Goal: Task Accomplishment & Management: Manage account settings

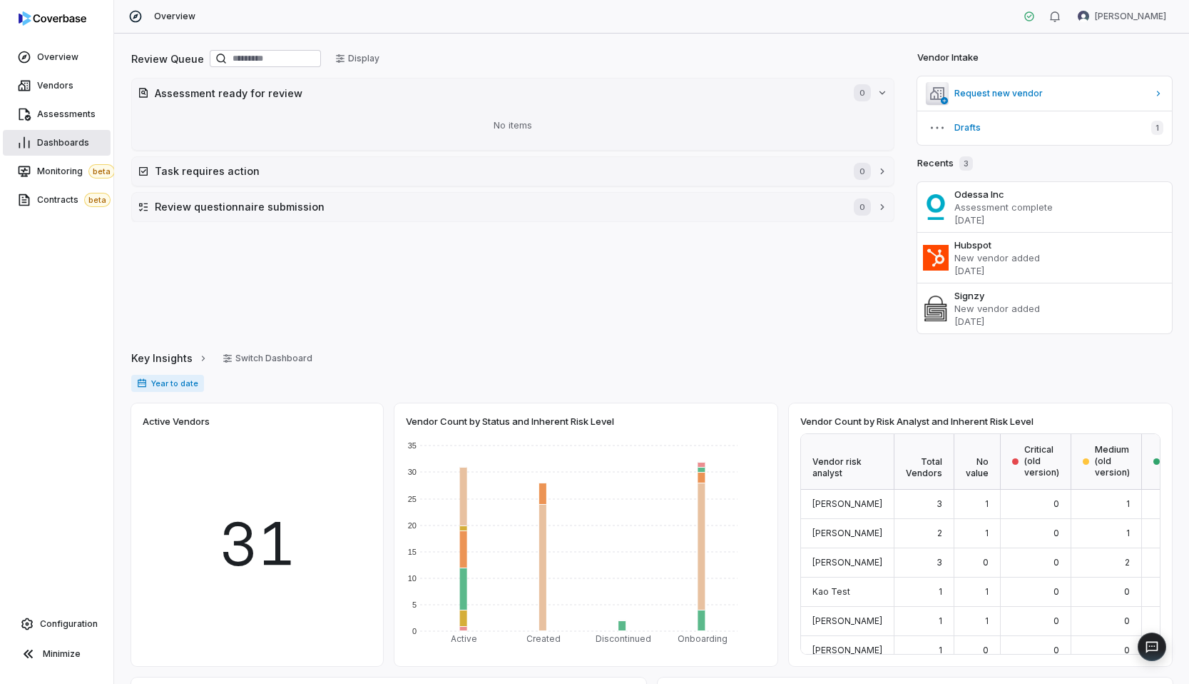
click at [81, 138] on span "Dashboards" at bounding box center [63, 142] width 52 height 11
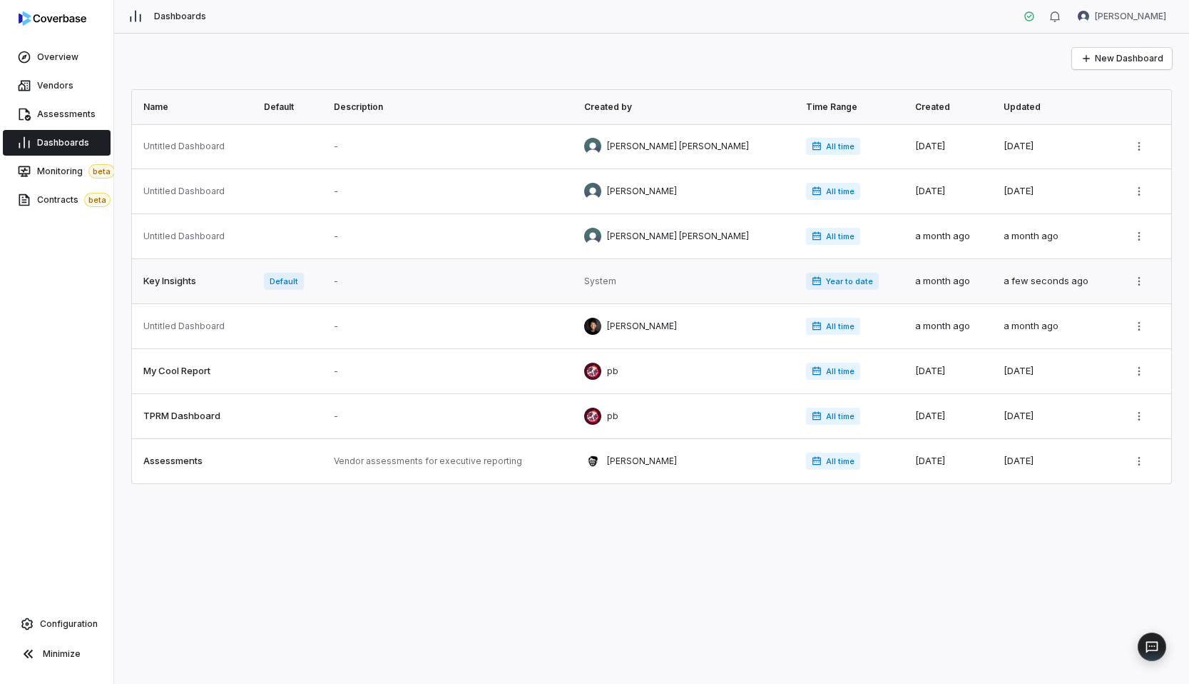
click at [360, 285] on link at bounding box center [450, 281] width 250 height 44
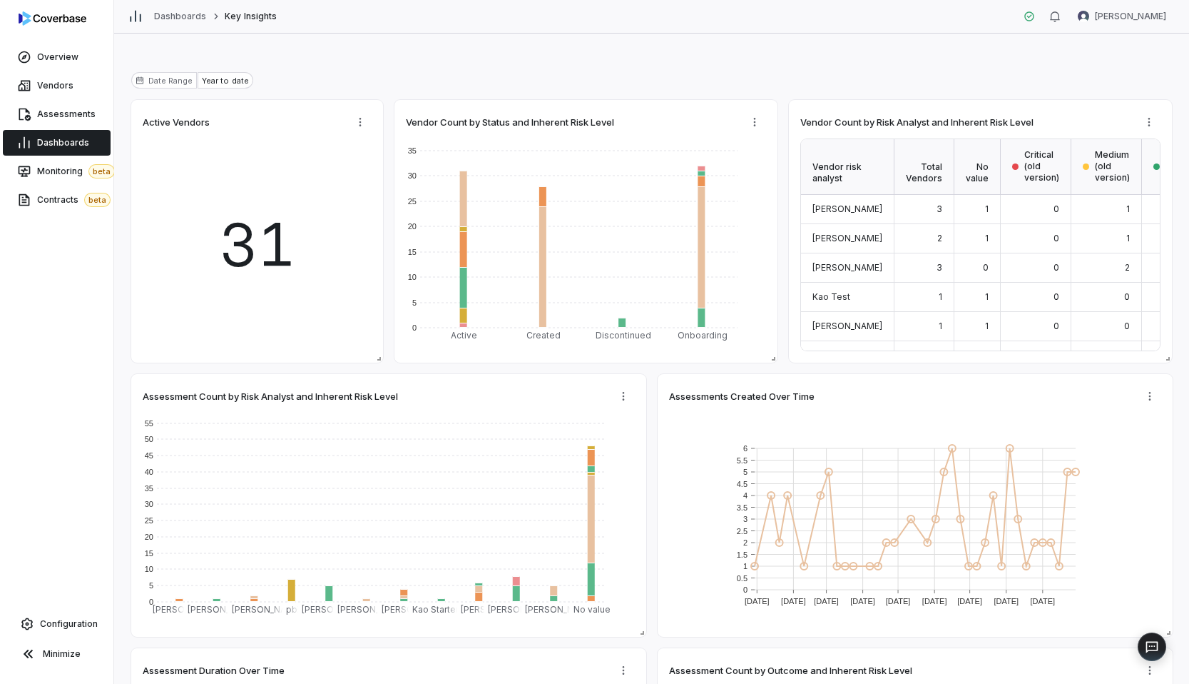
scroll to position [82, 0]
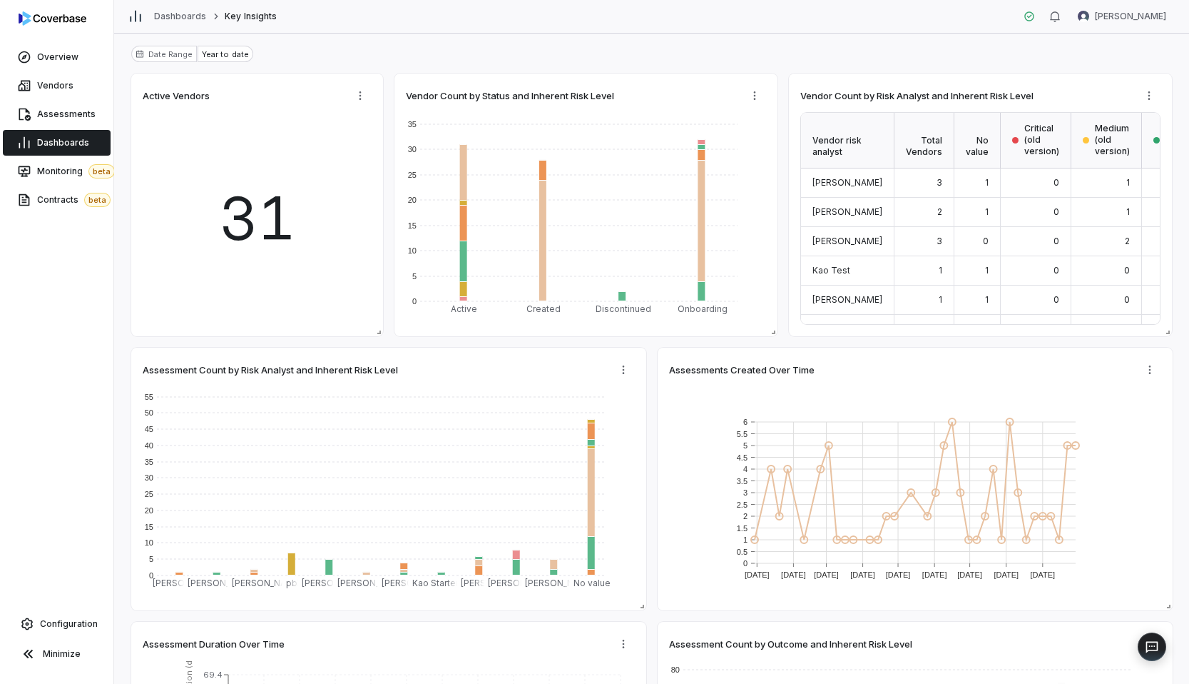
type textarea "*"
click at [51, 46] on link "Overview" at bounding box center [57, 57] width 108 height 26
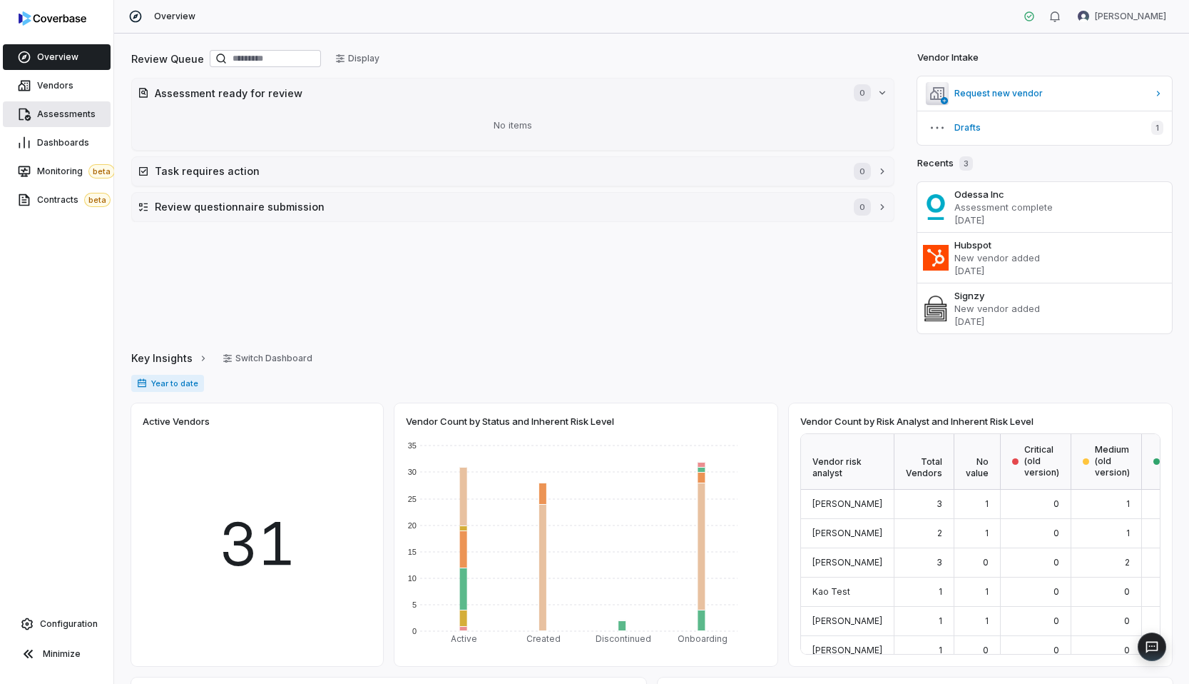
click at [52, 117] on span "Assessments" at bounding box center [66, 113] width 59 height 11
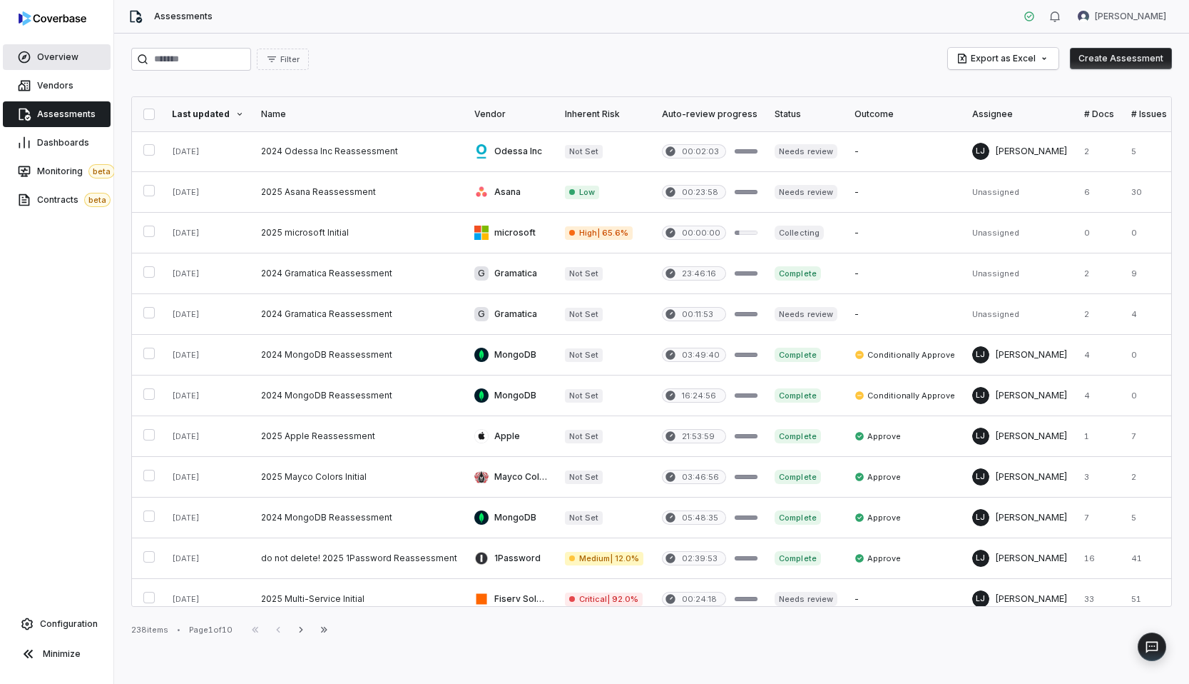
click at [35, 44] on link "Overview" at bounding box center [57, 57] width 108 height 26
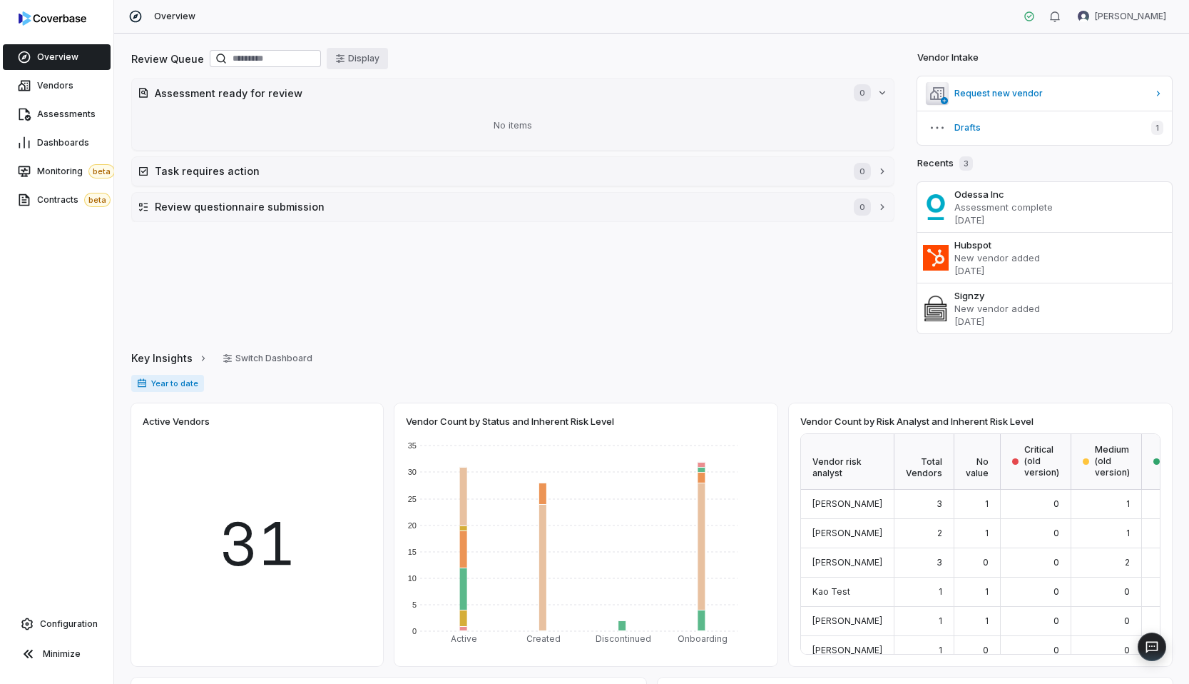
click at [372, 49] on button "Display" at bounding box center [357, 58] width 61 height 21
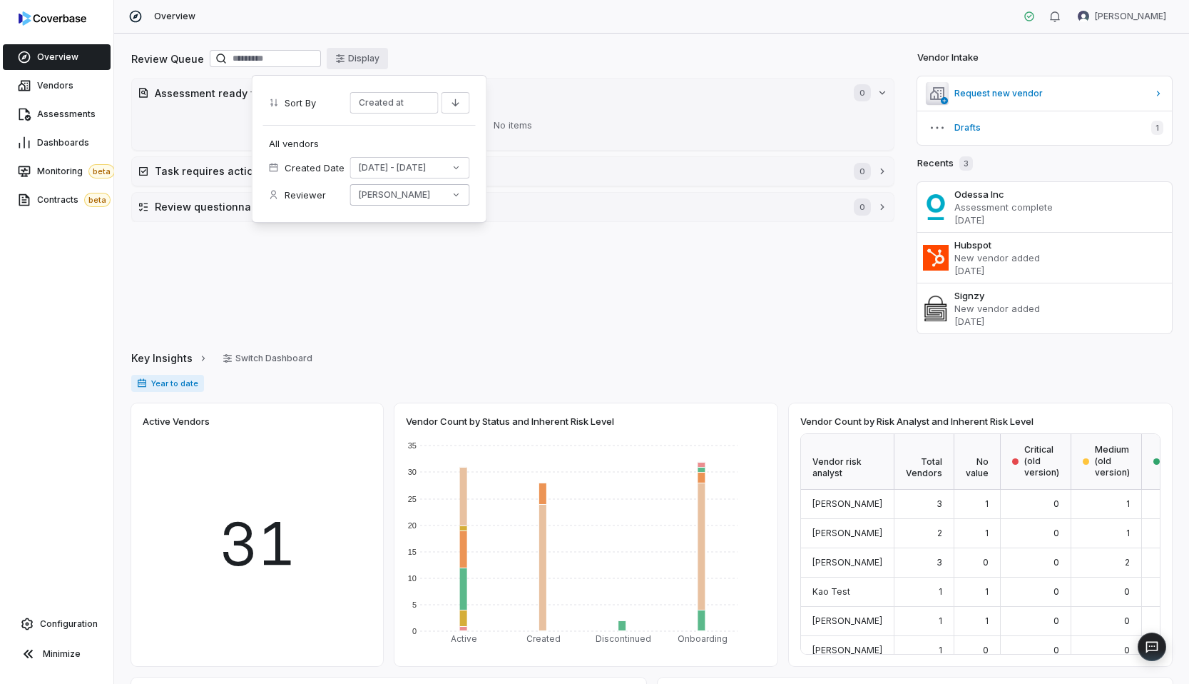
click at [435, 193] on button "[PERSON_NAME]" at bounding box center [410, 194] width 120 height 21
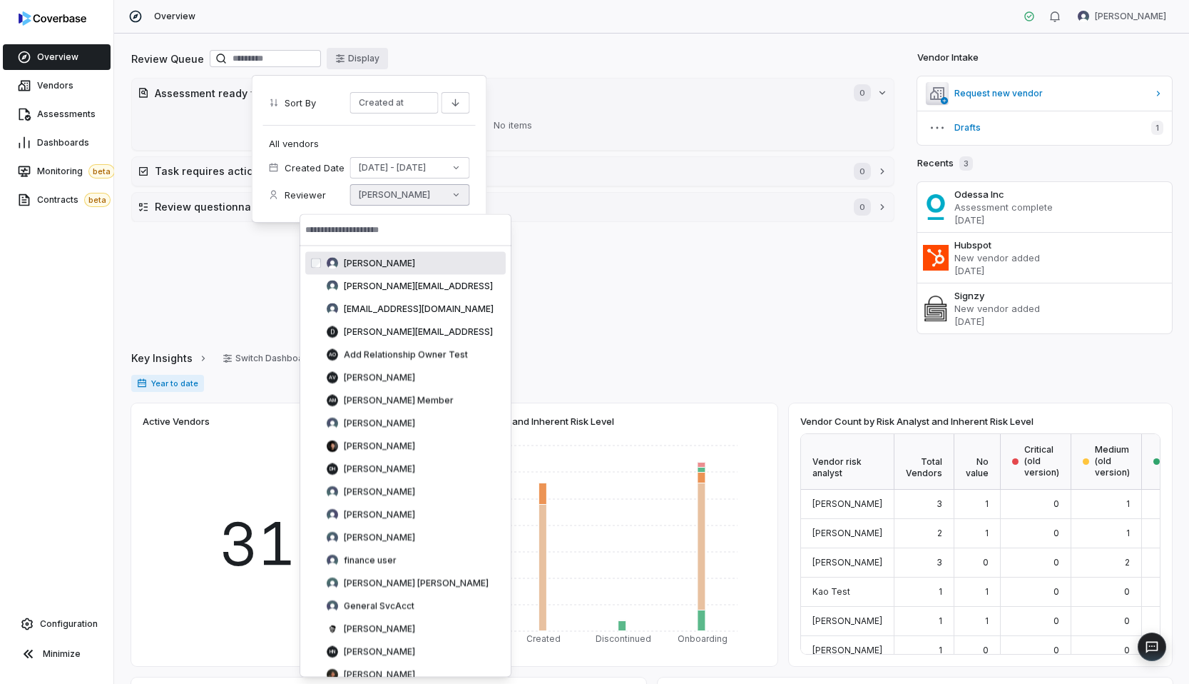
click at [378, 260] on span "[PERSON_NAME]" at bounding box center [379, 263] width 71 height 11
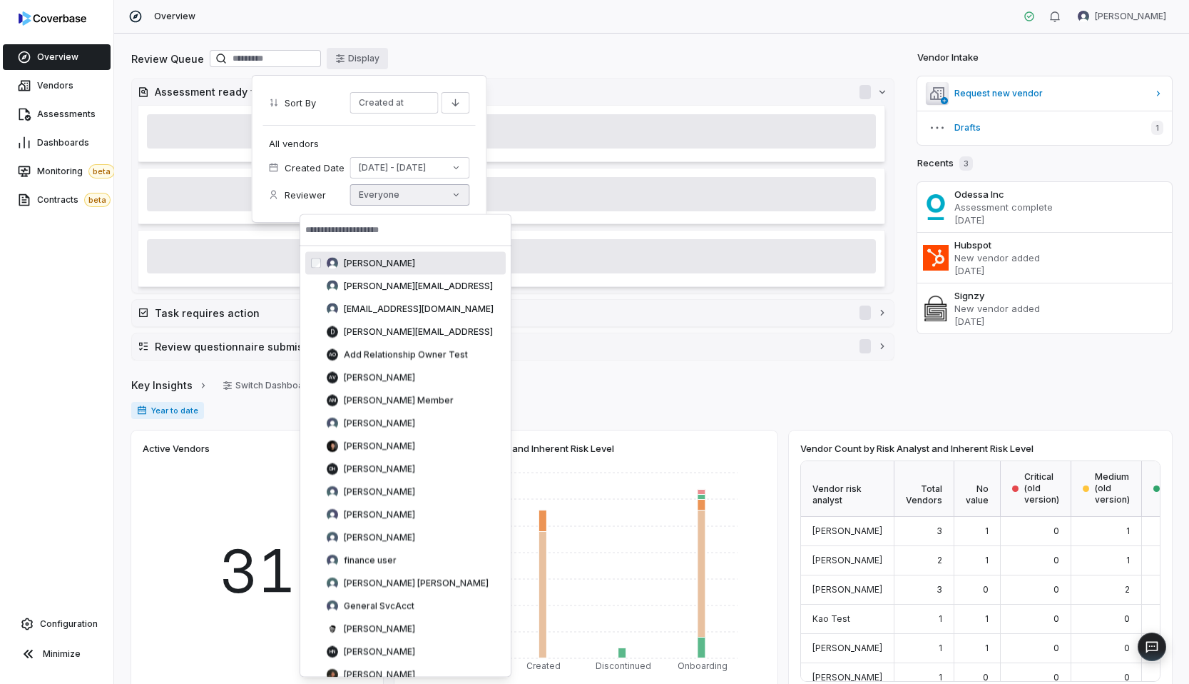
click at [605, 28] on div "Overview Amanda Pettenati" at bounding box center [651, 17] width 1075 height 34
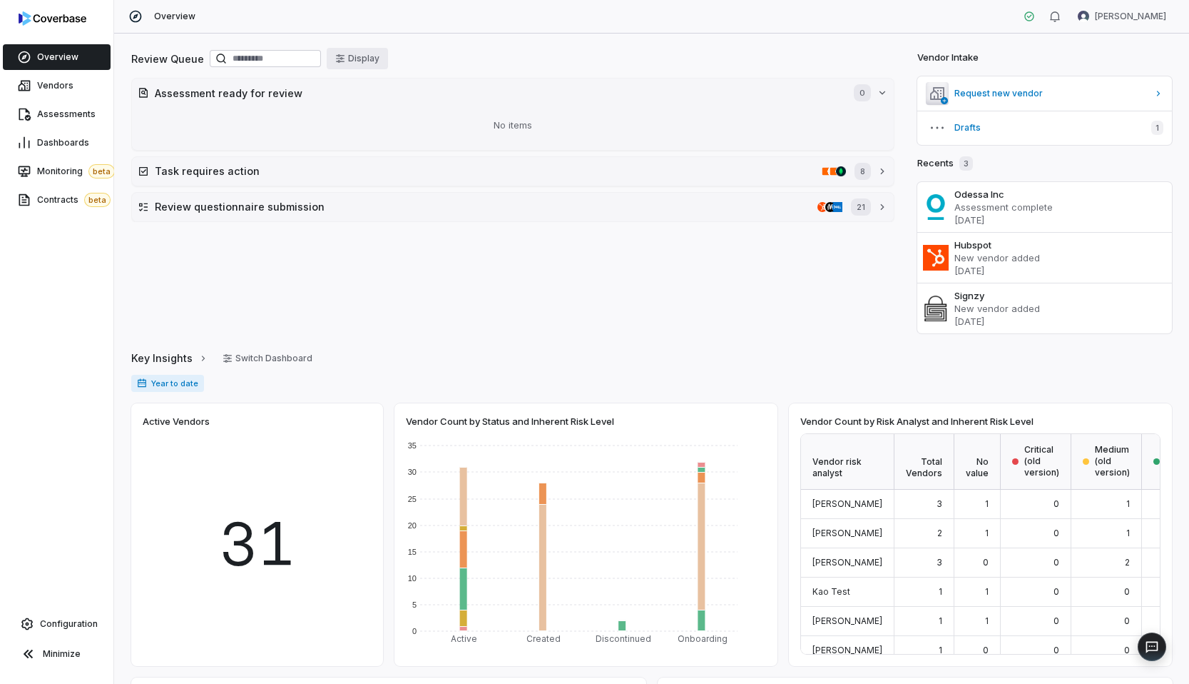
click at [375, 59] on button "Display" at bounding box center [357, 58] width 61 height 21
click at [415, 55] on div "Review Queue Display" at bounding box center [512, 60] width 763 height 24
click at [92, 113] on link "Assessments" at bounding box center [57, 114] width 108 height 26
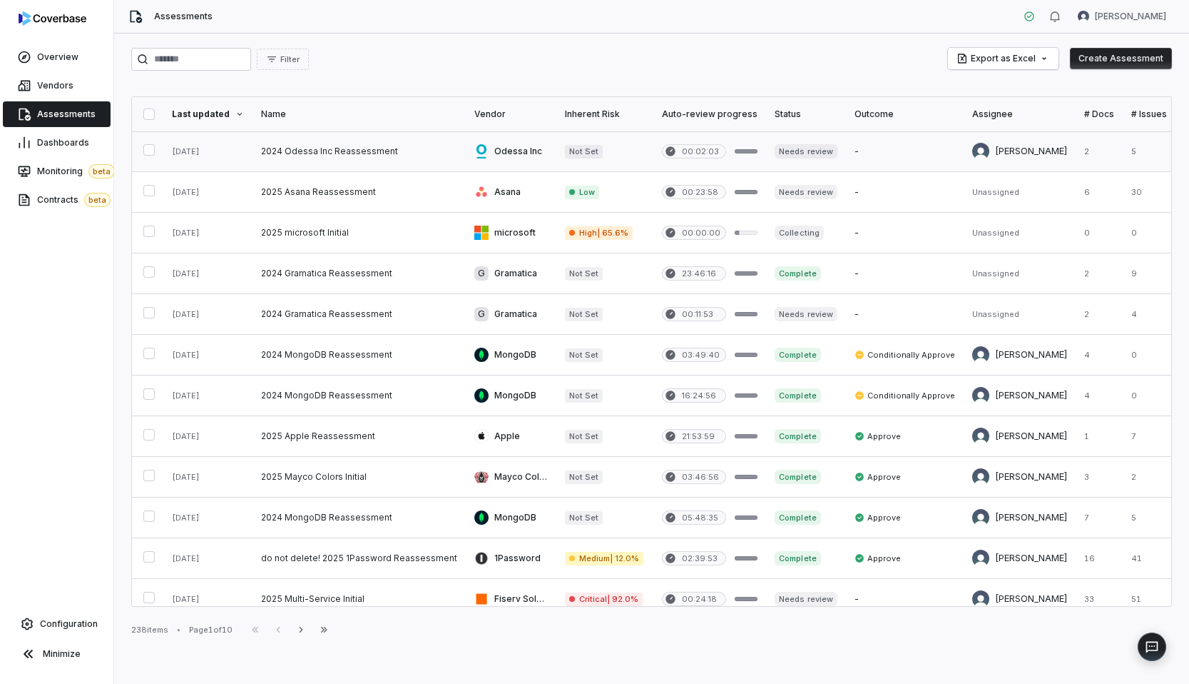
click at [340, 156] on link at bounding box center [359, 151] width 213 height 40
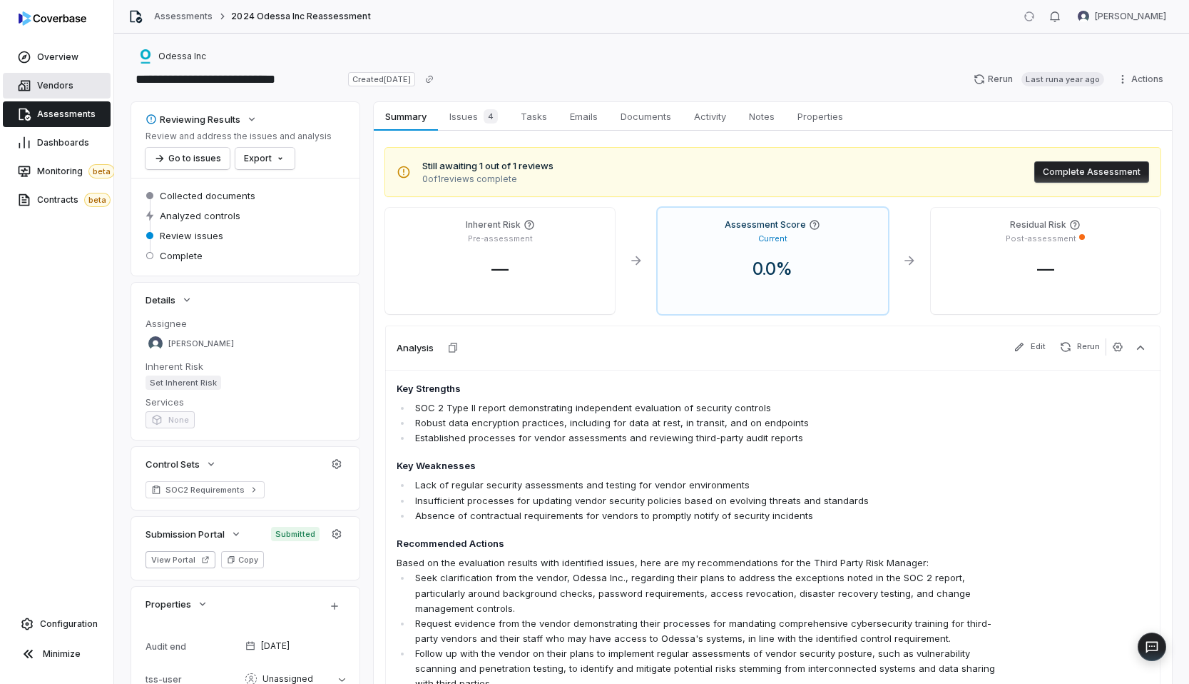
click at [76, 91] on link "Vendors" at bounding box center [57, 86] width 108 height 26
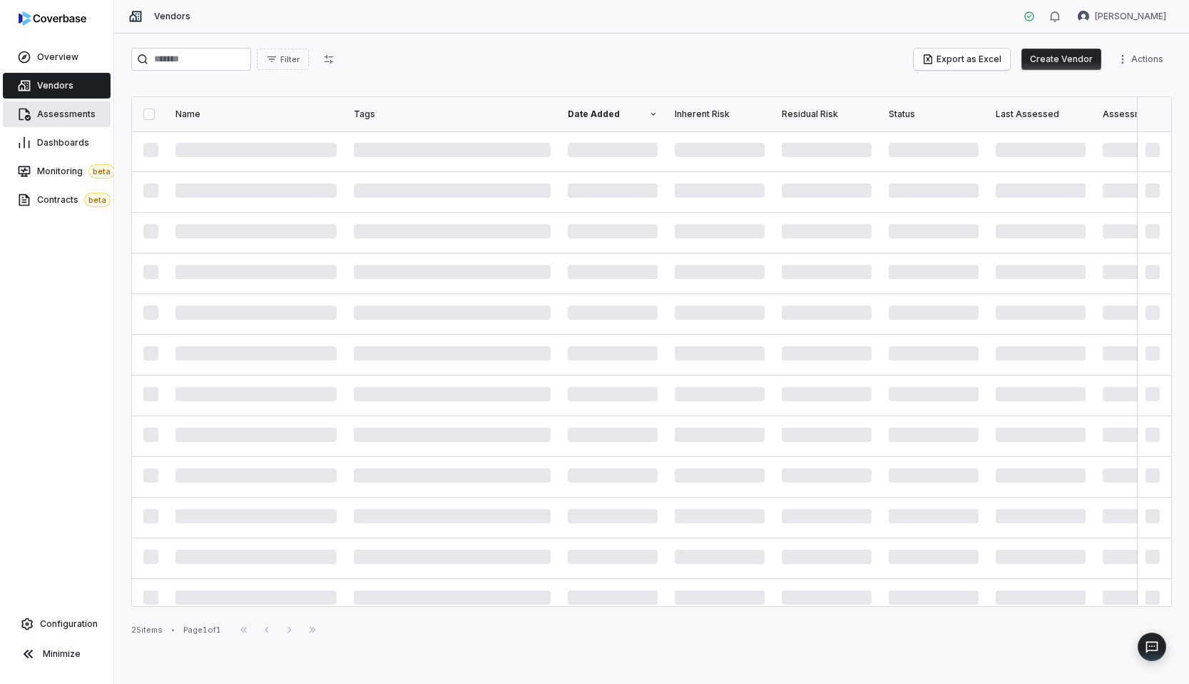
click at [63, 102] on link "Assessments" at bounding box center [57, 114] width 108 height 26
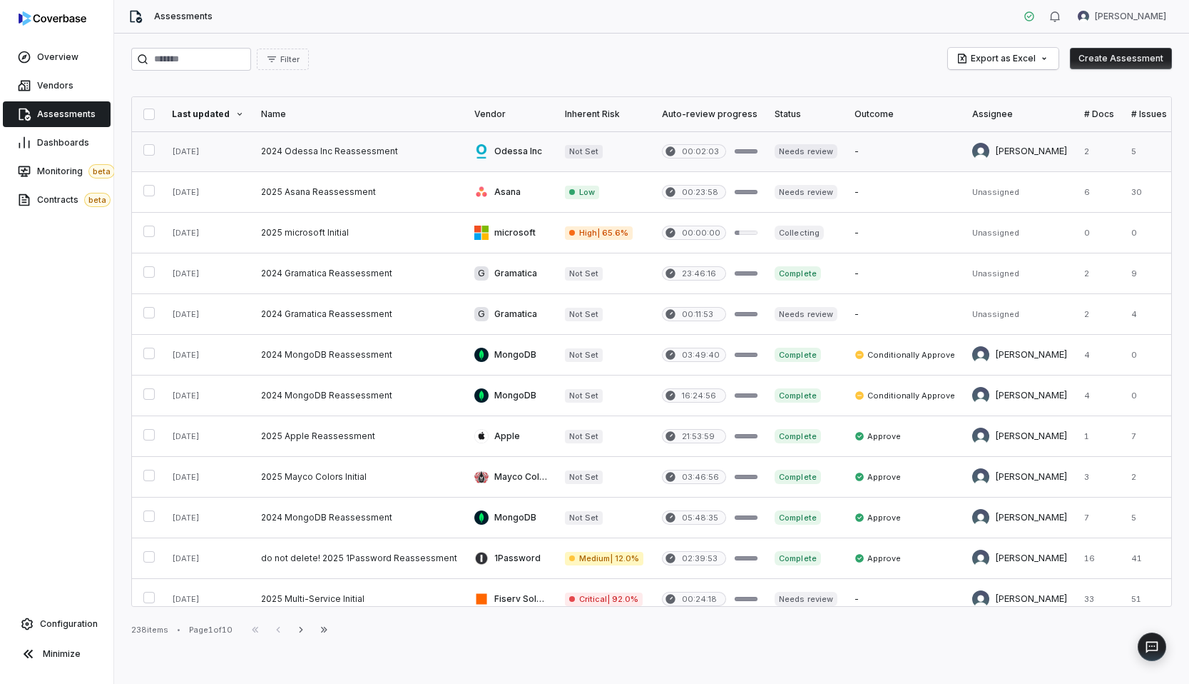
click at [353, 141] on link at bounding box center [359, 151] width 213 height 40
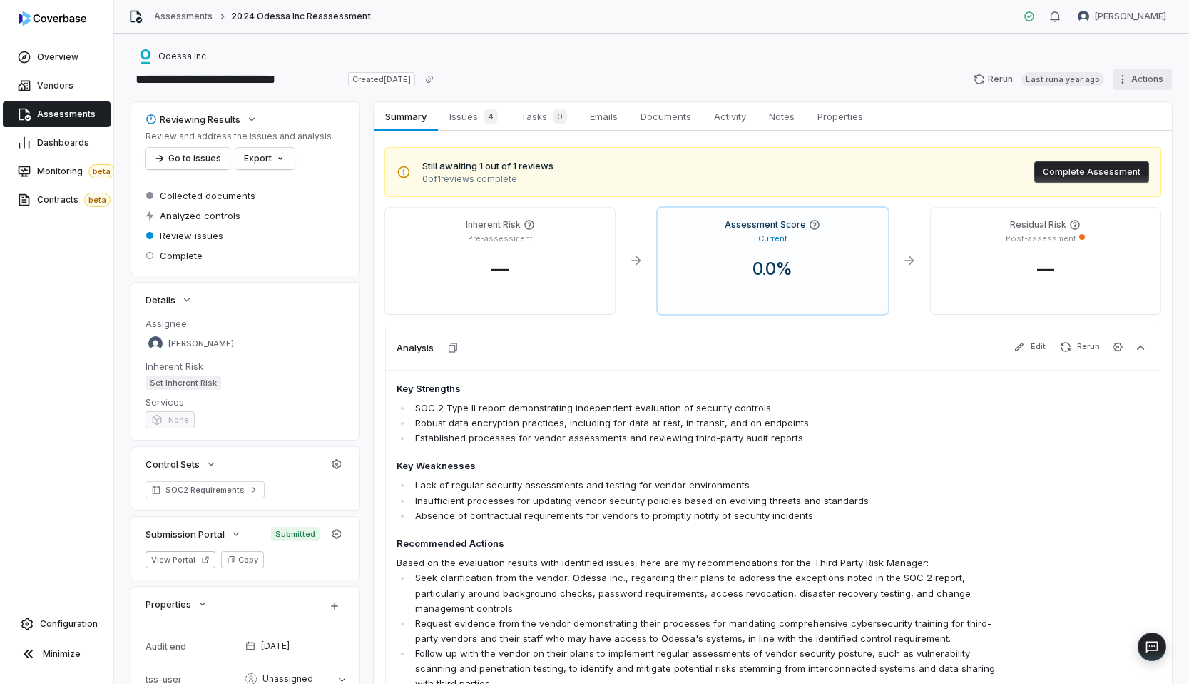
click at [1155, 81] on html "**********" at bounding box center [594, 342] width 1189 height 684
click at [504, 77] on html "**********" at bounding box center [594, 342] width 1189 height 684
click at [52, 113] on span "Assessments" at bounding box center [66, 113] width 59 height 11
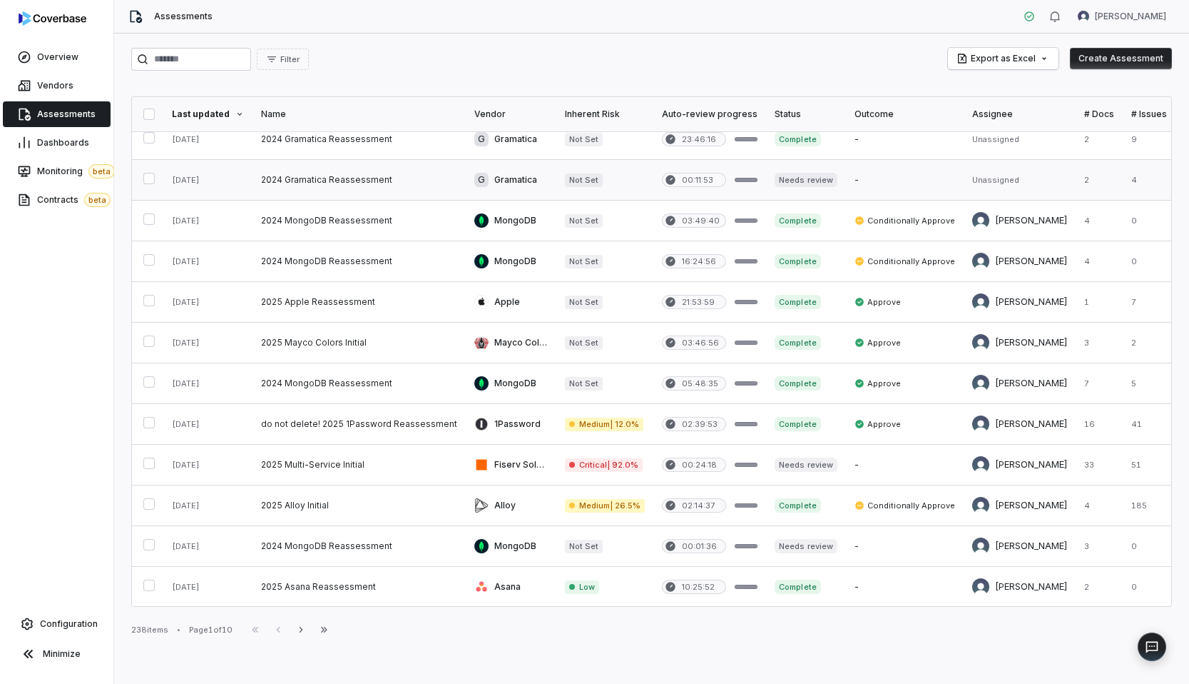
scroll to position [136, 0]
click at [342, 456] on link at bounding box center [359, 463] width 213 height 40
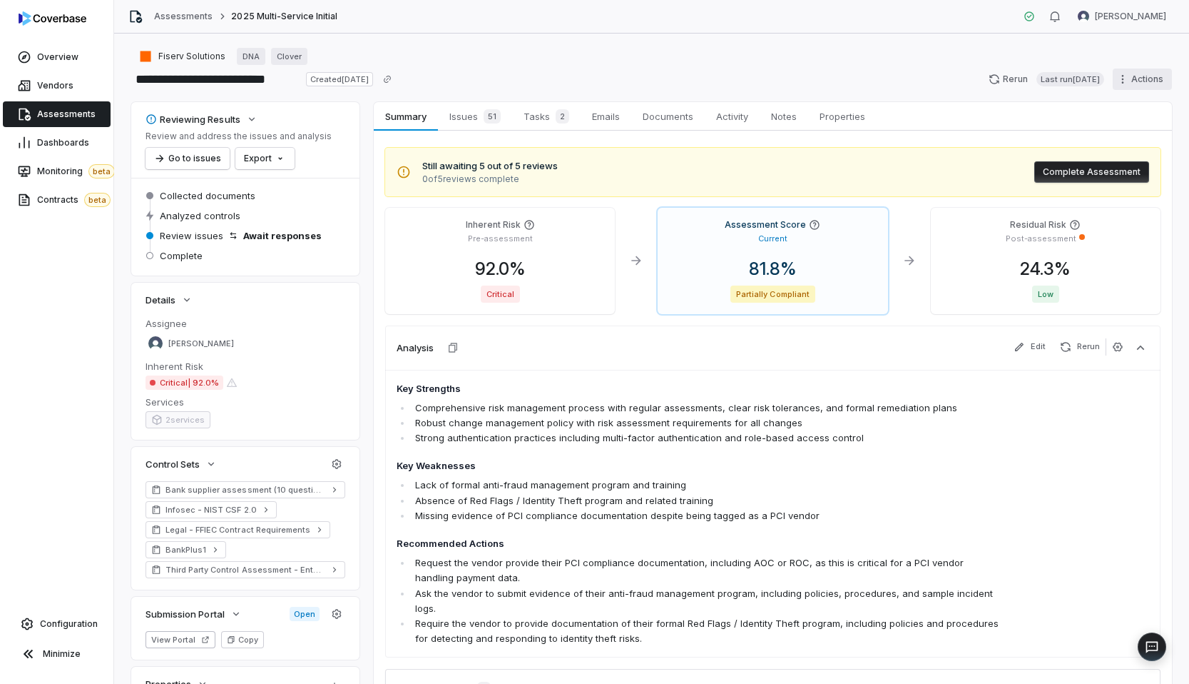
click at [1118, 79] on html "**********" at bounding box center [594, 342] width 1189 height 684
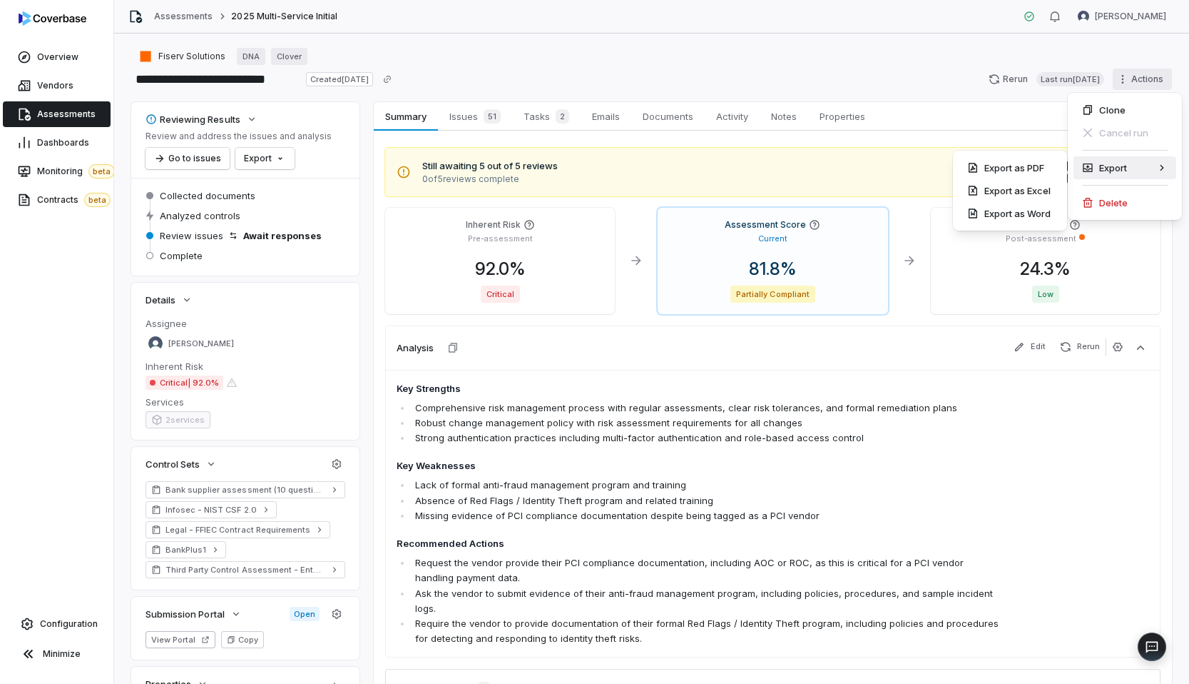
click at [188, 346] on html "**********" at bounding box center [594, 342] width 1189 height 684
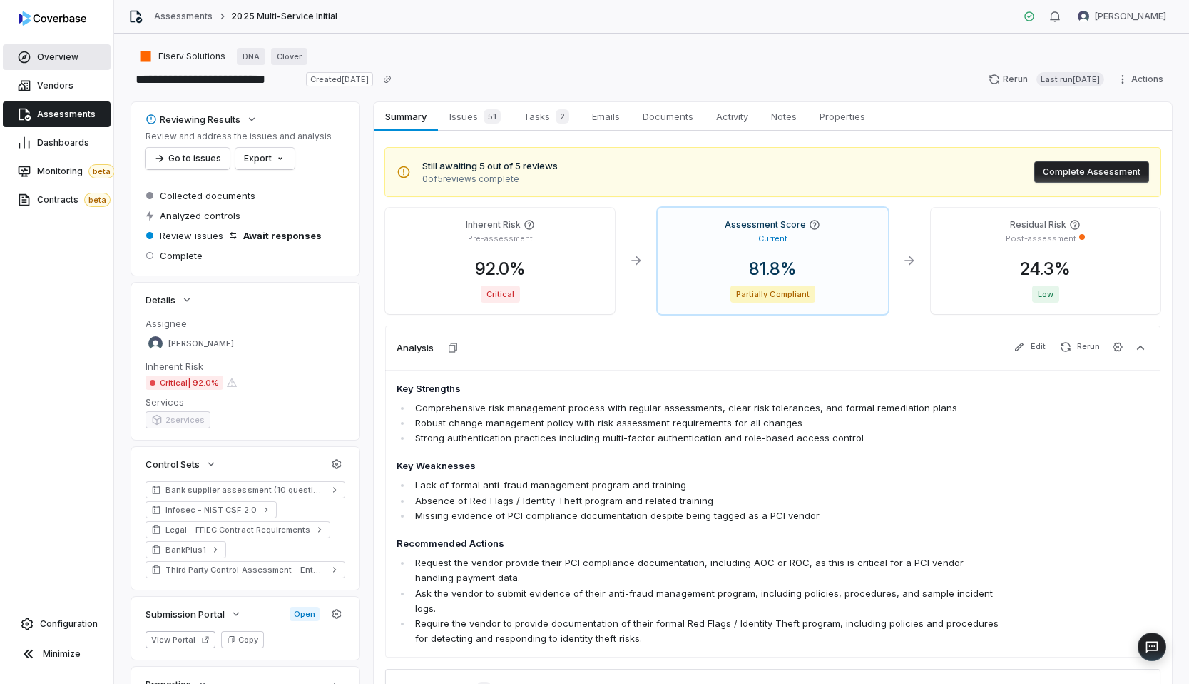
click at [46, 61] on span "Overview" at bounding box center [57, 56] width 41 height 11
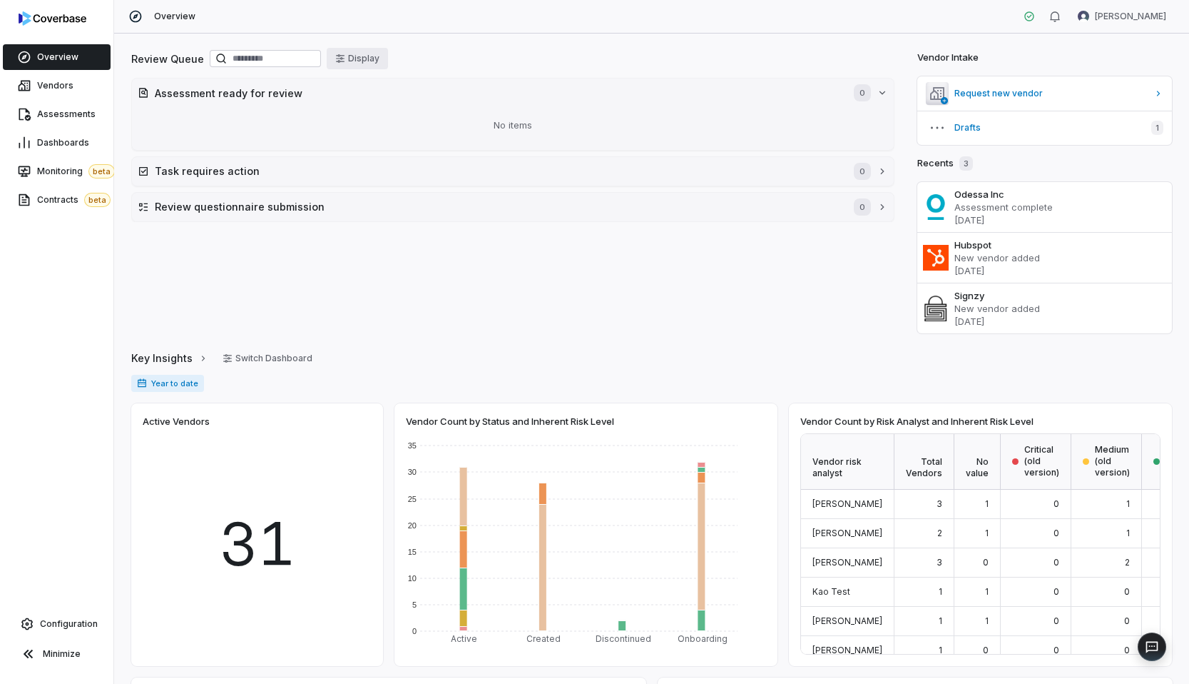
click at [372, 66] on button "Display" at bounding box center [357, 58] width 61 height 21
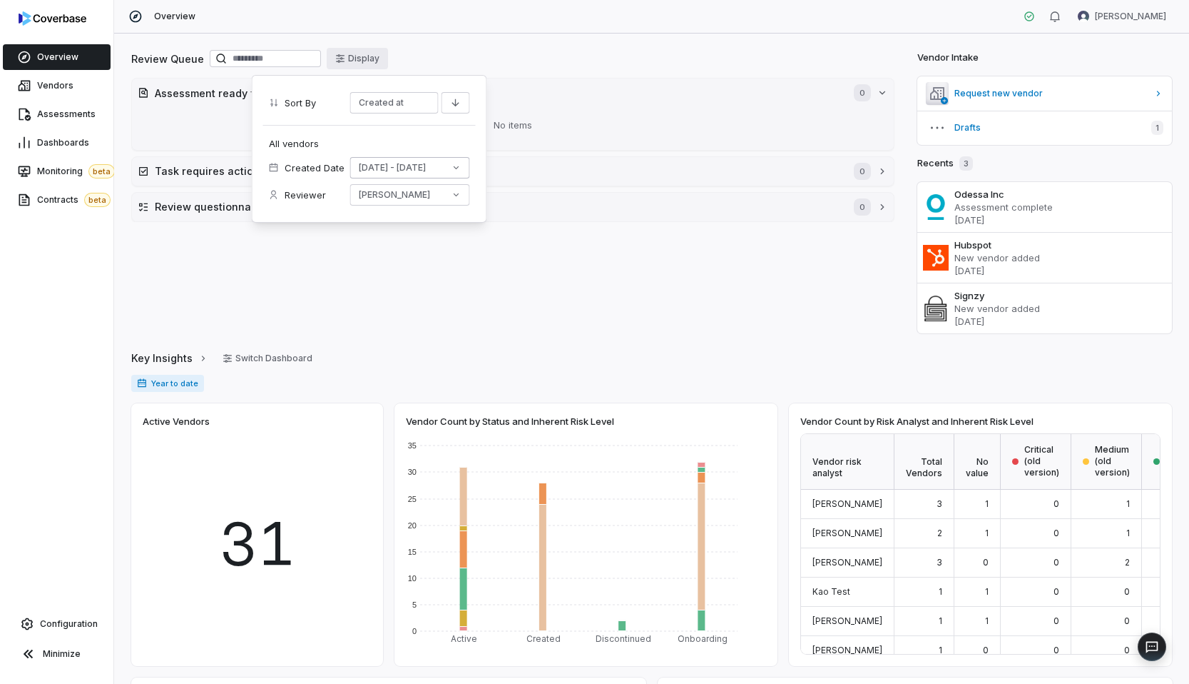
click at [417, 163] on button "Sep 7 - Oct 7" at bounding box center [410, 167] width 120 height 21
click at [448, 207] on button "Reset" at bounding box center [446, 209] width 34 height 17
click at [349, 252] on span "Minimum" at bounding box center [354, 247] width 11 height 11
click at [420, 129] on div "All vendors Created Date Sep 7 - Oct 7 Reviewer Amanda Pettenati" at bounding box center [369, 168] width 213 height 86
click at [412, 102] on html "Overview Vendors Assessments Dashboards Monitoring beta Contracts beta Configur…" at bounding box center [594, 342] width 1189 height 684
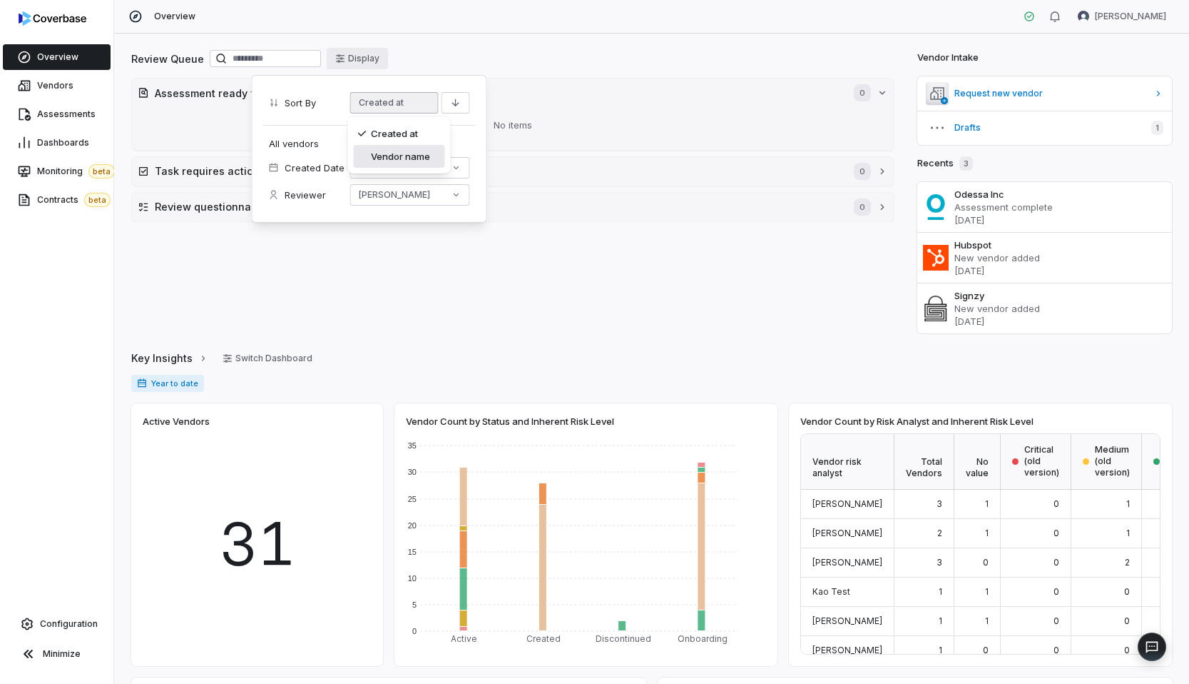
click at [394, 156] on div "Vendor name" at bounding box center [399, 156] width 91 height 23
click at [421, 163] on button "Sep 7 - Oct 7" at bounding box center [410, 167] width 120 height 21
click at [397, 138] on div "All vendors Created Date Sep 7 - Oct 7 Reviewer Amanda Pettenati" at bounding box center [369, 168] width 213 height 86
click at [395, 197] on button "[PERSON_NAME]" at bounding box center [410, 194] width 120 height 21
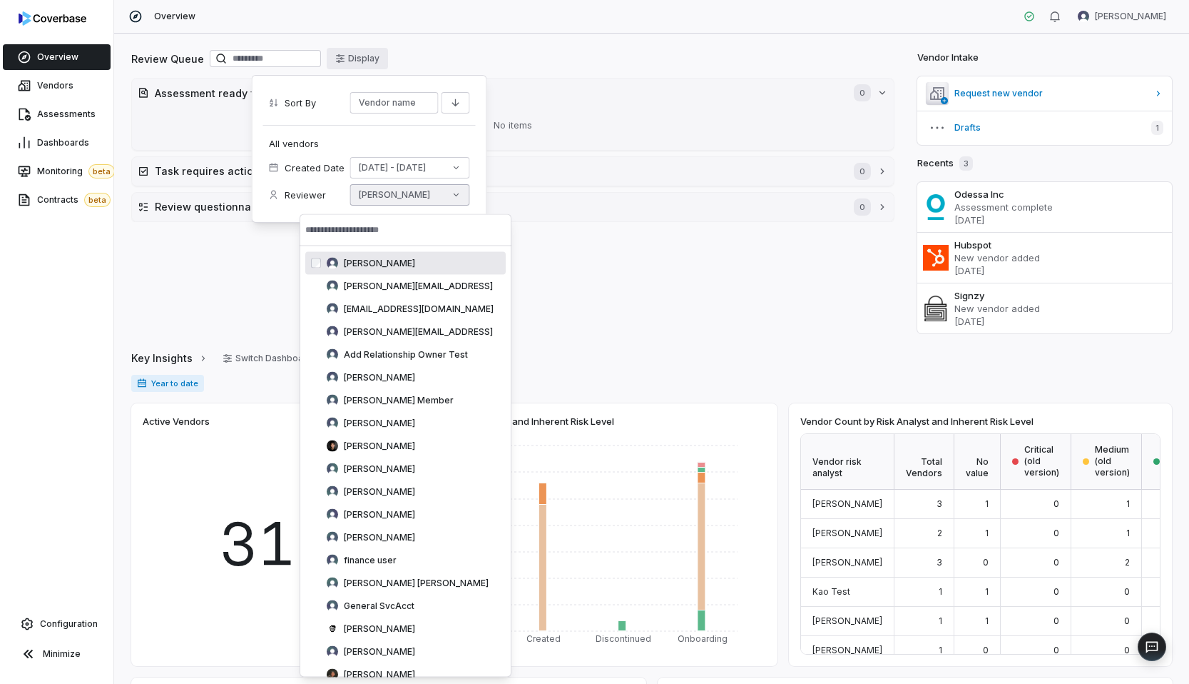
click at [340, 270] on div "Amanda Pettenati cbuser_da06ecca938c4fcf855a914955a14a80" at bounding box center [405, 263] width 200 height 23
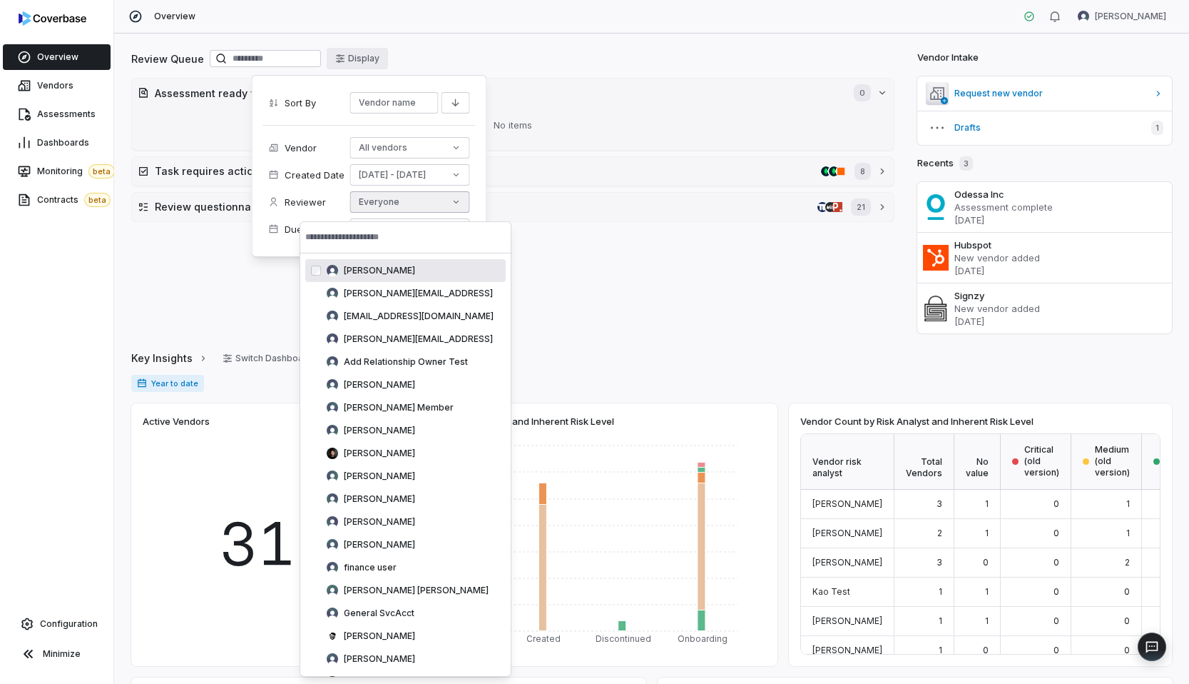
click at [315, 118] on div "Sort By Vendor name" at bounding box center [369, 105] width 213 height 39
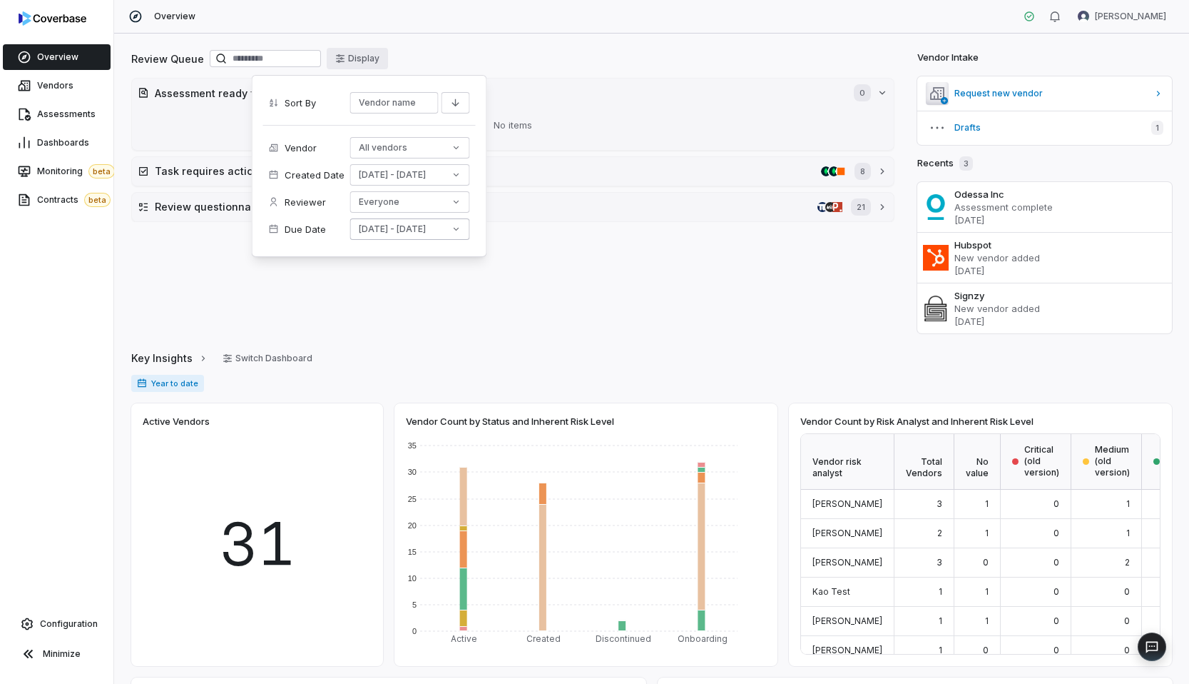
click at [397, 223] on button "Sep 25 - Oct 2" at bounding box center [410, 228] width 120 height 21
click at [457, 268] on button "Reset" at bounding box center [446, 271] width 34 height 17
click at [332, 136] on div "Vendor All vendors Created Date Sep 7 - Oct 7 Reviewer Everyone Due Date Sep 25…" at bounding box center [369, 185] width 213 height 121
click at [467, 54] on div "Review Queue Display" at bounding box center [512, 60] width 763 height 24
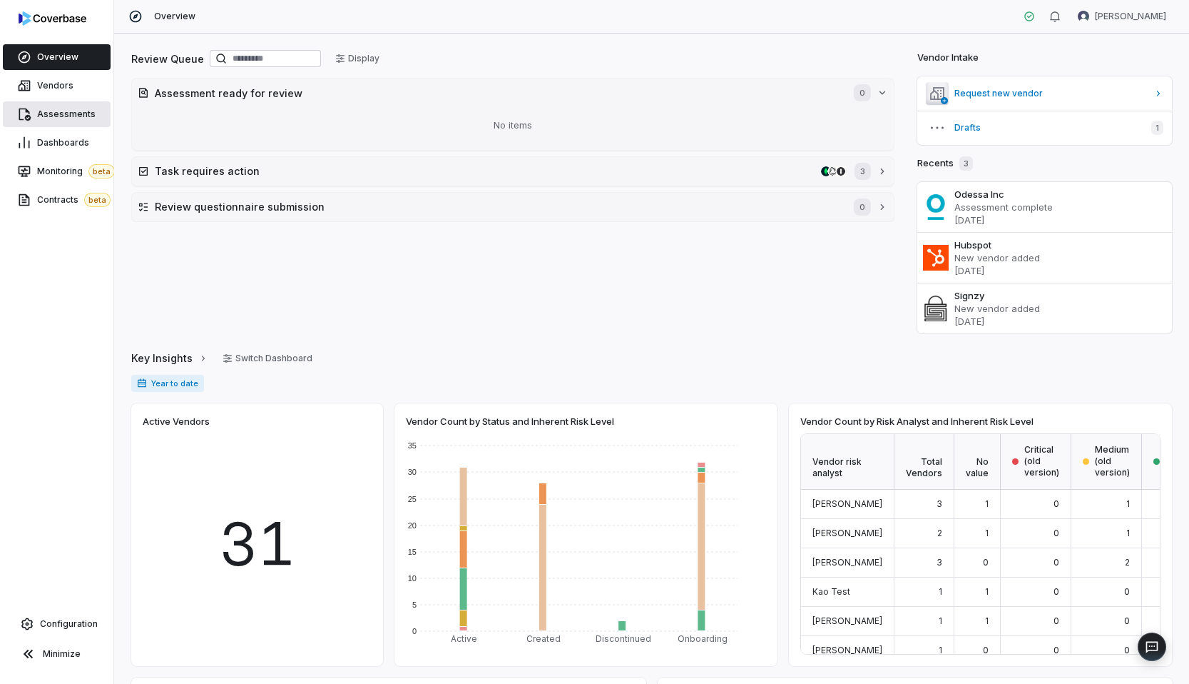
click at [76, 118] on span "Assessments" at bounding box center [66, 113] width 59 height 11
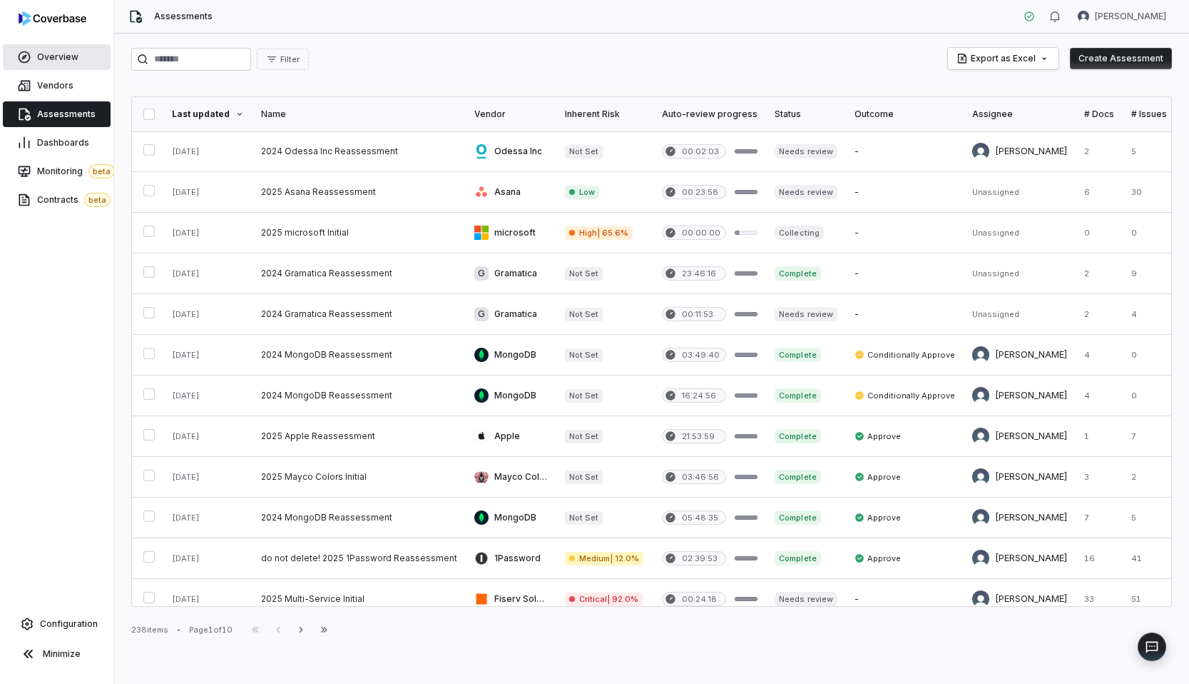
click at [92, 56] on link "Overview" at bounding box center [57, 57] width 108 height 26
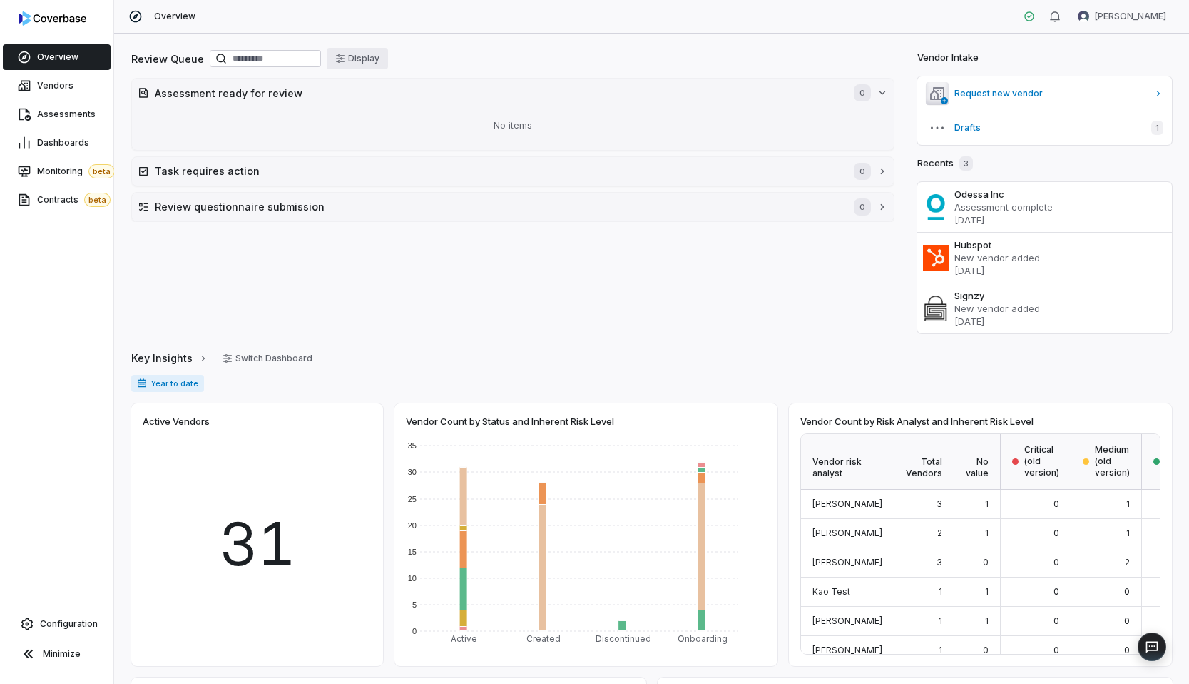
click at [350, 66] on button "Display" at bounding box center [357, 58] width 61 height 21
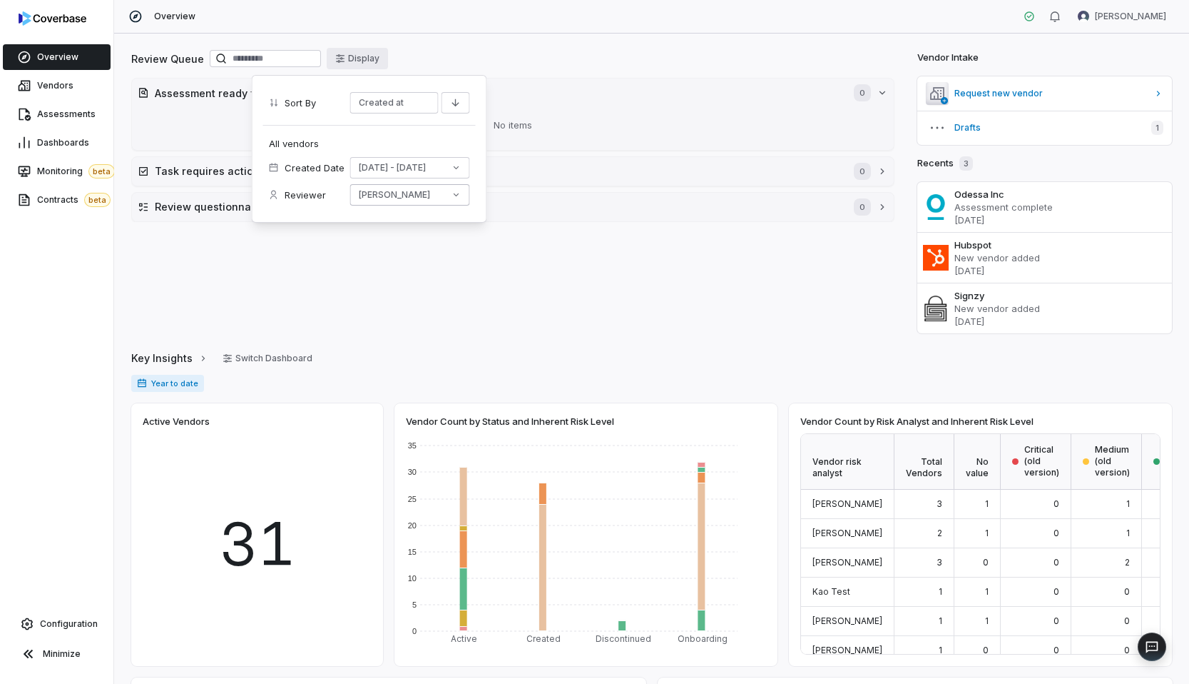
click at [370, 190] on button "[PERSON_NAME]" at bounding box center [410, 194] width 120 height 21
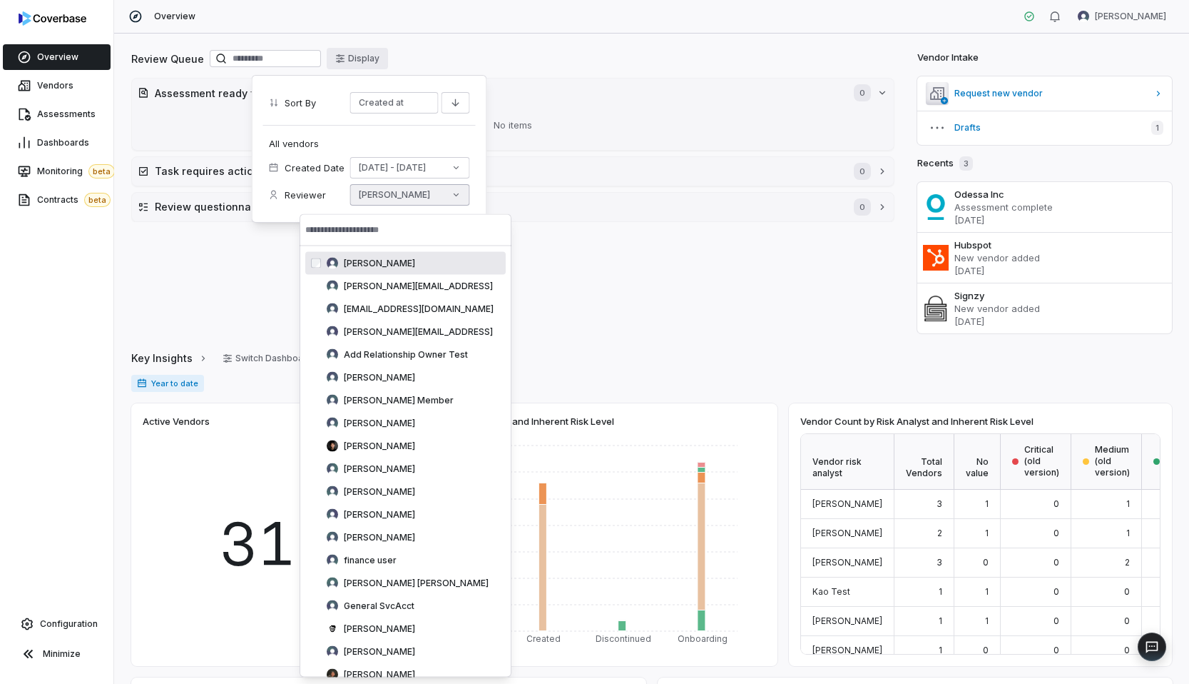
click at [377, 263] on span "[PERSON_NAME]" at bounding box center [379, 263] width 71 height 11
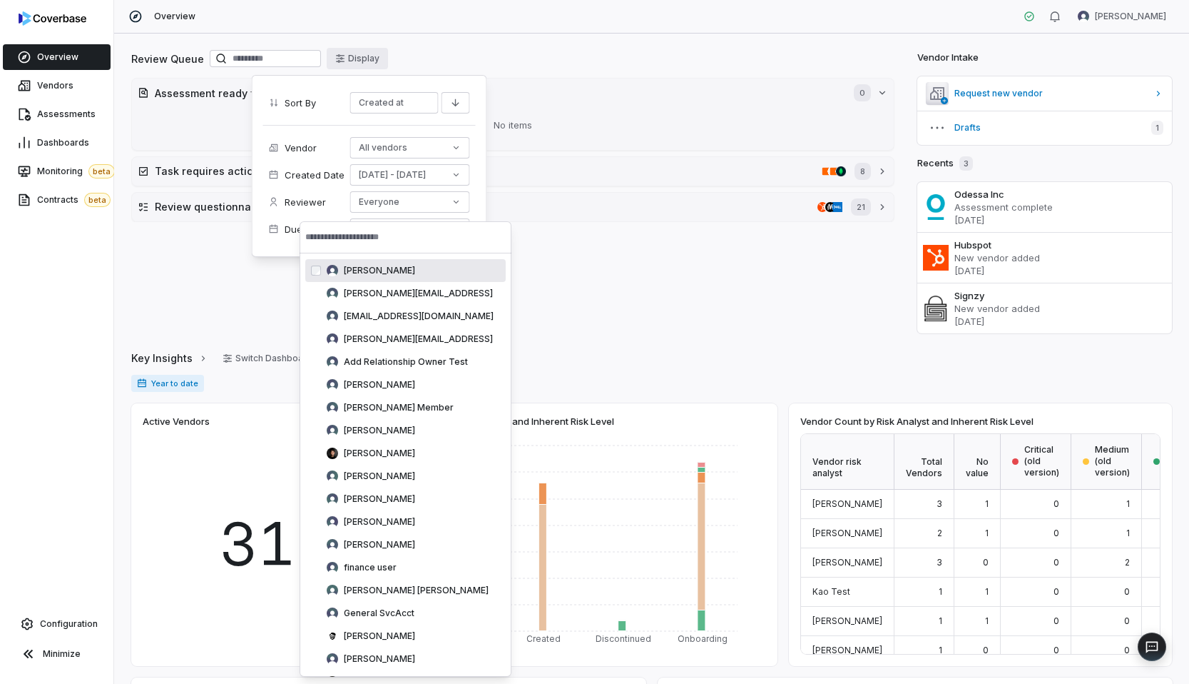
click at [425, 128] on div "Vendor All vendors Created Date Sep 7 - Oct 7 Reviewer Everyone Due Date Sep 25…" at bounding box center [369, 185] width 213 height 121
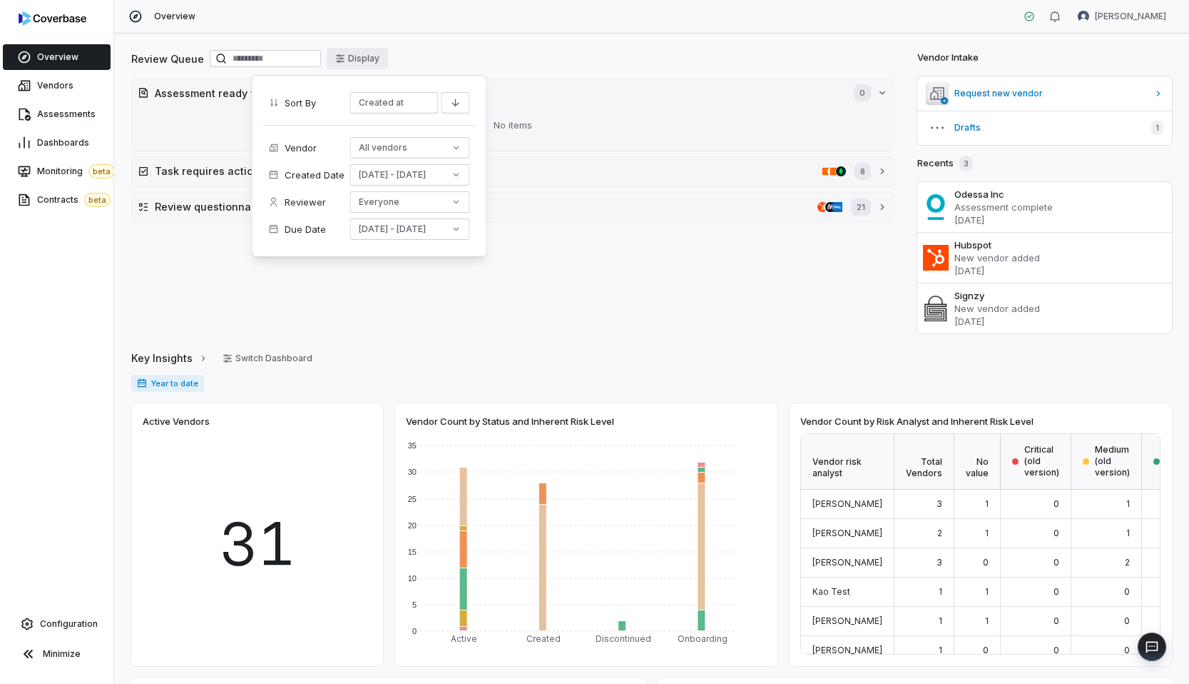
click at [514, 59] on div "Review Queue Display" at bounding box center [512, 60] width 763 height 24
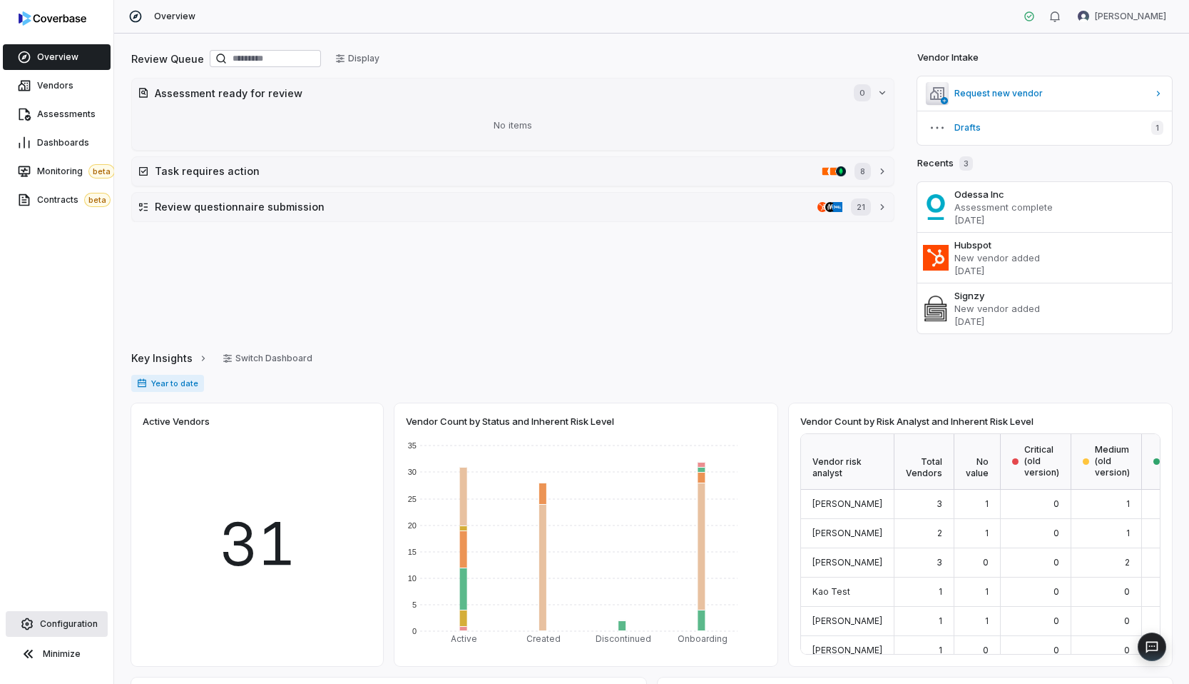
click at [68, 624] on span "Configuration" at bounding box center [69, 623] width 58 height 11
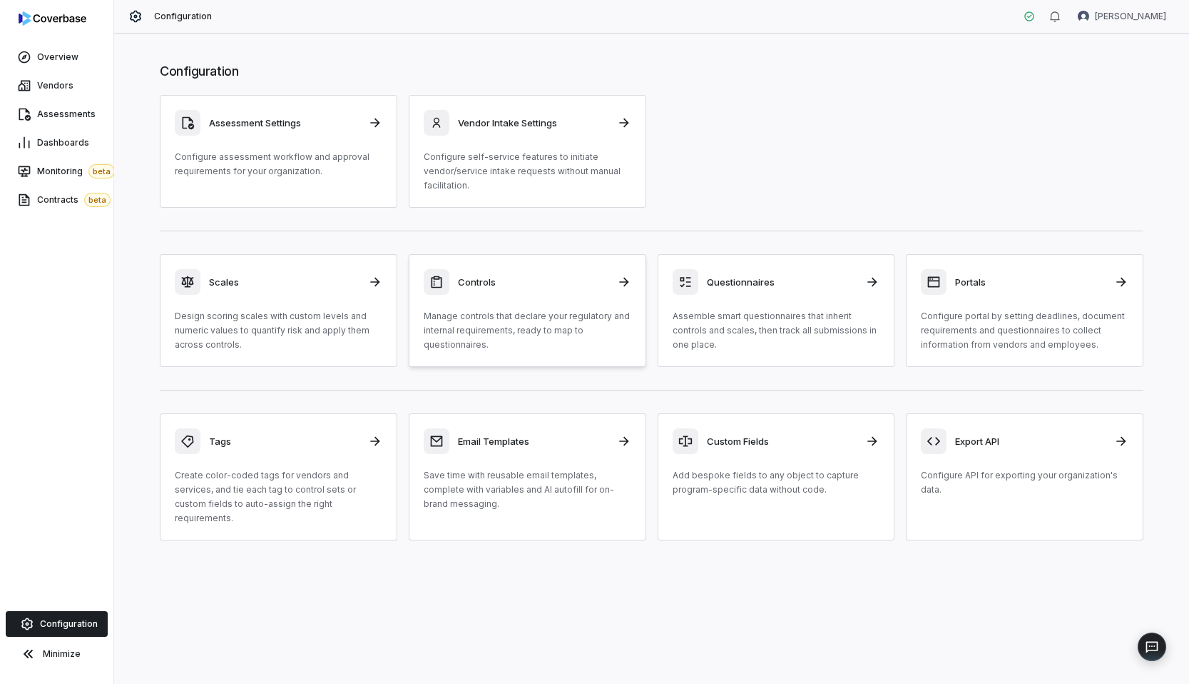
click at [486, 340] on p "Manage controls that declare your regulatory and internal requirements, ready t…" at bounding box center [528, 330] width 208 height 43
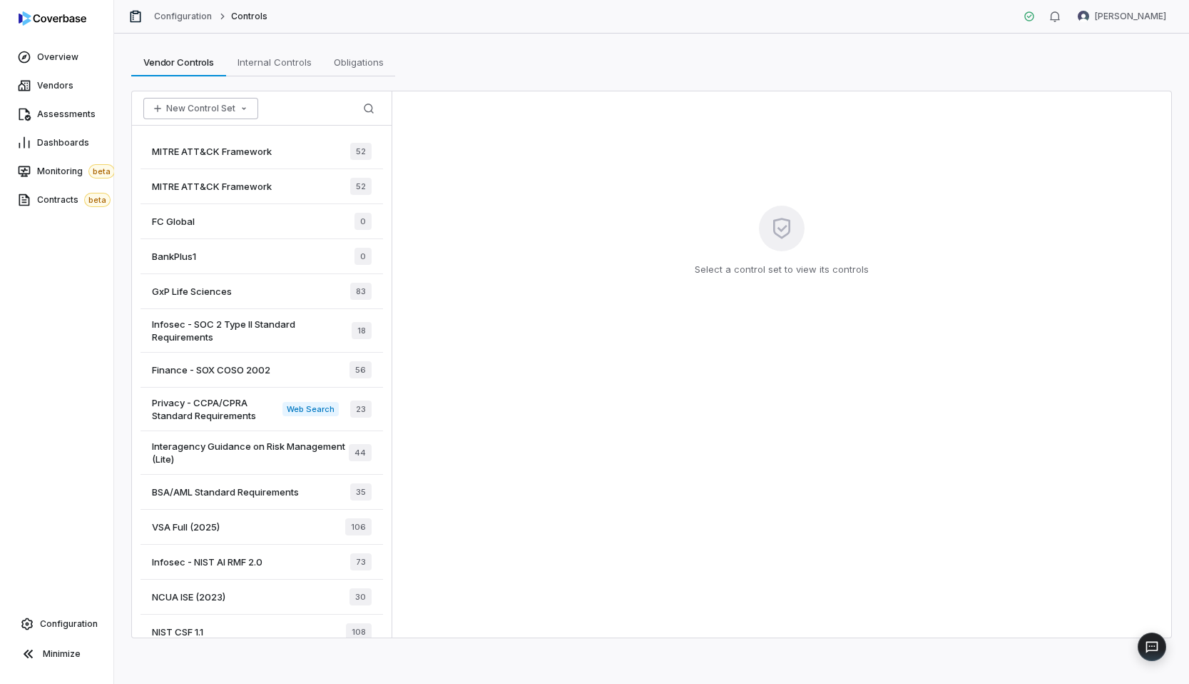
click at [208, 108] on button "New Control Set" at bounding box center [200, 108] width 115 height 21
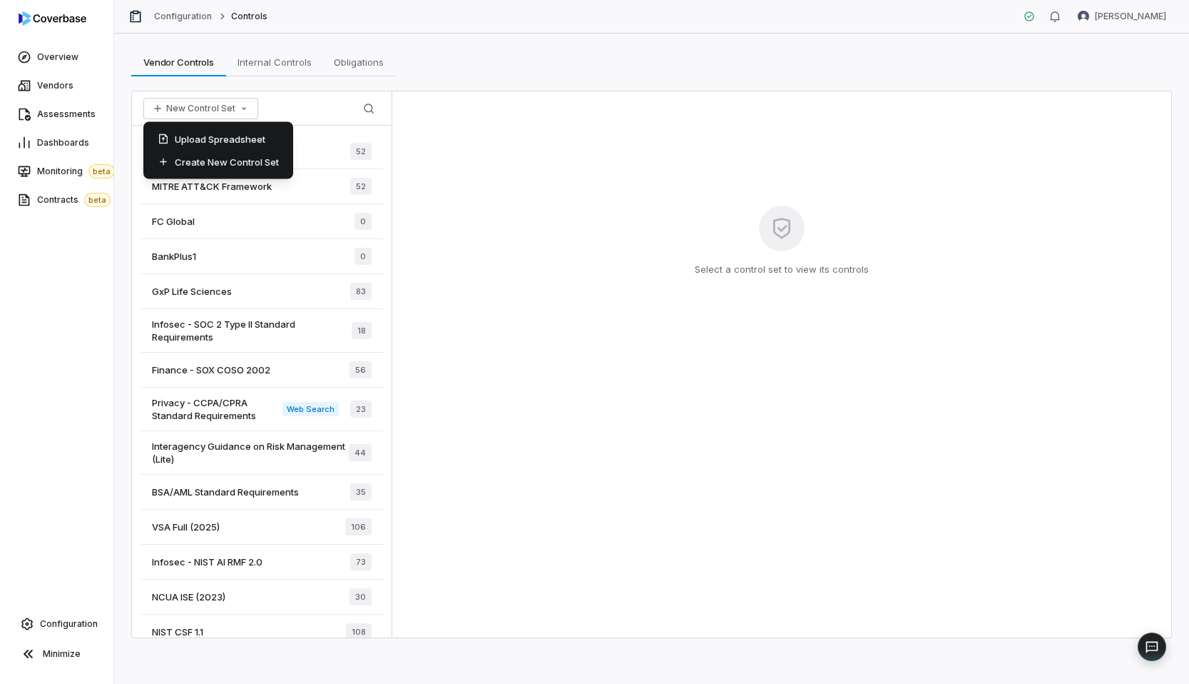
click at [261, 101] on div "New Control Set Search" at bounding box center [262, 108] width 260 height 34
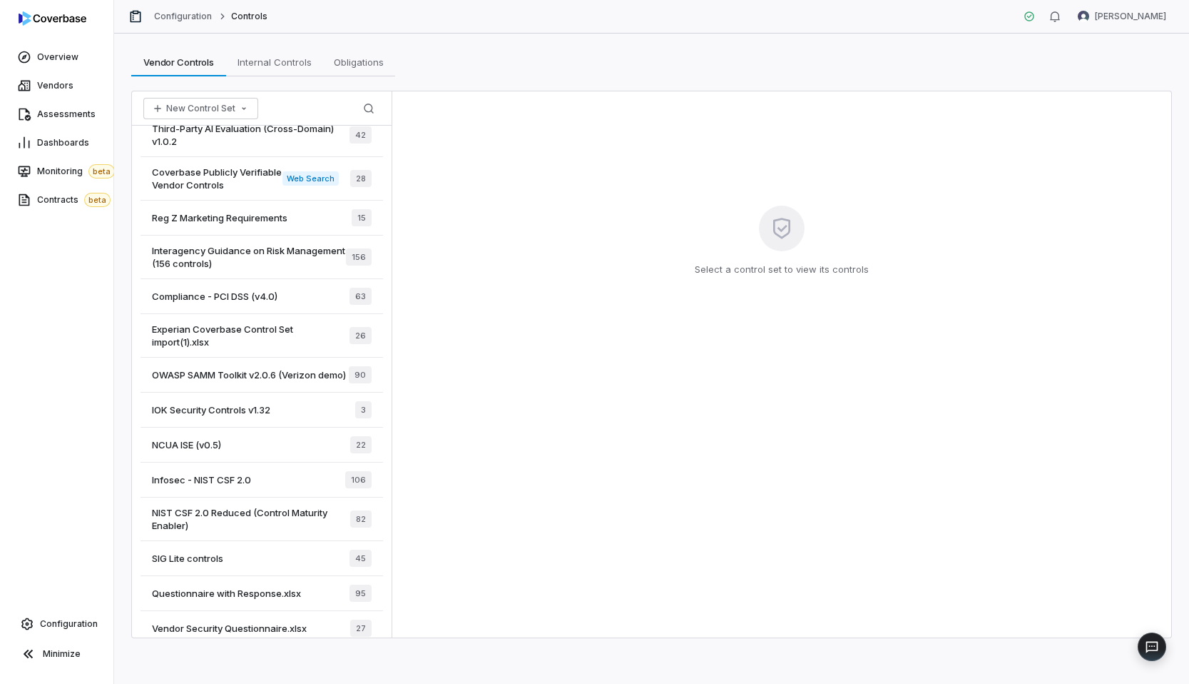
scroll to position [682, 0]
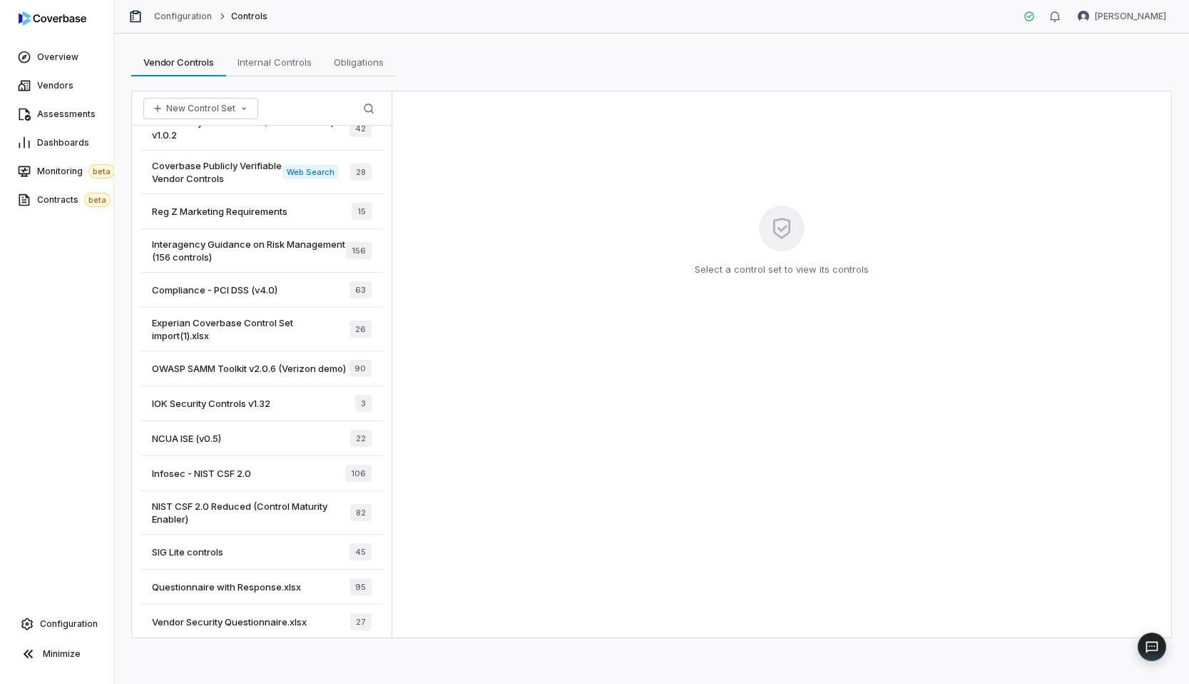
click at [310, 416] on div "IOK Security Controls v1.32 3" at bounding box center [262, 403] width 243 height 35
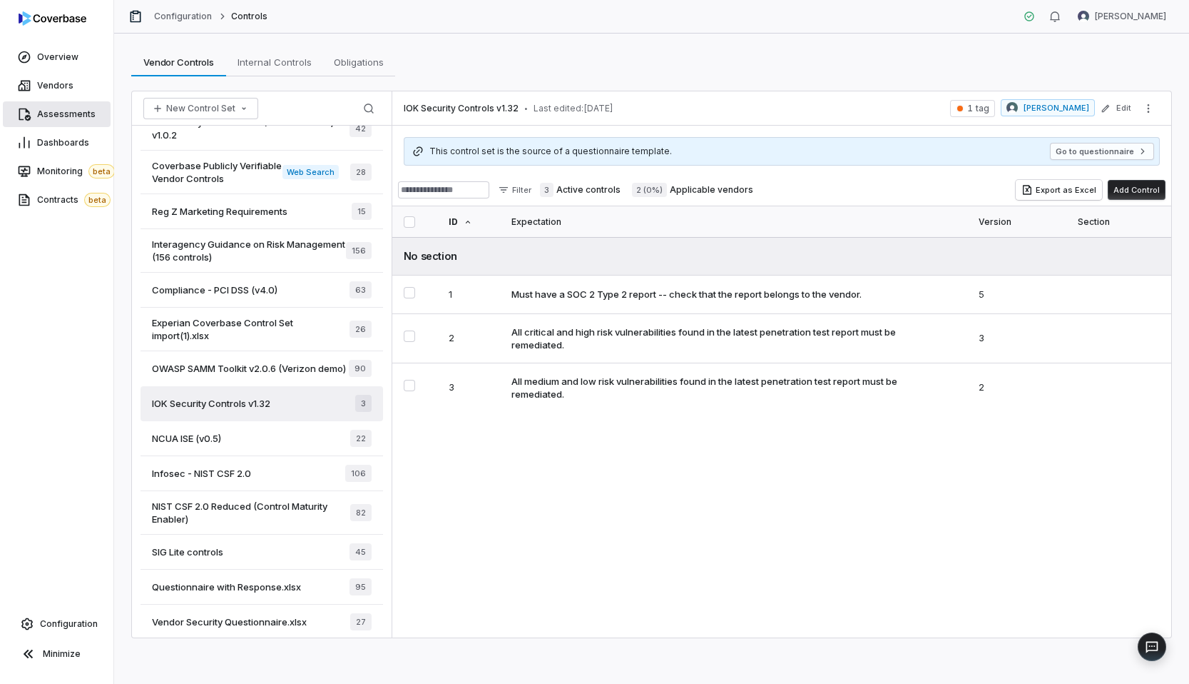
click at [68, 123] on link "Assessments" at bounding box center [57, 114] width 108 height 26
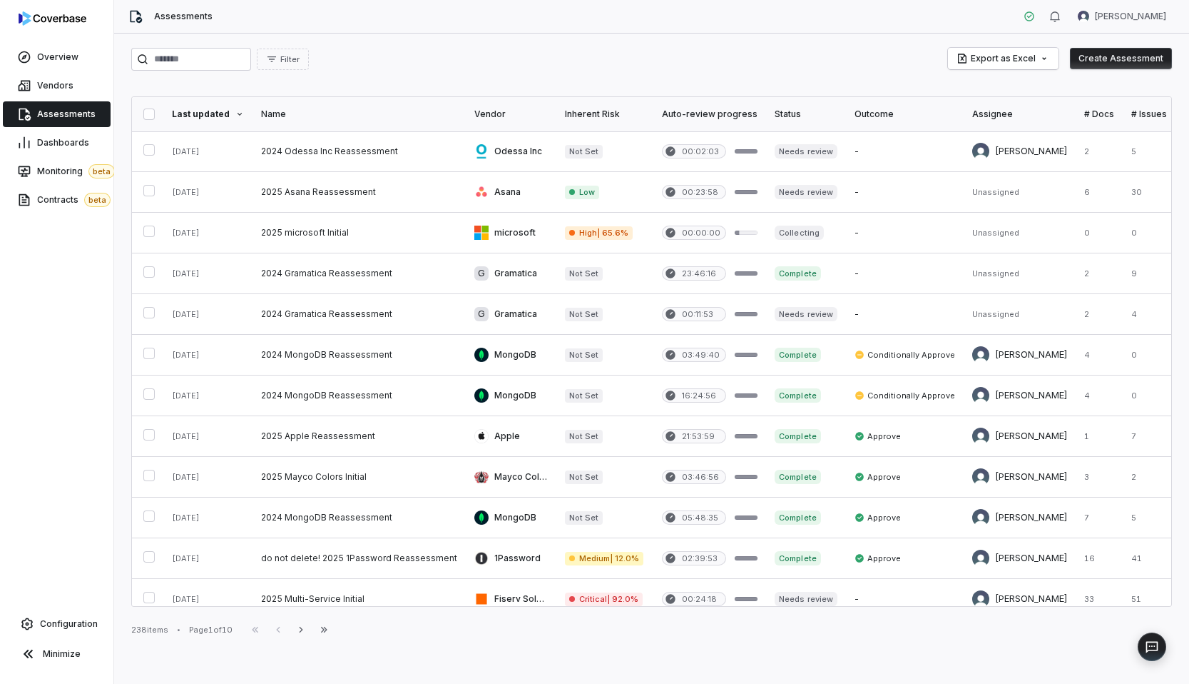
click at [1100, 61] on button "Create Assessment" at bounding box center [1121, 58] width 102 height 21
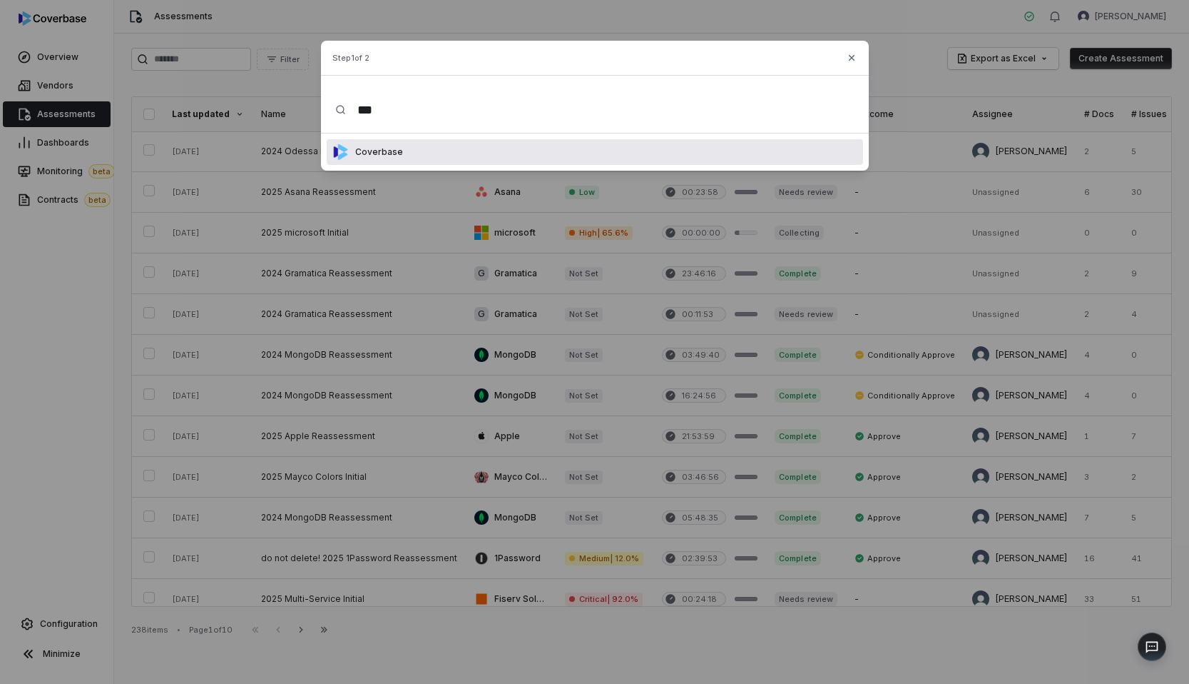
type input "****"
click at [451, 154] on div "Coverbase" at bounding box center [595, 152] width 537 height 26
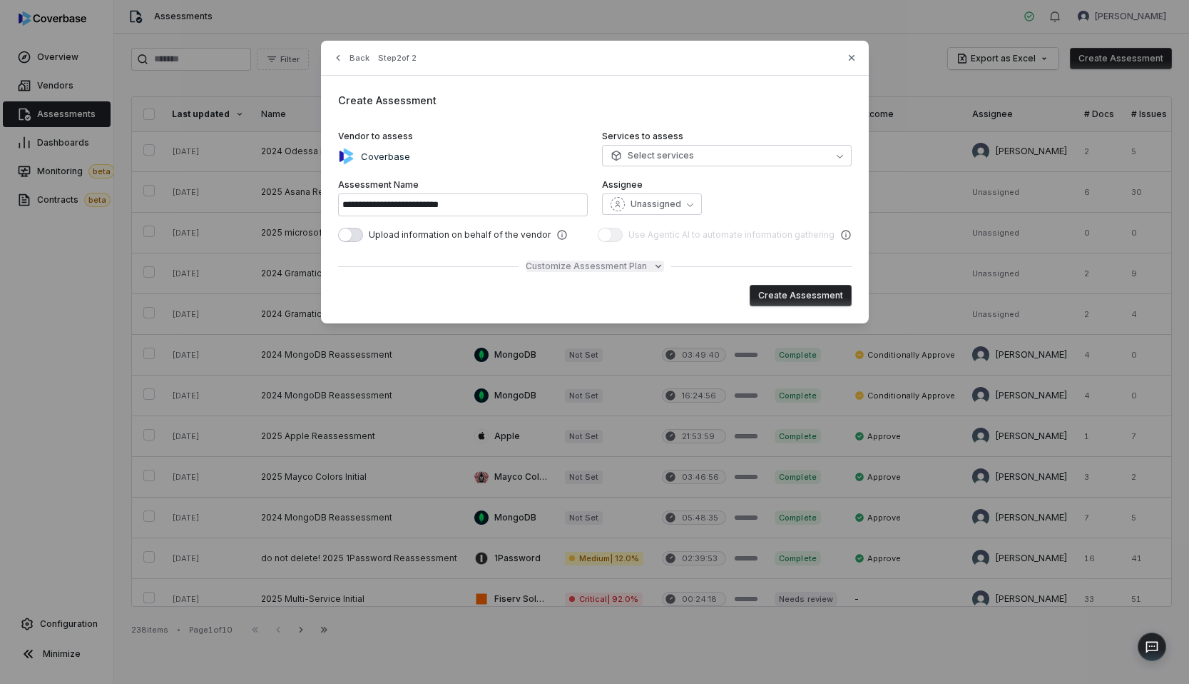
click at [621, 266] on span "Customize Assessment Plan" at bounding box center [586, 265] width 121 height 11
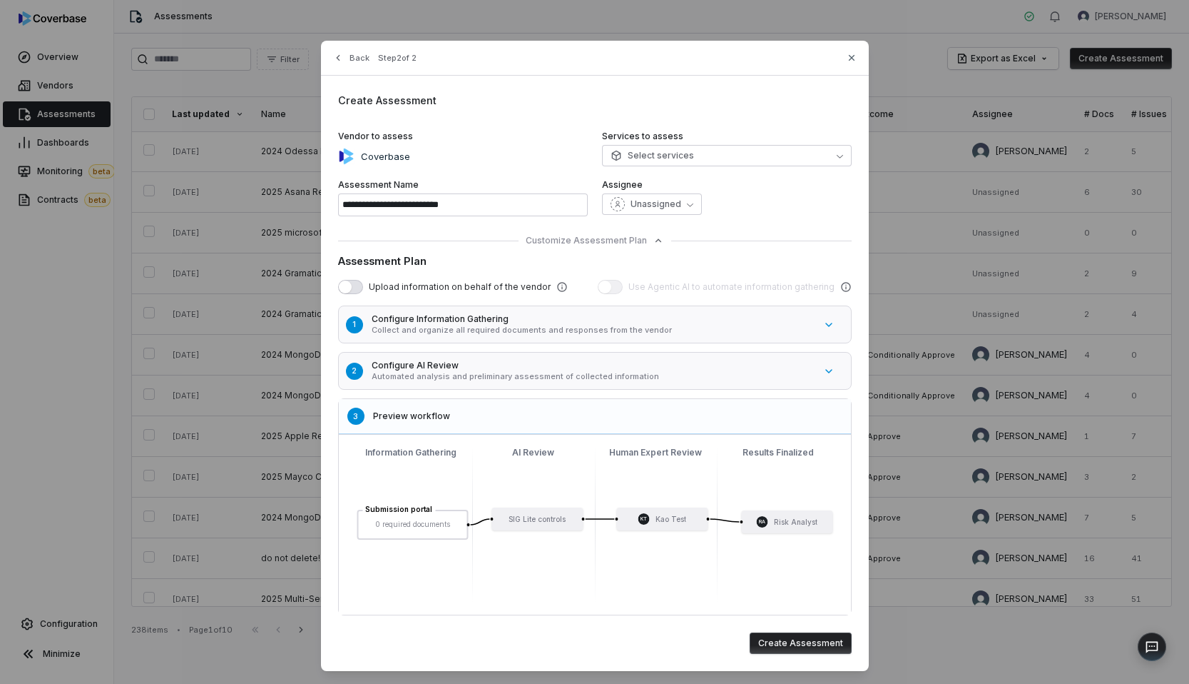
click at [564, 320] on h5 "Configure Information Gathering" at bounding box center [593, 318] width 443 height 11
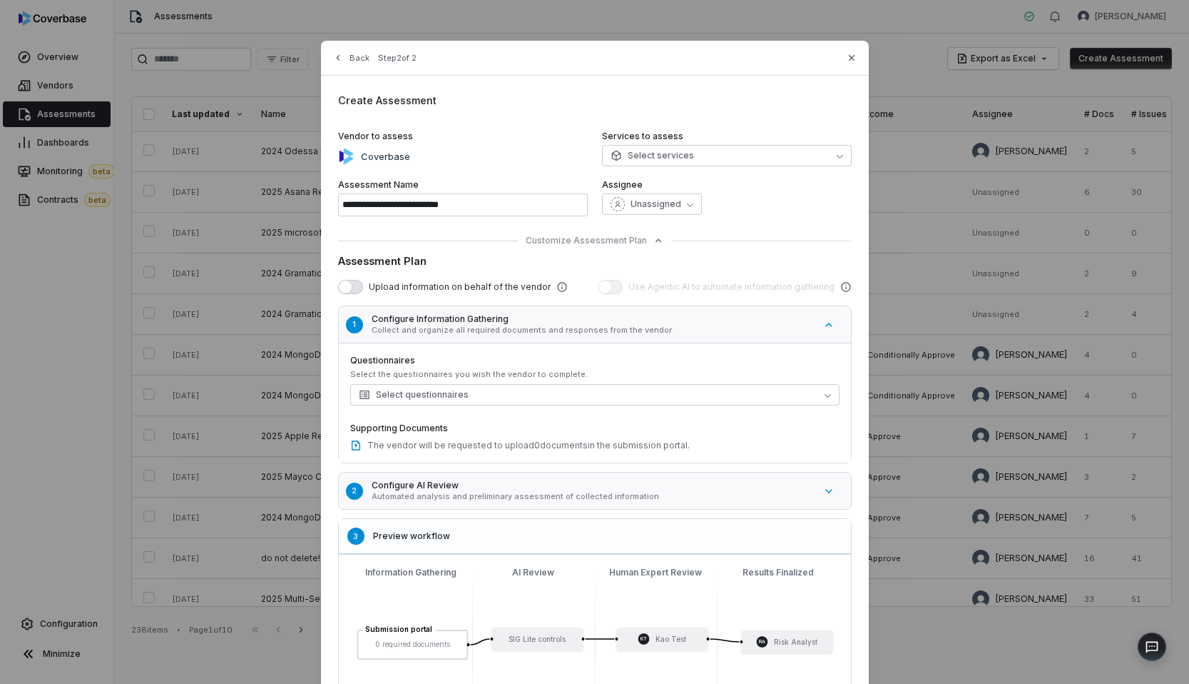
click at [522, 498] on p "Automated analysis and preliminary assessment of collected information" at bounding box center [593, 496] width 443 height 11
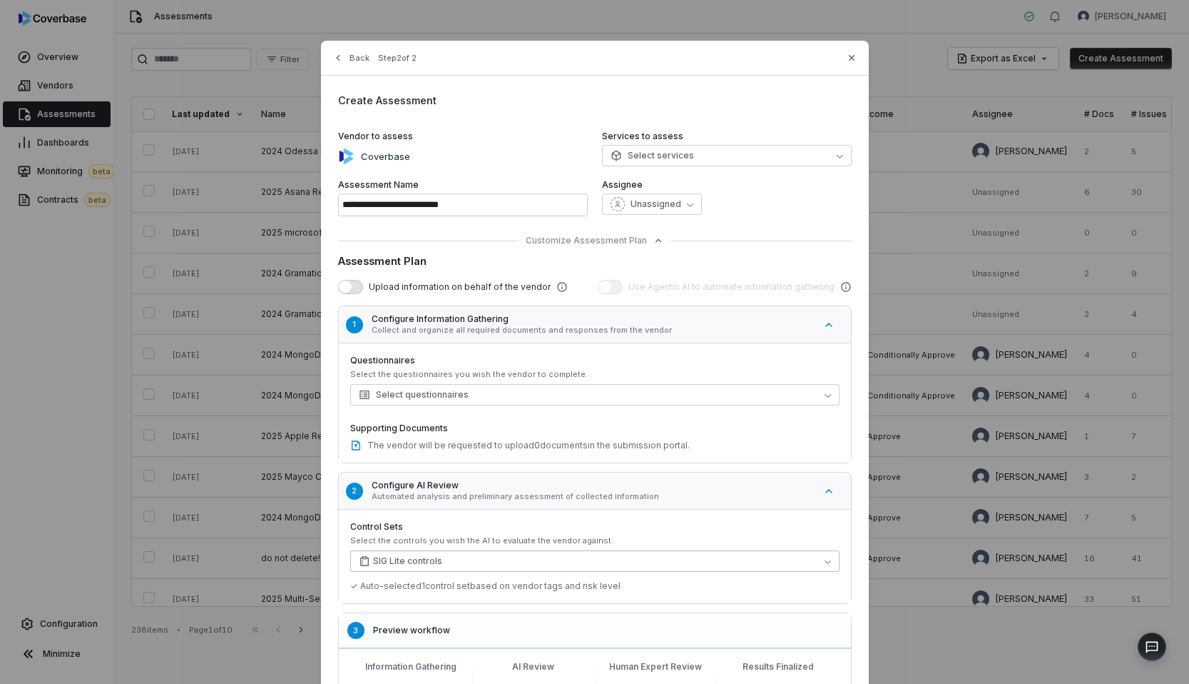
click at [481, 562] on button "SIG Lite controls" at bounding box center [594, 560] width 489 height 21
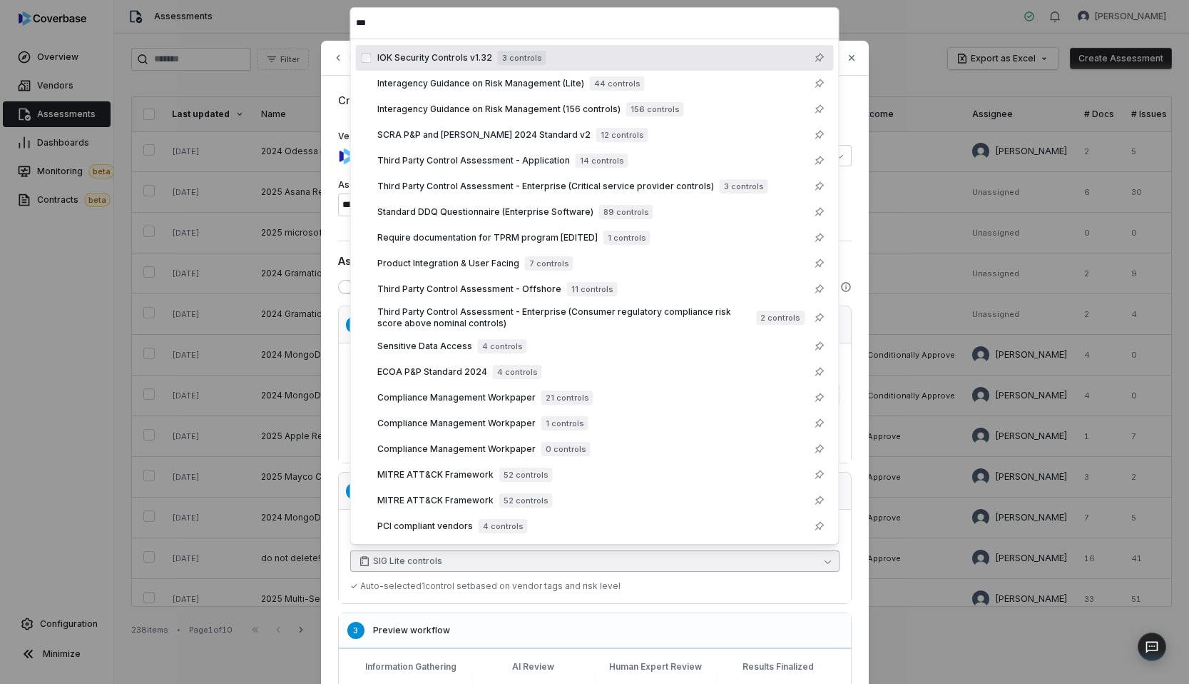
type input "***"
click at [431, 50] on div "IOK Security Controls v1.32 3 controls" at bounding box center [602, 57] width 451 height 17
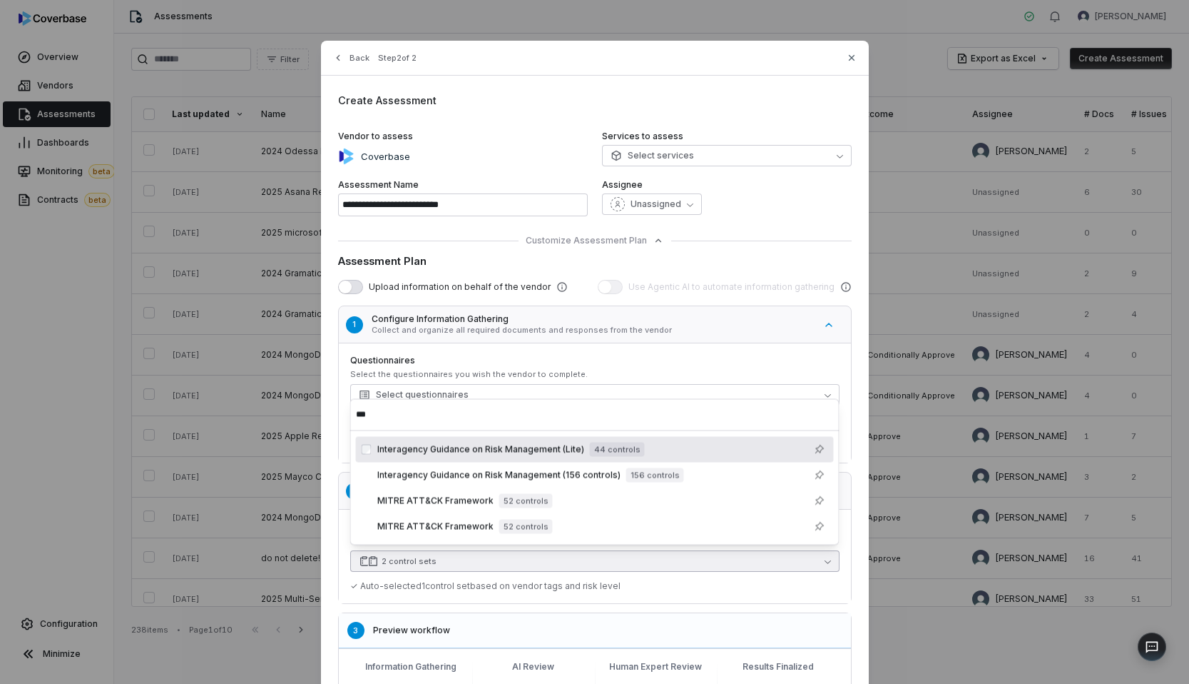
click at [519, 380] on div "Questionnaires Select the questionnaires you wish the vendor to complete. Selec…" at bounding box center [594, 380] width 489 height 51
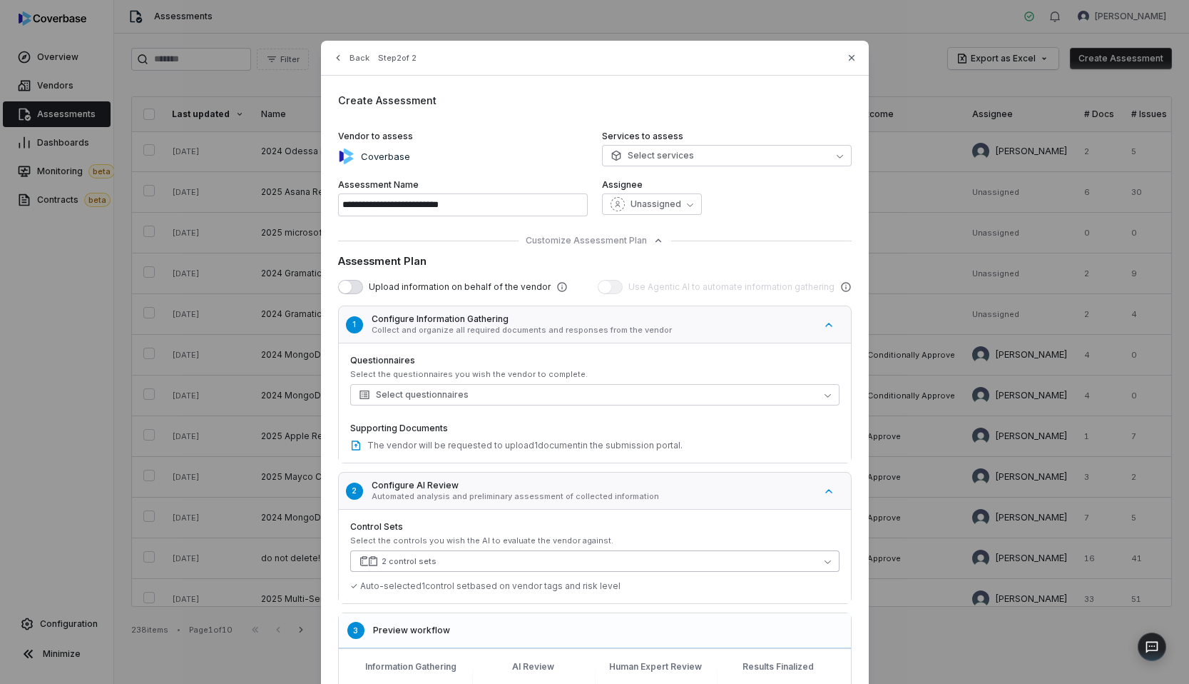
click at [440, 569] on button "2 control sets" at bounding box center [594, 560] width 489 height 21
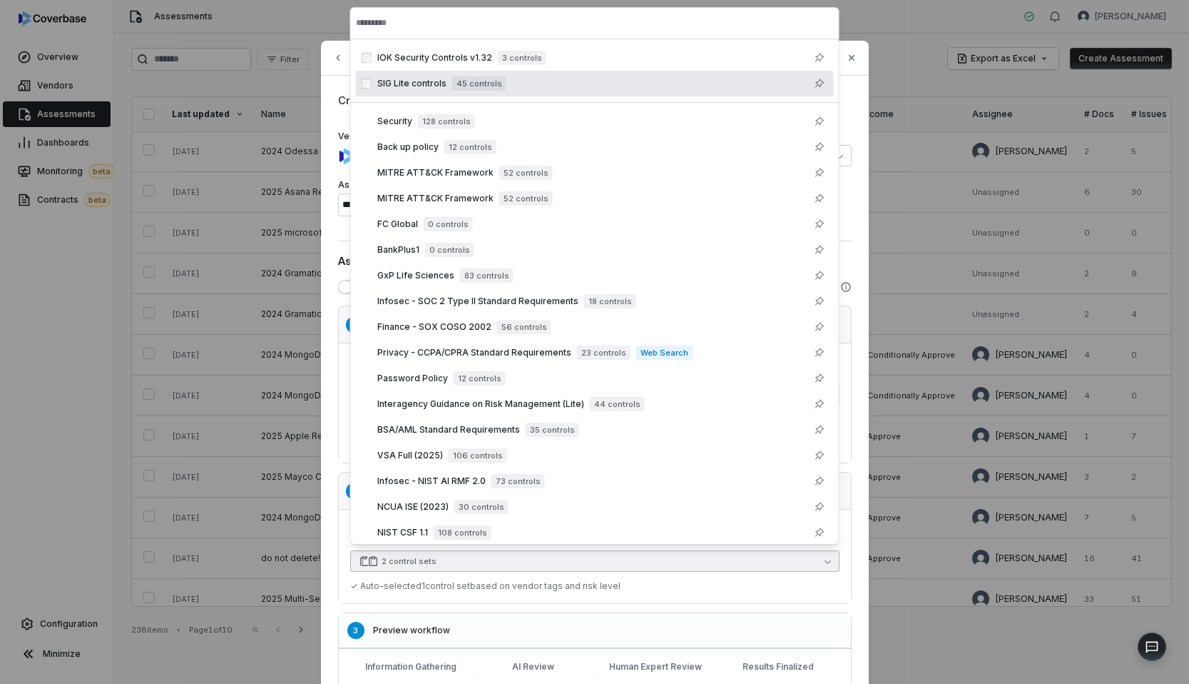
click at [422, 83] on span "SIG Lite controls" at bounding box center [411, 83] width 69 height 11
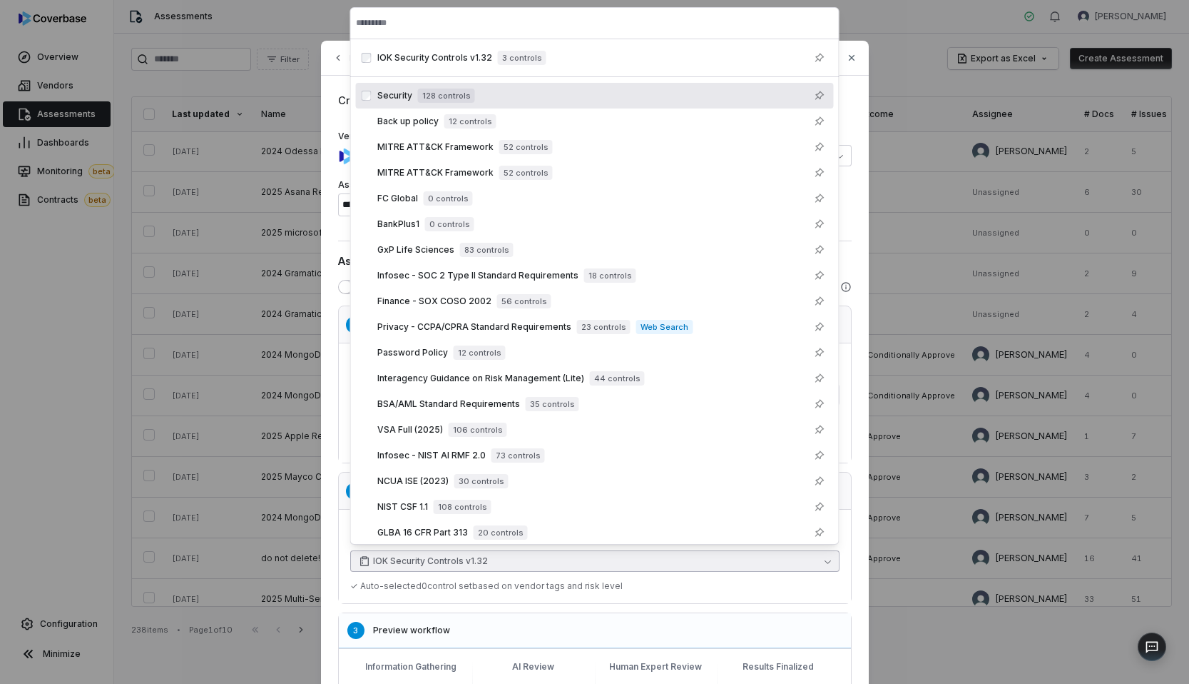
click at [324, 87] on div "**********" at bounding box center [595, 463] width 548 height 844
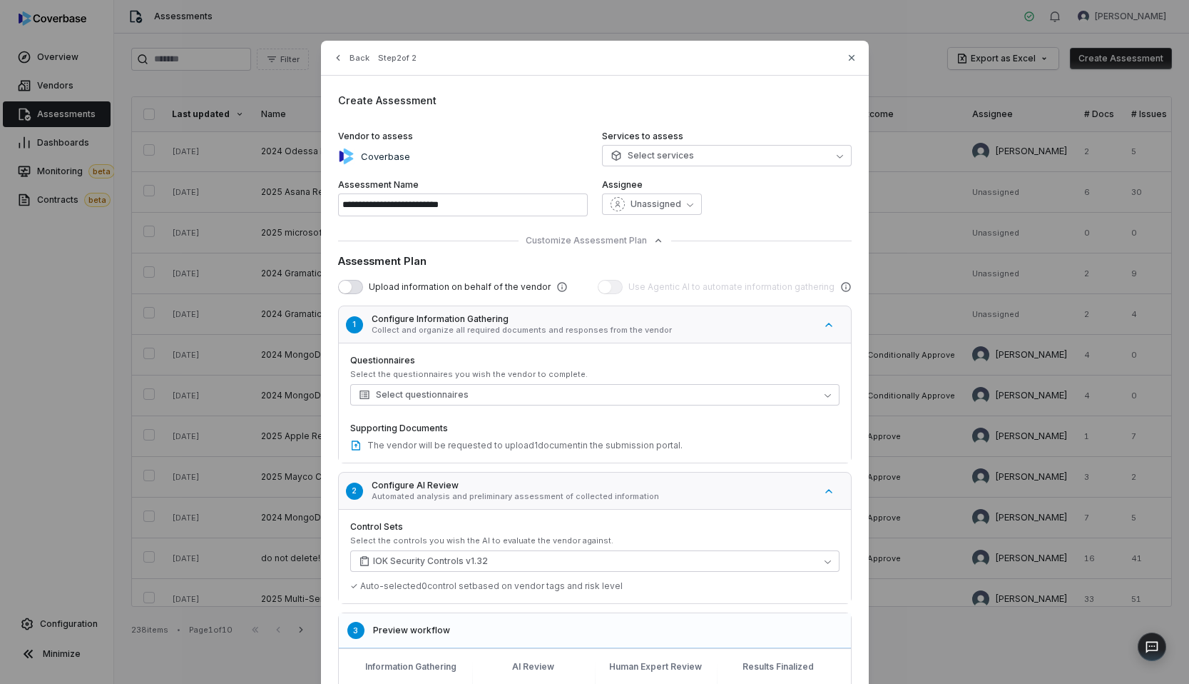
scroll to position [243, 0]
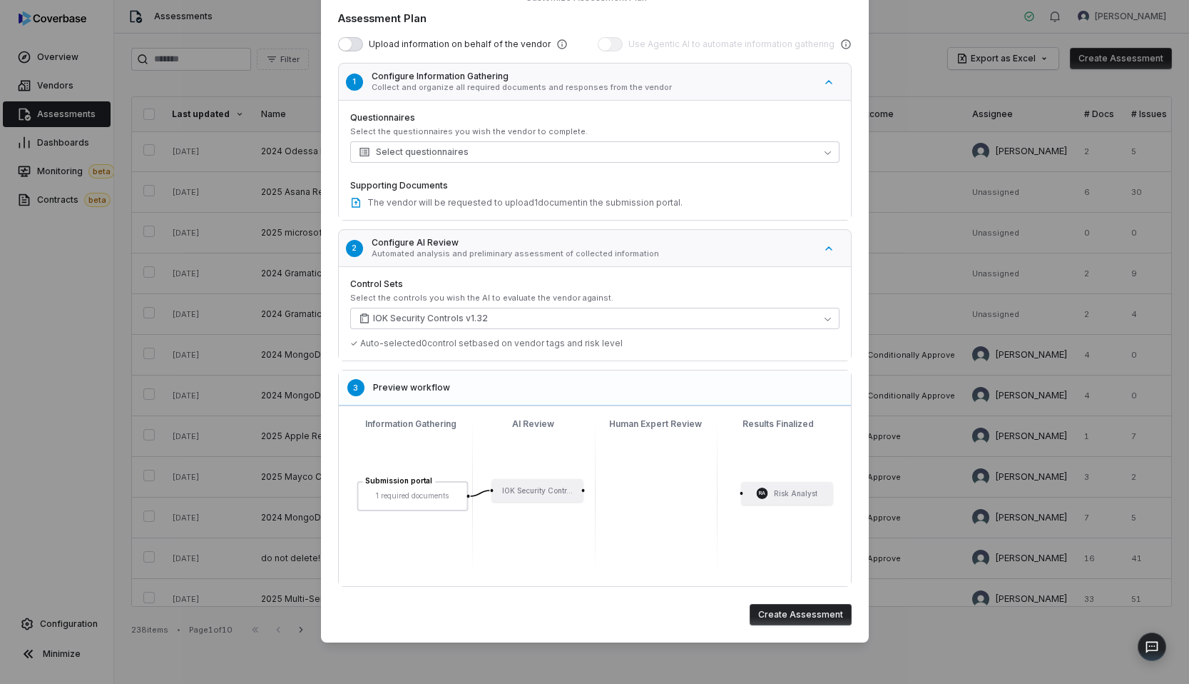
click at [808, 612] on button "Create Assessment" at bounding box center [801, 614] width 102 height 21
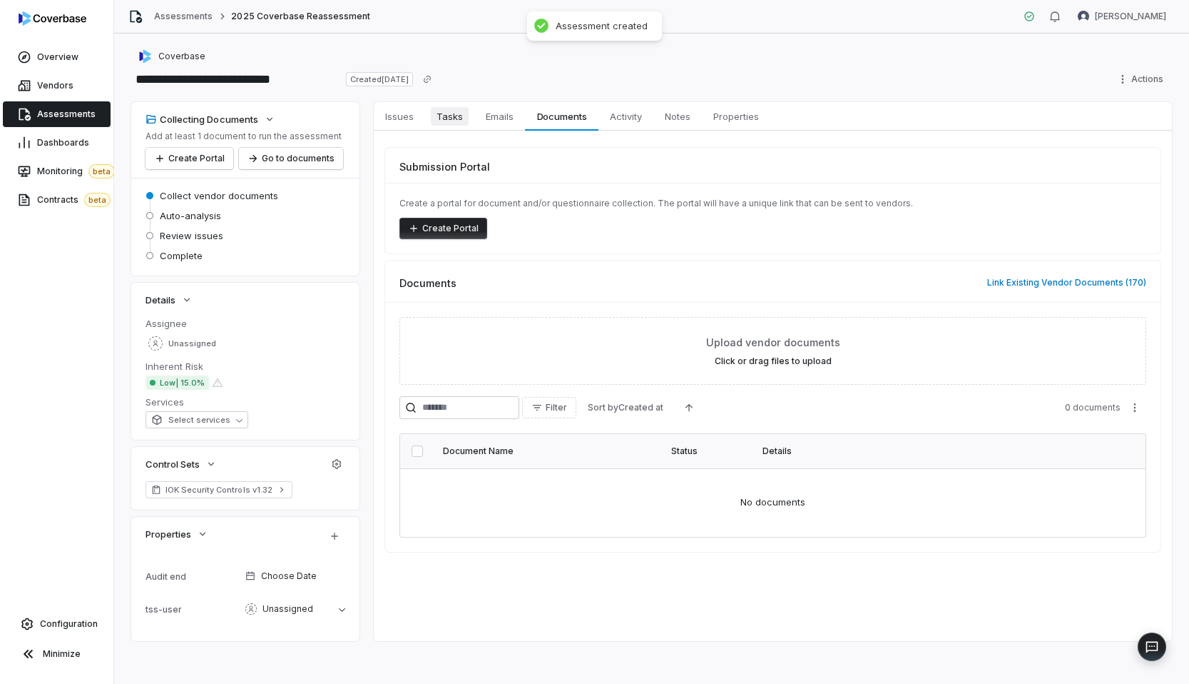
click at [464, 116] on span "Tasks" at bounding box center [450, 116] width 38 height 19
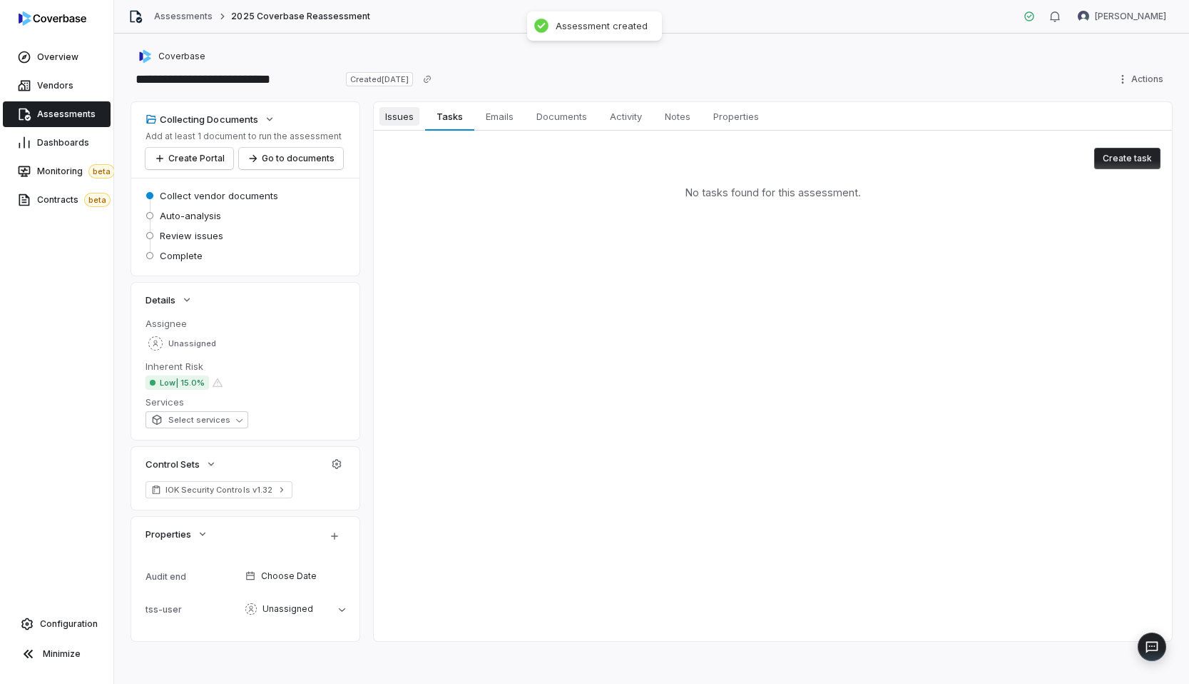
click at [415, 111] on span "Issues" at bounding box center [400, 116] width 40 height 19
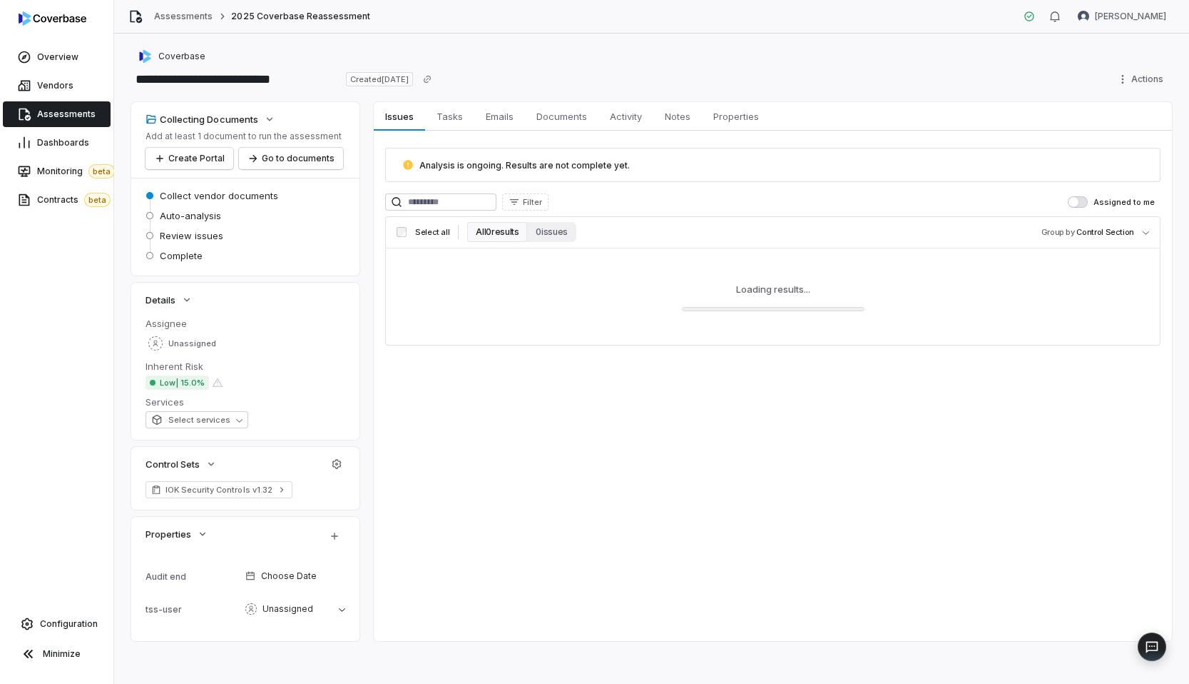
click at [384, 56] on div "Coverbase" at bounding box center [651, 56] width 1041 height 17
click at [547, 118] on span "Documents" at bounding box center [562, 116] width 62 height 19
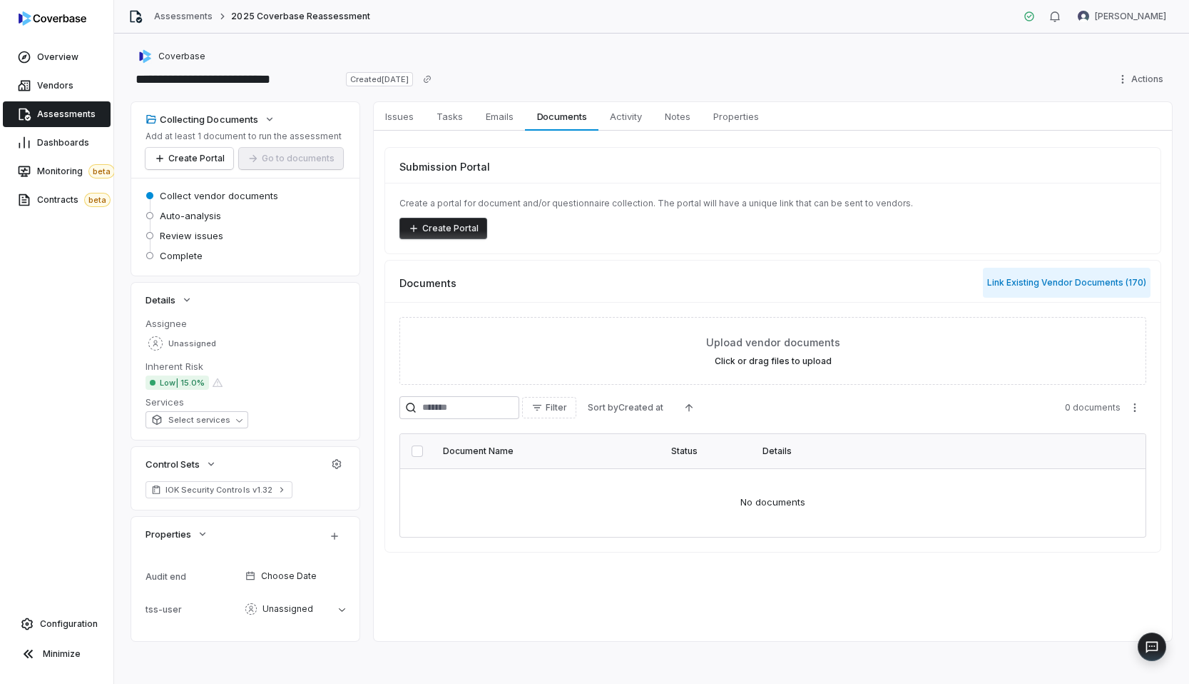
click at [1090, 274] on button "Link Existing Vendor Documents ( 170 )" at bounding box center [1067, 283] width 168 height 30
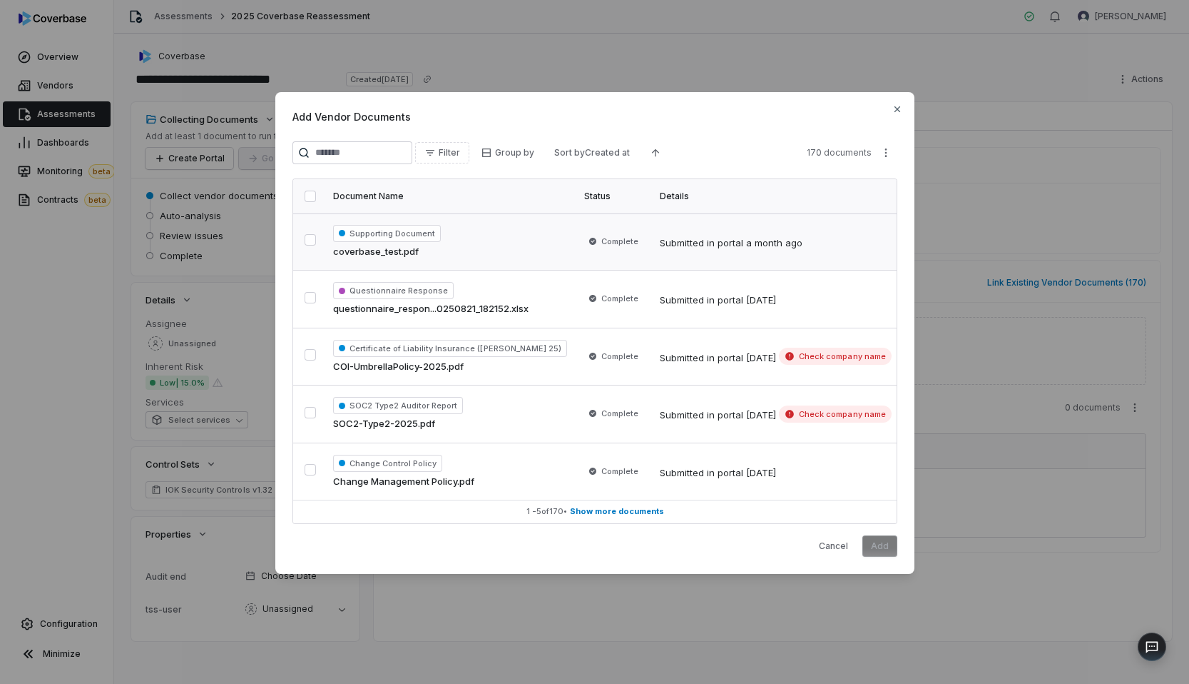
click at [505, 241] on div "Supporting Document coverbase_test.pdf" at bounding box center [450, 242] width 234 height 34
click at [884, 553] on button "Add" at bounding box center [880, 545] width 35 height 21
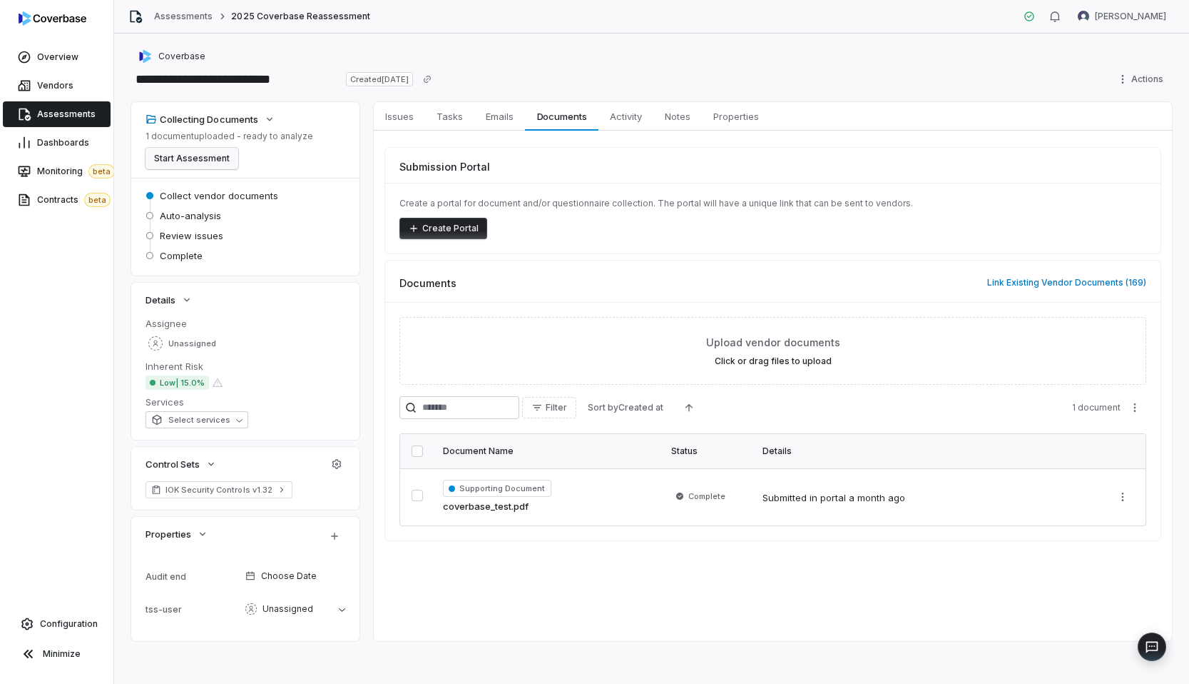
click at [220, 149] on button "Start Assessment" at bounding box center [192, 158] width 93 height 21
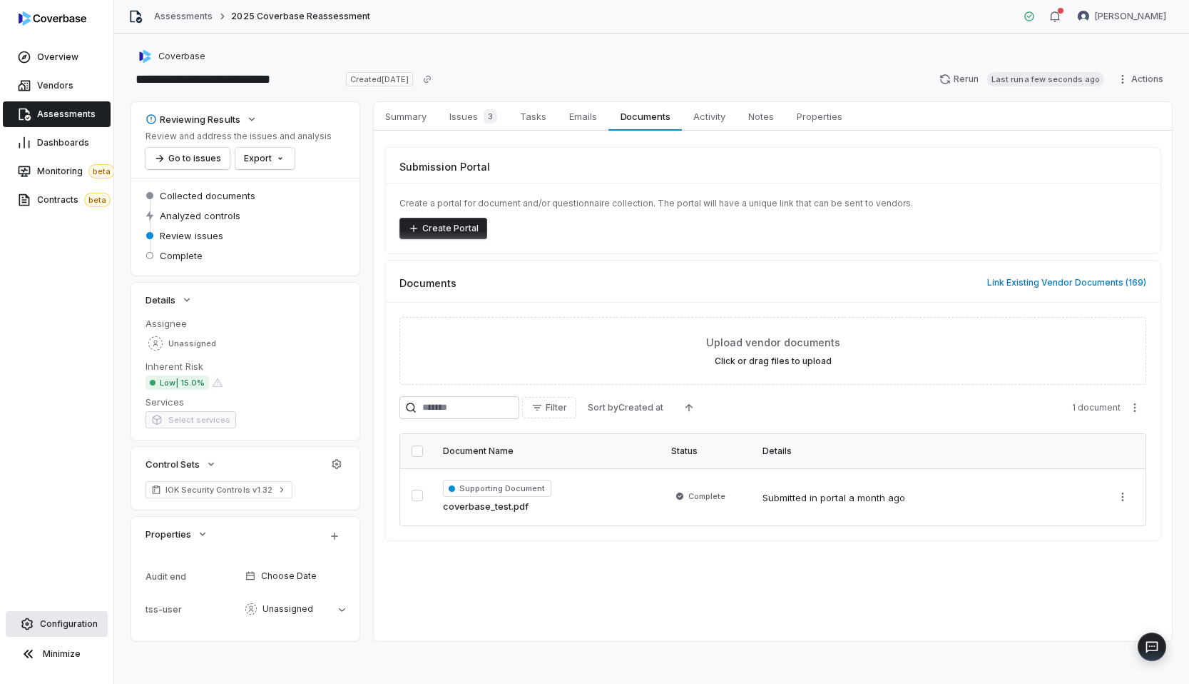
click at [90, 628] on span "Configuration" at bounding box center [69, 623] width 58 height 11
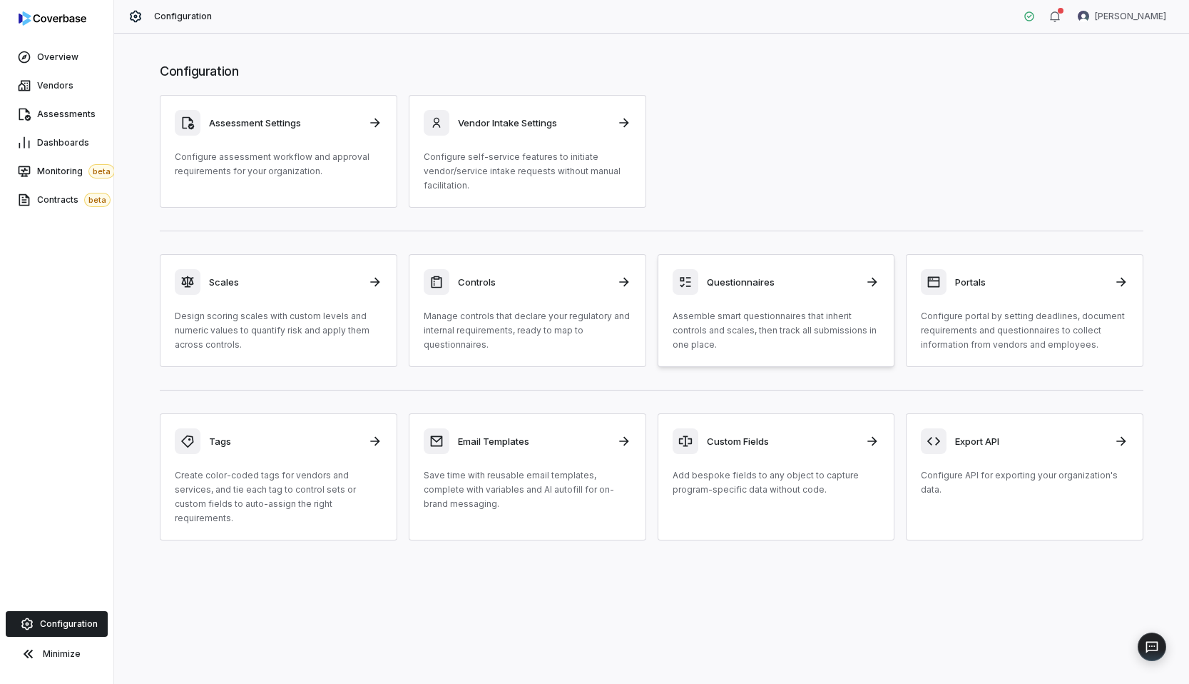
click at [744, 313] on p "Assemble smart questionnaires that inherit controls and scales, then track all …" at bounding box center [777, 330] width 208 height 43
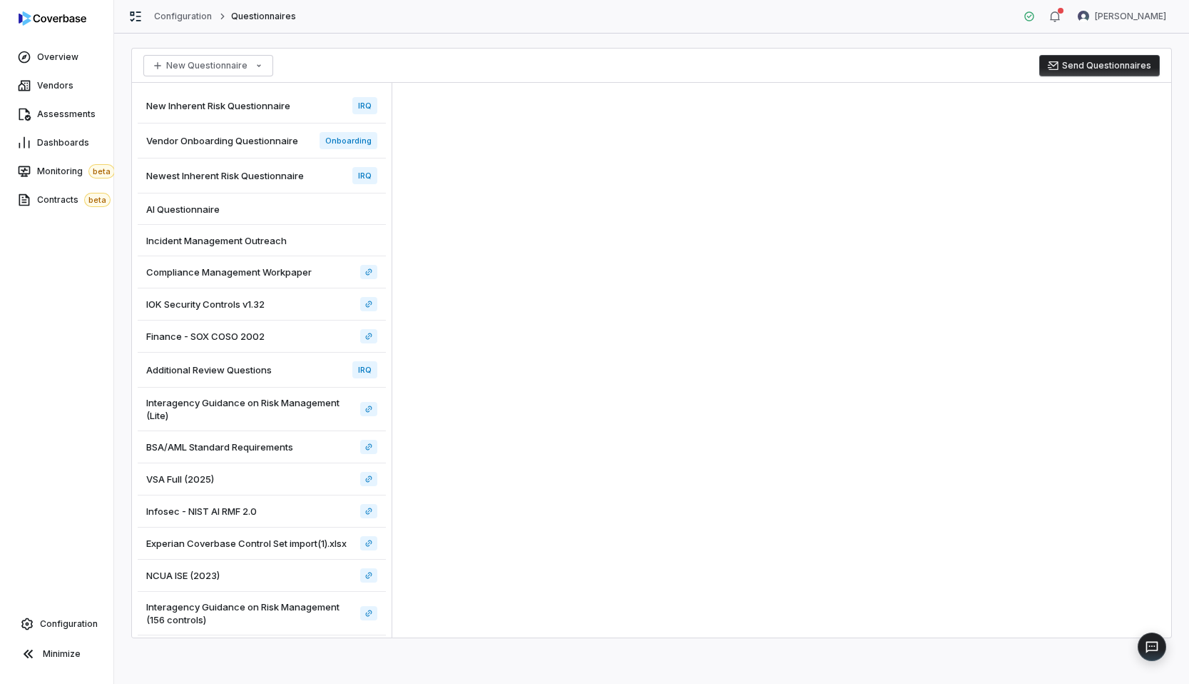
click at [313, 270] on div "Compliance Management Workpaper" at bounding box center [262, 272] width 248 height 32
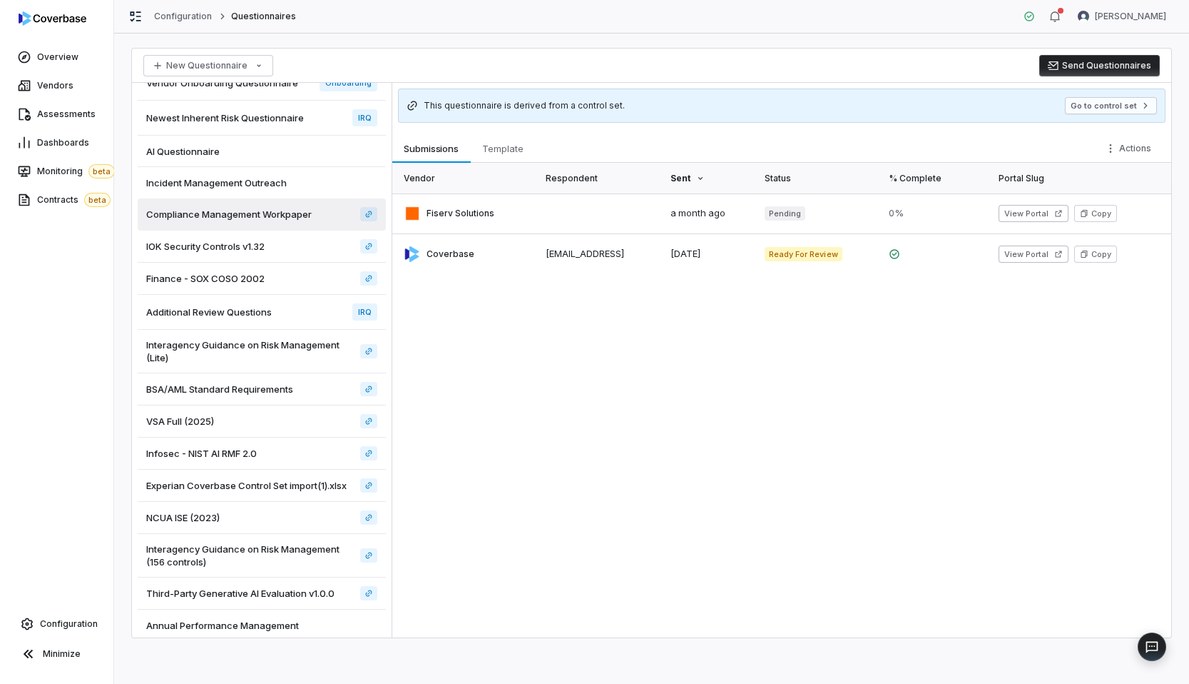
scroll to position [102, 0]
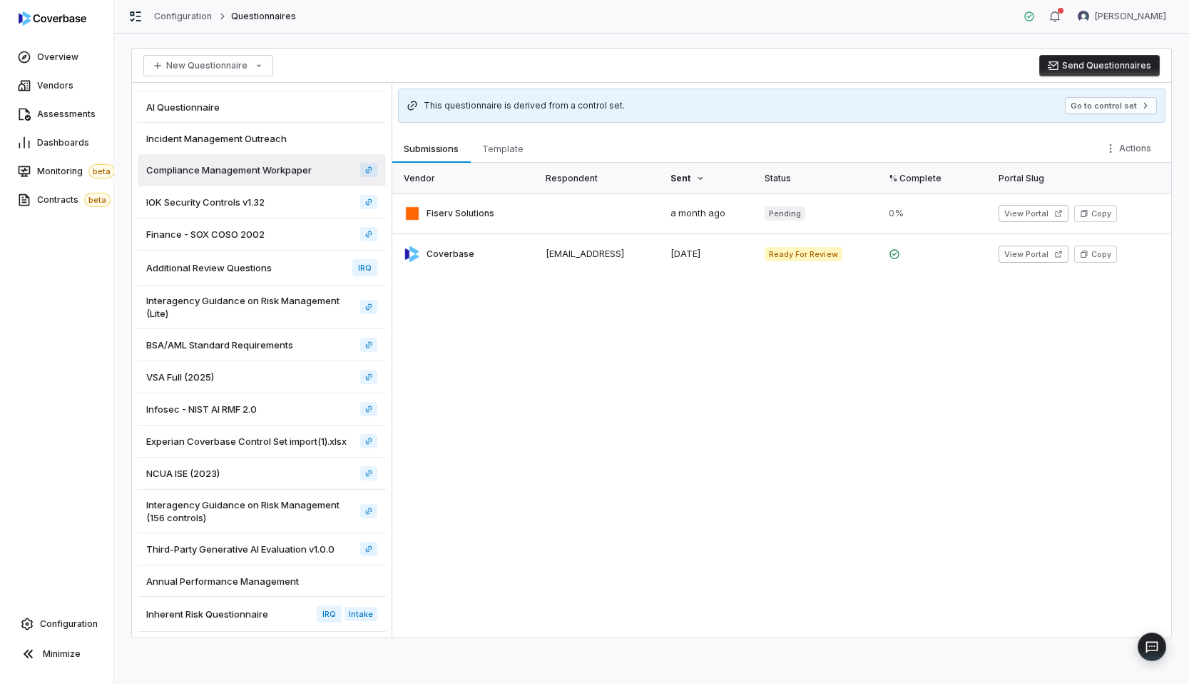
click at [312, 215] on div "IOK Security Controls v1.32" at bounding box center [262, 202] width 248 height 32
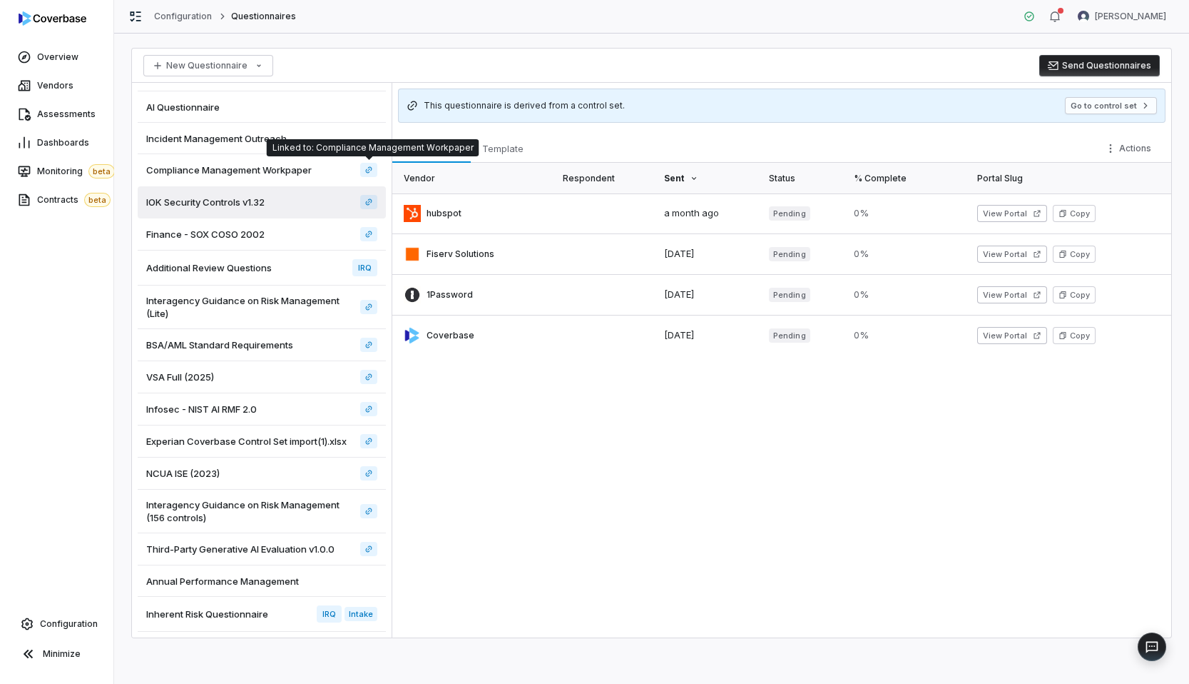
click at [438, 140] on div "Linked to: Compliance Management Workpaper Linked to: Compliance Management Wor…" at bounding box center [373, 147] width 213 height 17
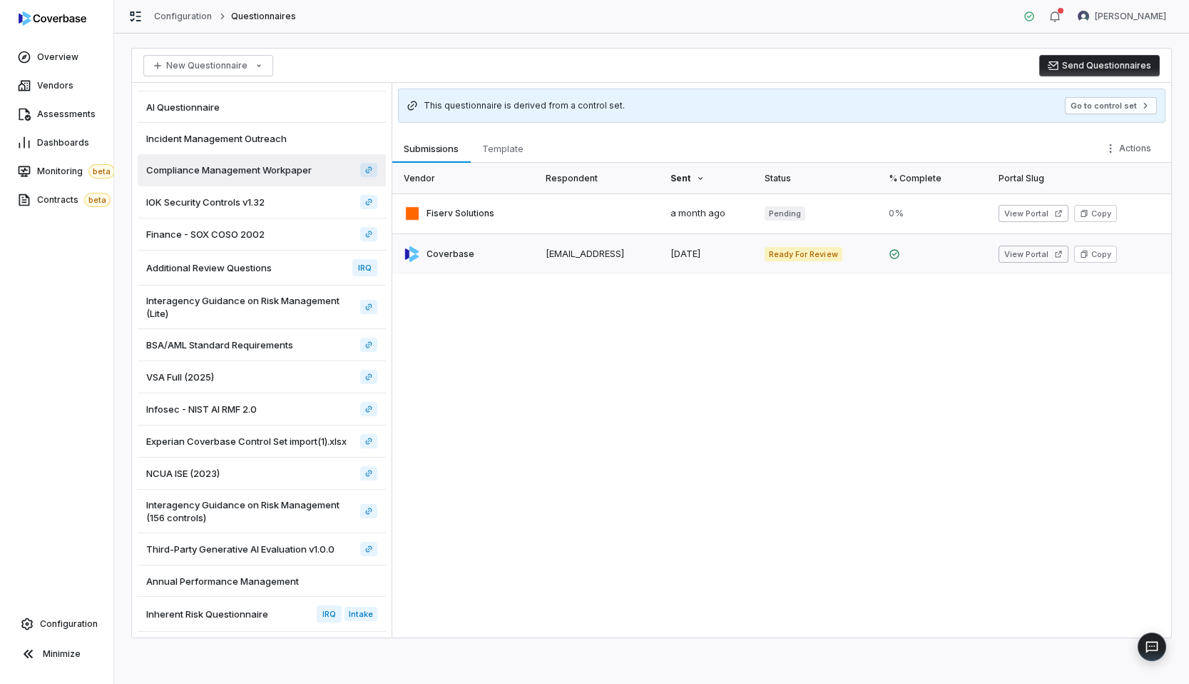
click at [537, 240] on link at bounding box center [599, 254] width 125 height 40
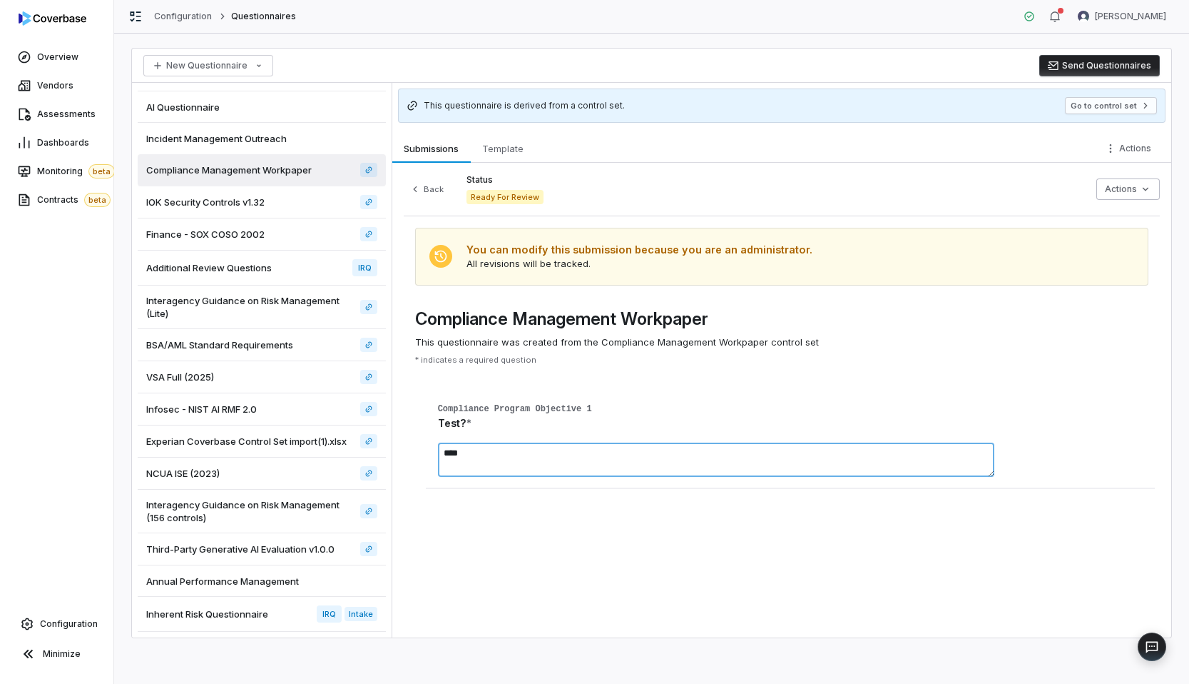
click at [518, 455] on textarea "****" at bounding box center [716, 459] width 557 height 34
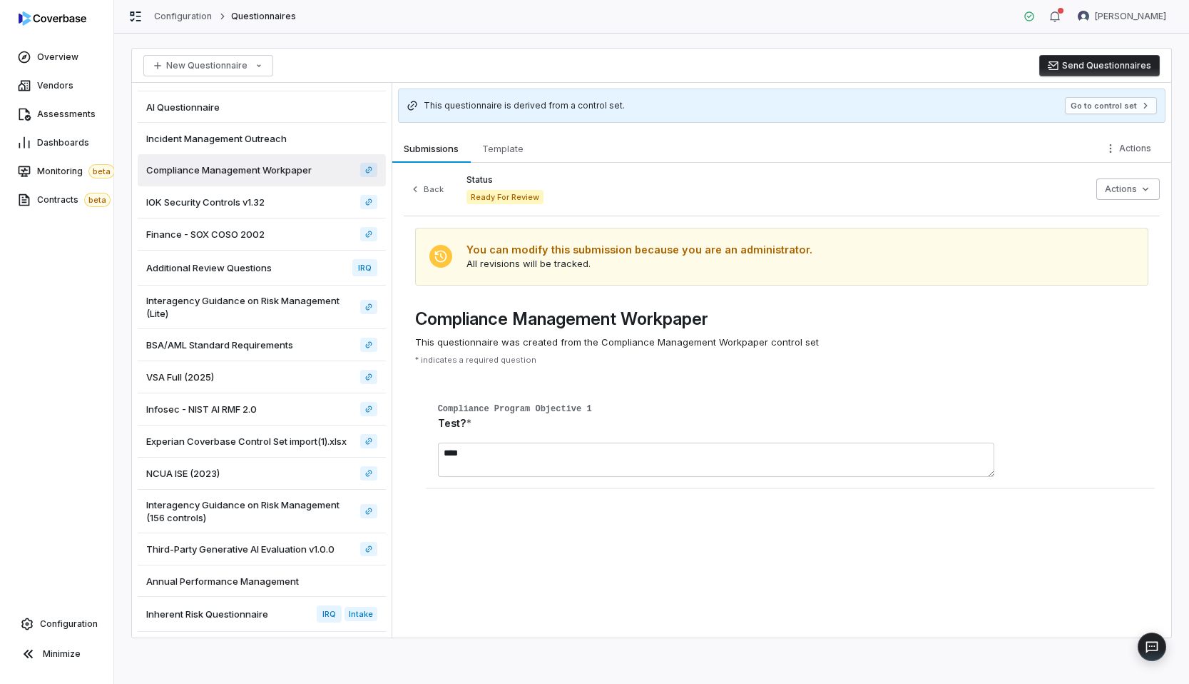
click at [266, 606] on div "Inherent Risk Questionnaire IRQ Intake" at bounding box center [262, 613] width 248 height 35
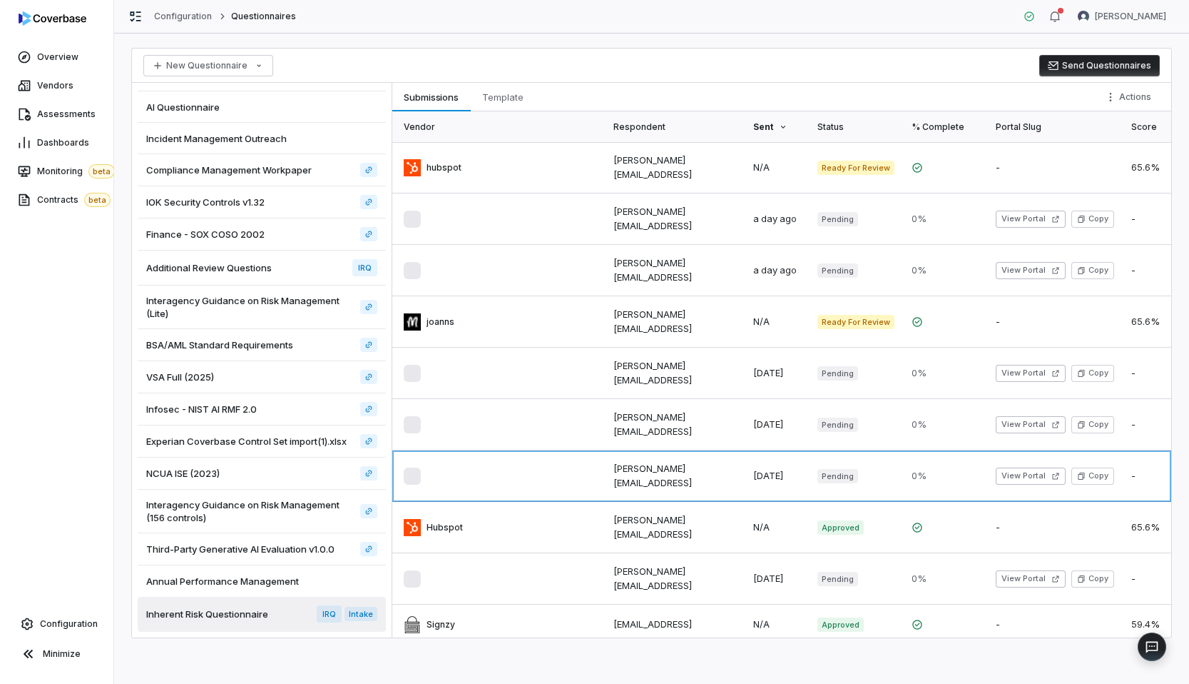
click at [574, 64] on div "New Questionnaire Send Questionnaires" at bounding box center [652, 66] width 1040 height 34
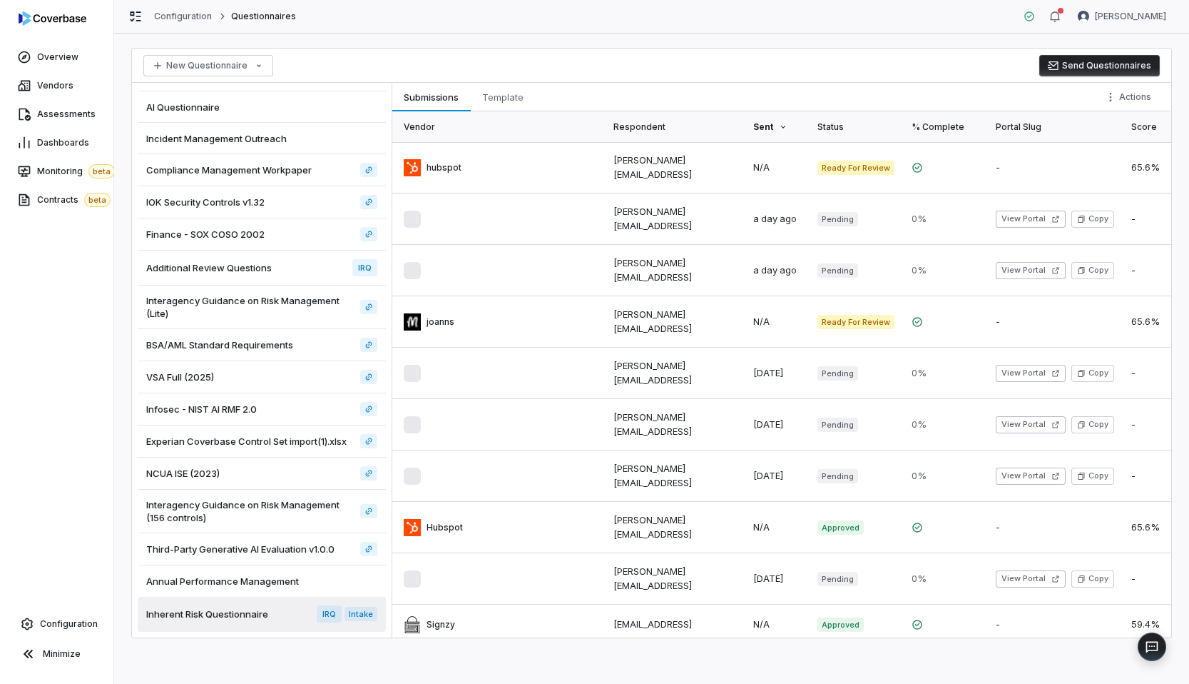
click at [529, 13] on div "Configuration Questionnaires Amanda Pettenati" at bounding box center [651, 17] width 1075 height 34
click at [721, 46] on div "New Questionnaire Send Questionnaires New Inherent Risk Questionnaire IRQ Vendo…" at bounding box center [651, 359] width 1075 height 650
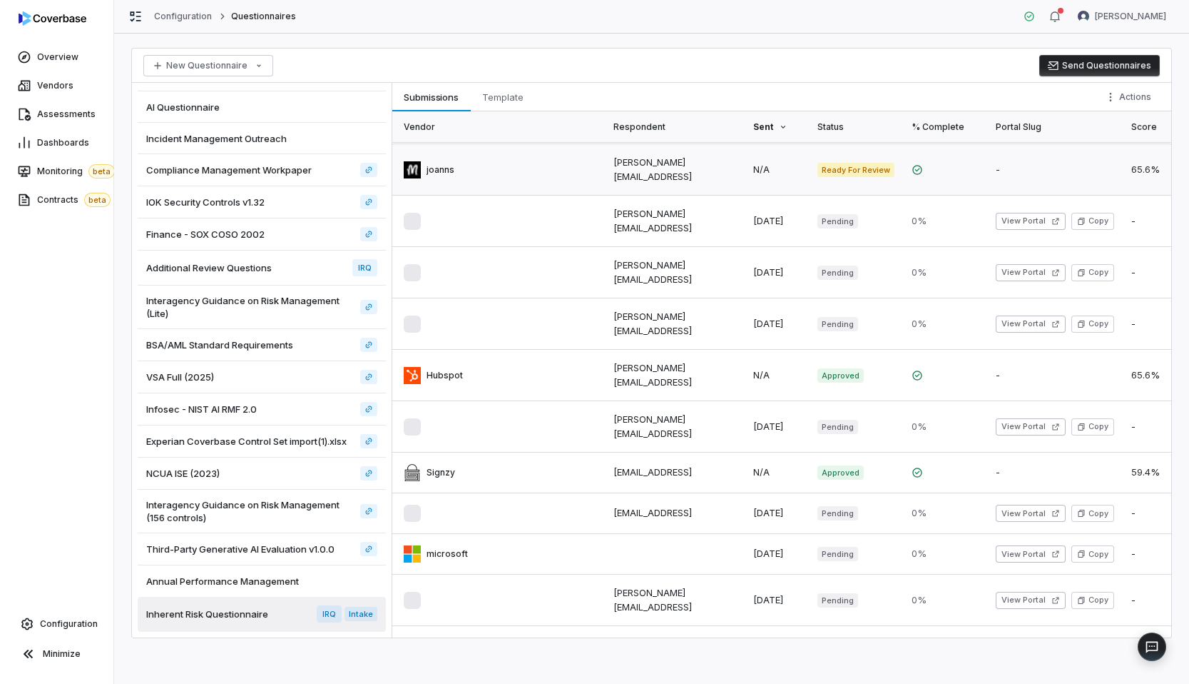
scroll to position [161, 0]
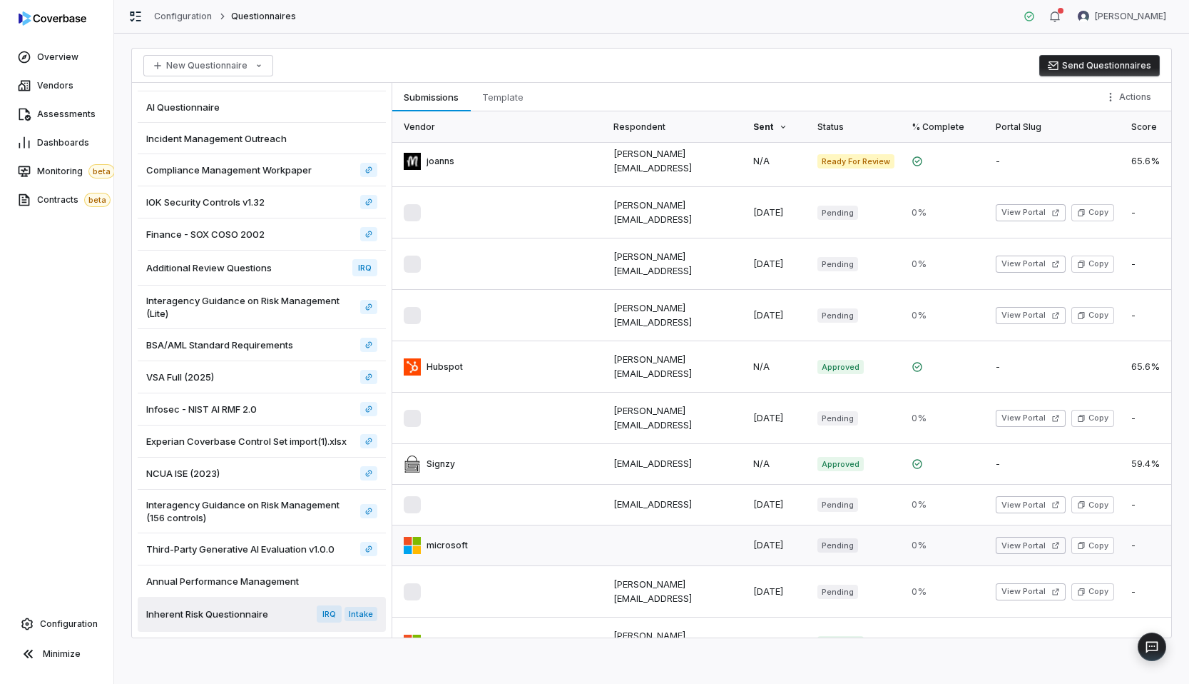
click at [574, 544] on link at bounding box center [498, 545] width 213 height 40
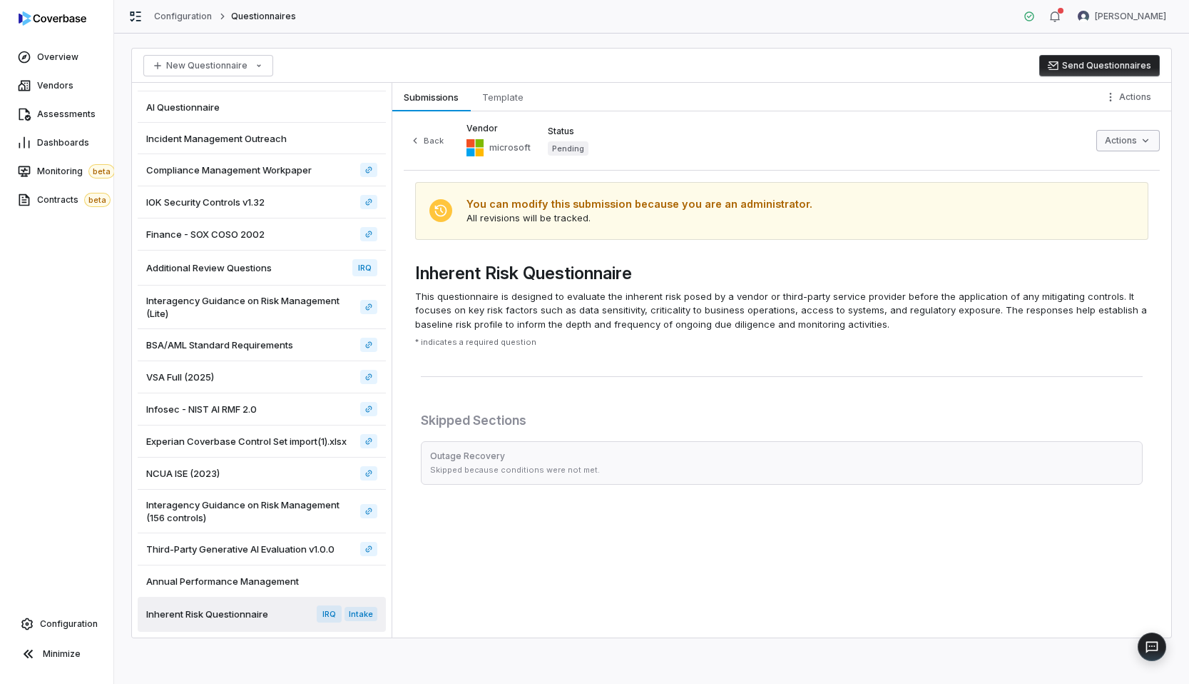
click at [1123, 142] on html "Overview Vendors Assessments Dashboards Monitoring beta Contracts beta Configur…" at bounding box center [594, 342] width 1189 height 684
click at [1117, 91] on html "Overview Vendors Assessments Dashboards Monitoring beta Contracts beta Configur…" at bounding box center [594, 342] width 1189 height 684
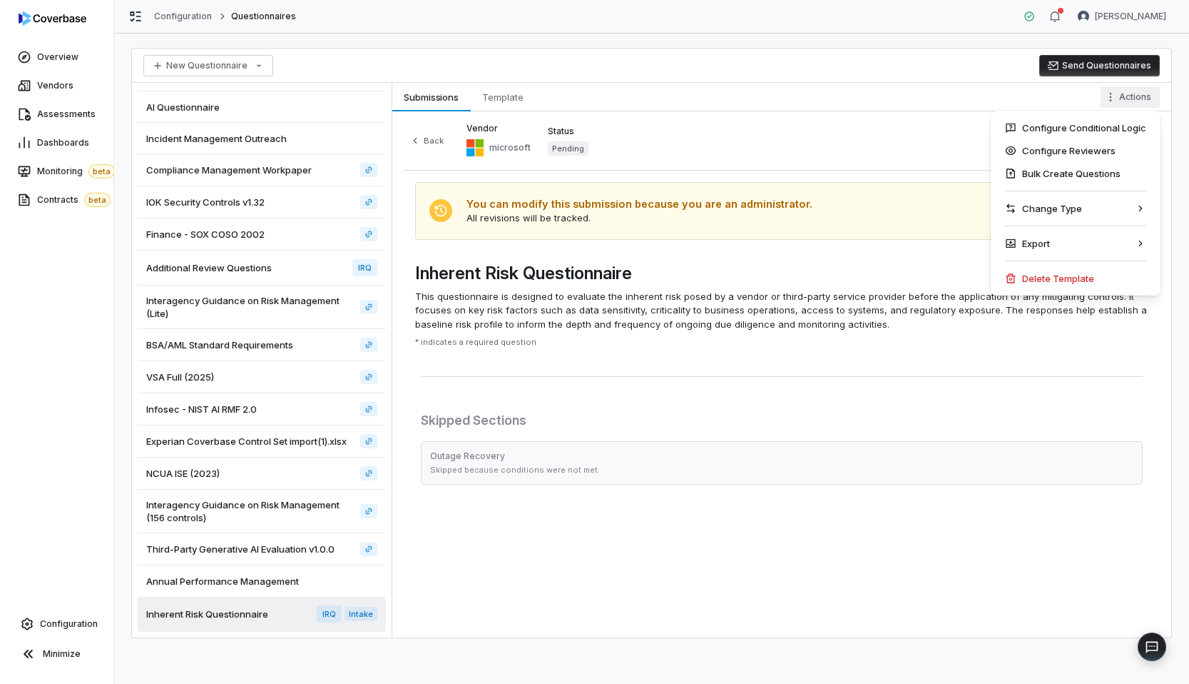
click at [1117, 94] on html "Overview Vendors Assessments Dashboards Monitoring beta Contracts beta Configur…" at bounding box center [594, 342] width 1189 height 684
click at [887, 124] on html "Overview Vendors Assessments Dashboards Monitoring beta Contracts beta Configur…" at bounding box center [594, 342] width 1189 height 684
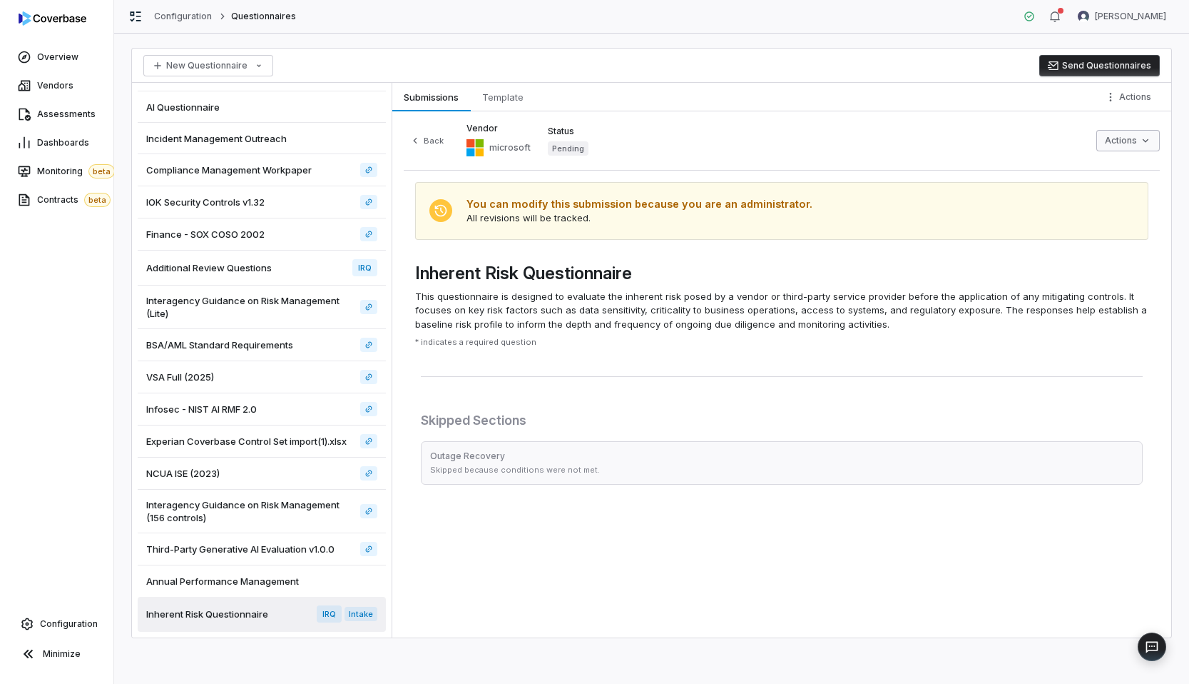
click at [1128, 148] on html "Overview Vendors Assessments Dashboards Monitoring beta Contracts beta Configur…" at bounding box center [594, 342] width 1189 height 684
click at [1020, 116] on html "Overview Vendors Assessments Dashboards Monitoring beta Contracts beta Configur…" at bounding box center [594, 342] width 1189 height 684
click at [1117, 91] on html "Overview Vendors Assessments Dashboards Monitoring beta Contracts beta Configur…" at bounding box center [594, 342] width 1189 height 684
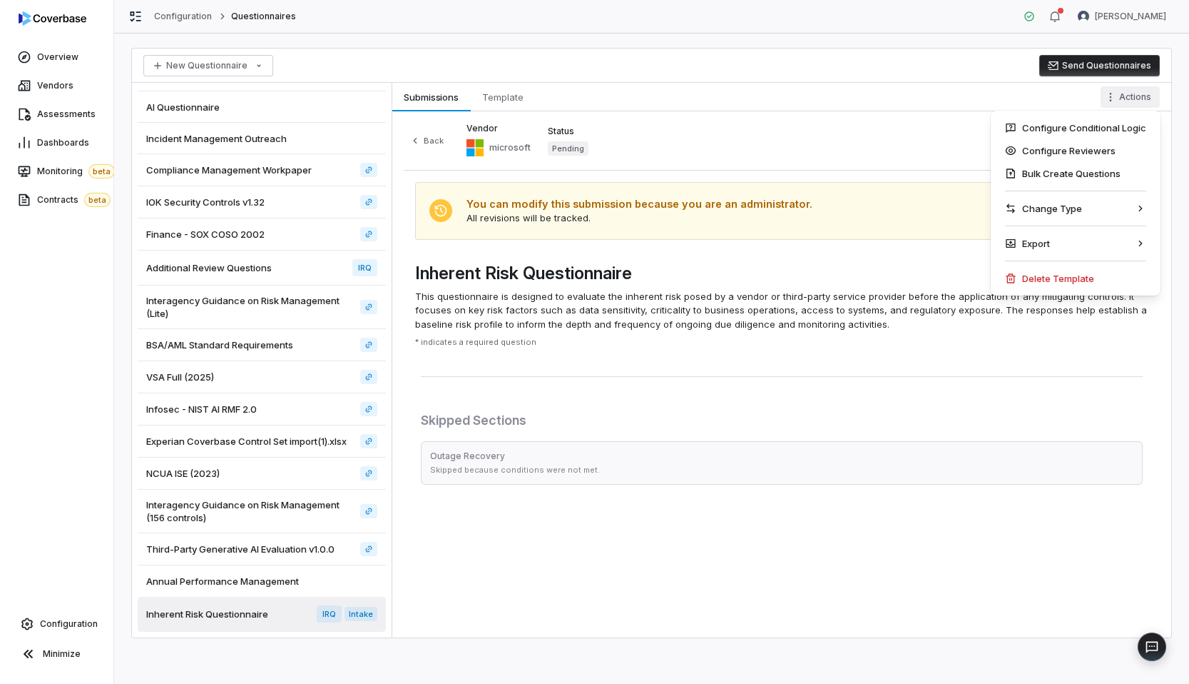
click at [736, 124] on html "Overview Vendors Assessments Dashboards Monitoring beta Contracts beta Configur…" at bounding box center [594, 342] width 1189 height 684
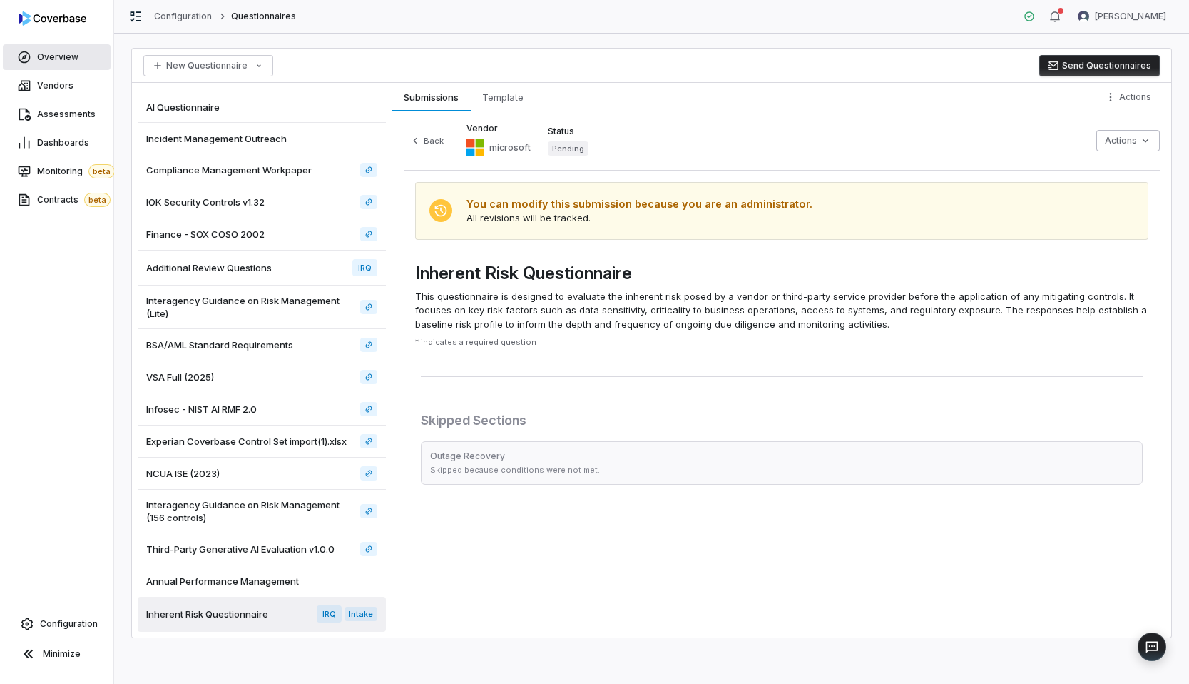
click at [51, 61] on span "Overview" at bounding box center [57, 56] width 41 height 11
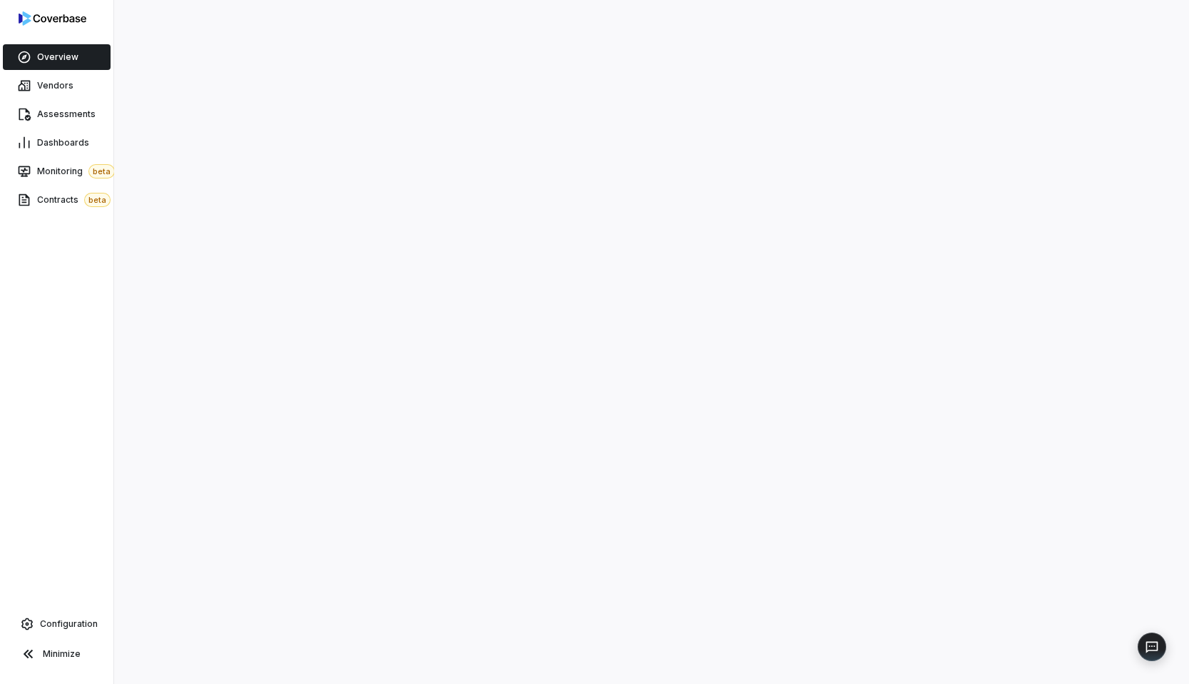
click at [123, 129] on div at bounding box center [651, 342] width 1075 height 684
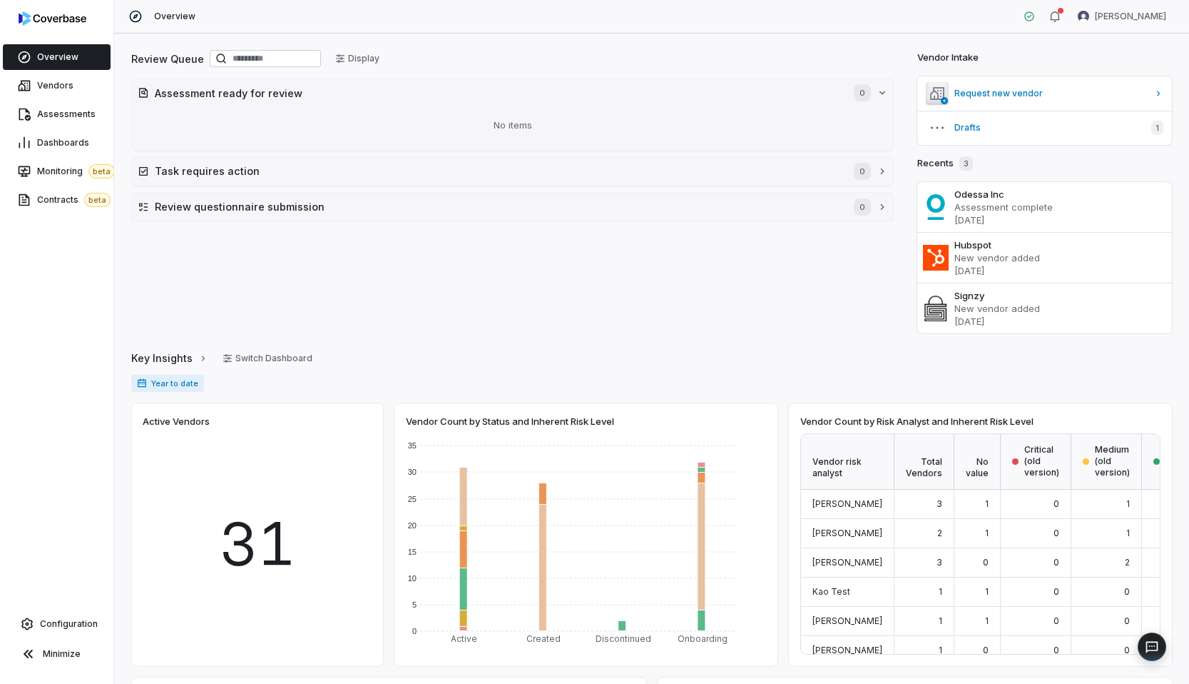
click at [93, 231] on div "Overview Vendors Assessments Dashboards Monitoring beta Contracts beta Configur…" at bounding box center [56, 342] width 113 height 684
click at [376, 53] on button "Display" at bounding box center [357, 58] width 61 height 21
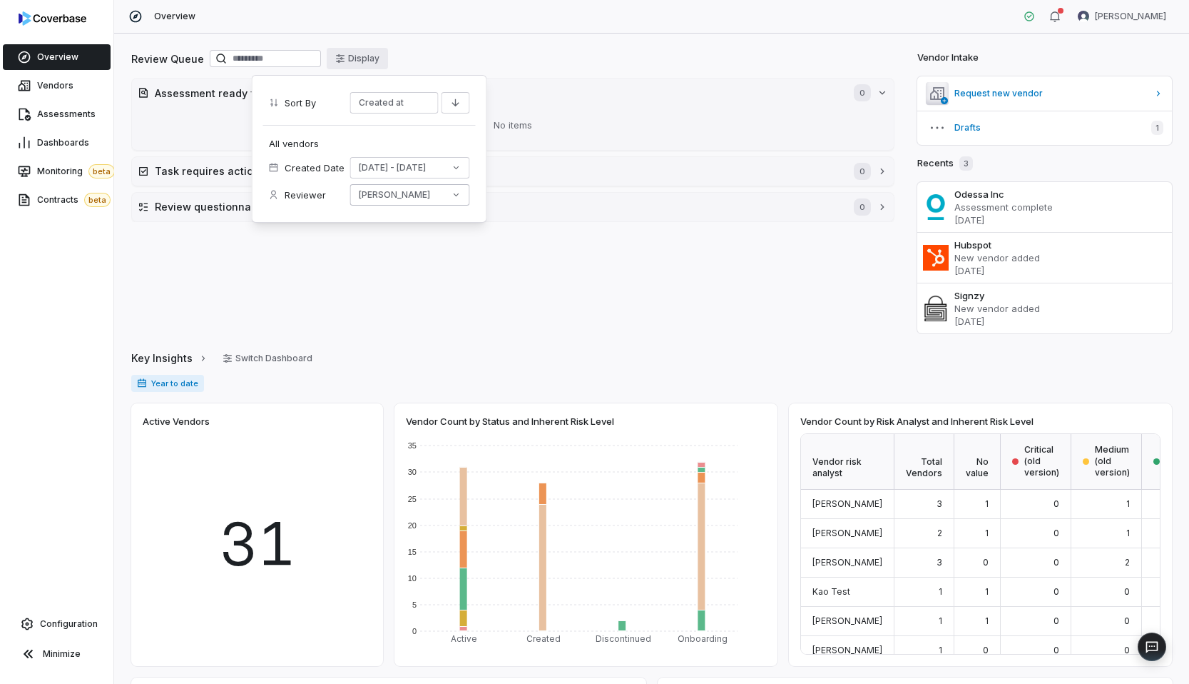
click at [403, 195] on button "[PERSON_NAME]" at bounding box center [410, 194] width 120 height 21
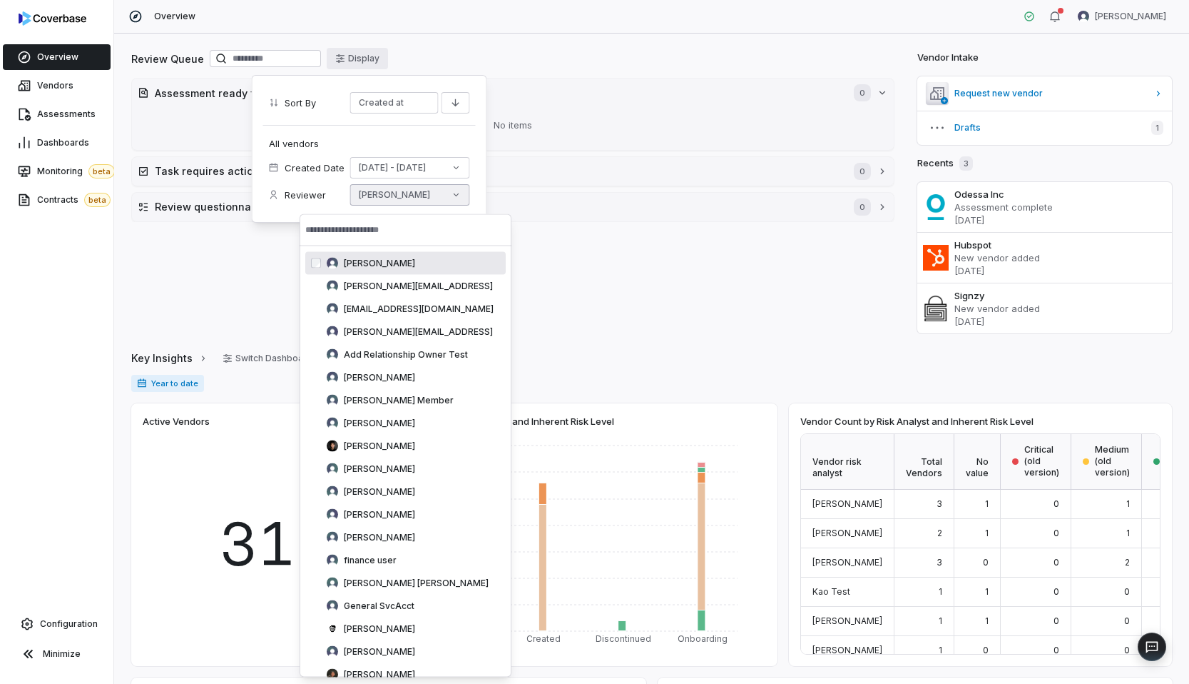
click at [376, 266] on span "[PERSON_NAME]" at bounding box center [379, 263] width 71 height 11
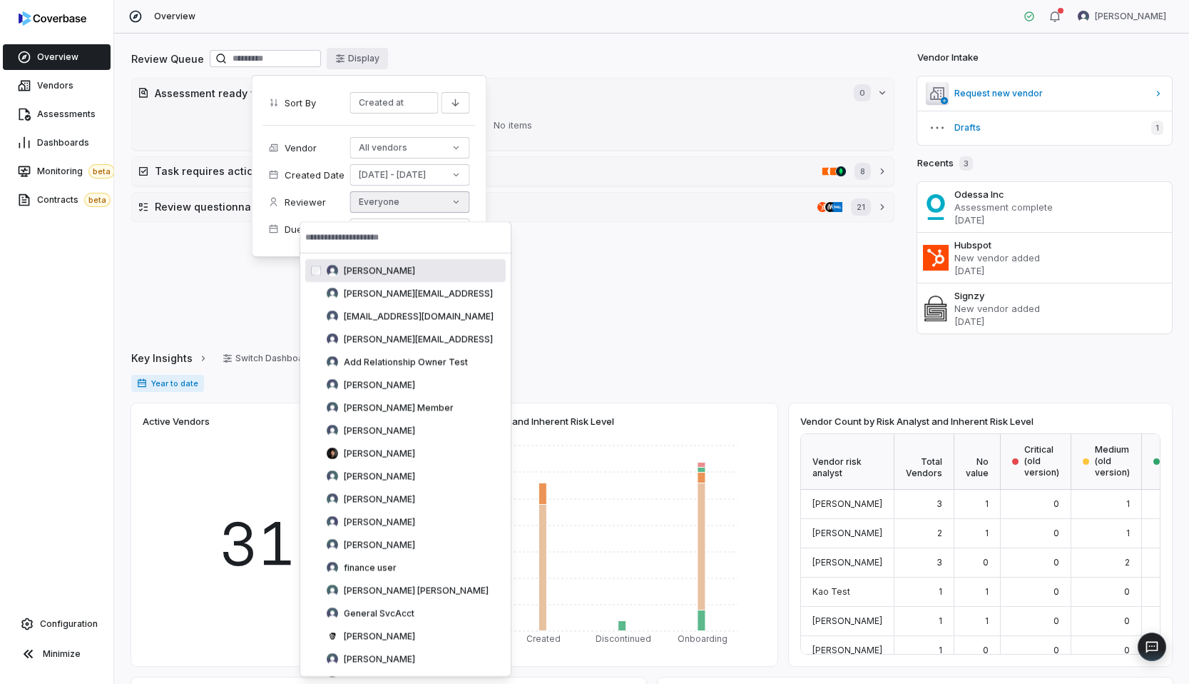
click at [503, 31] on div "Overview Amanda Pettenati" at bounding box center [651, 17] width 1075 height 34
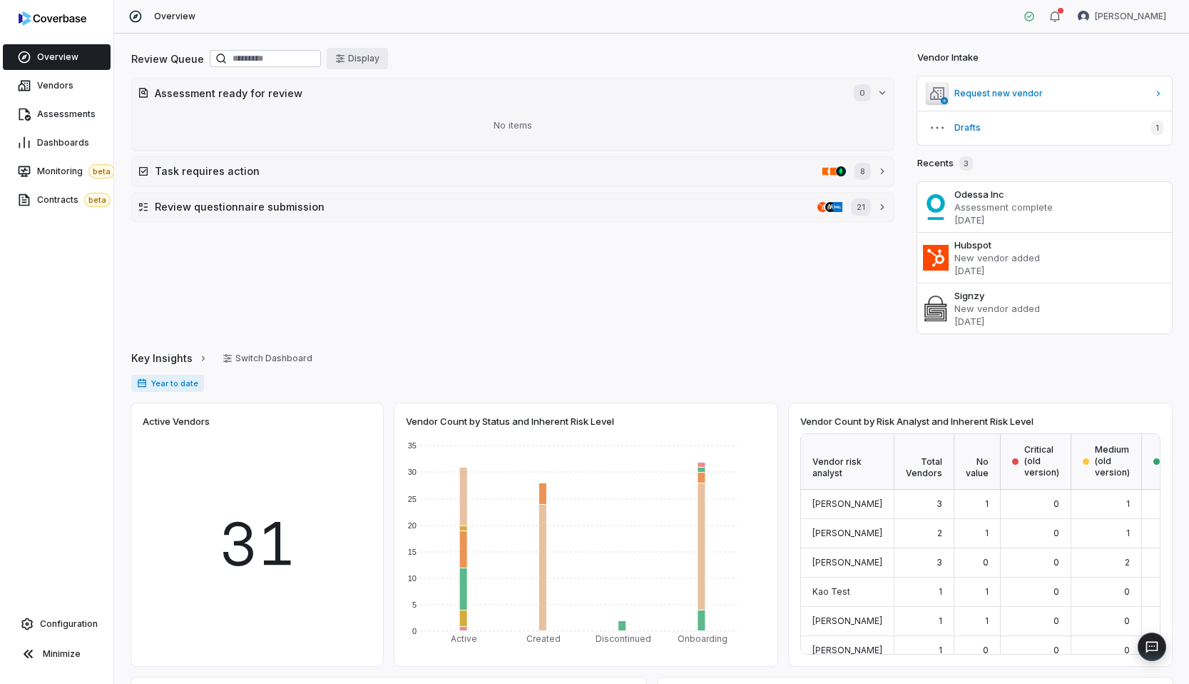
click at [382, 57] on button "Display" at bounding box center [357, 58] width 61 height 21
click at [574, 50] on div "Review Queue Display" at bounding box center [512, 60] width 763 height 24
click at [492, 123] on div "No items" at bounding box center [513, 125] width 751 height 37
click at [476, 37] on div "Review Queue Display Assessment ready for review 0 No items Task requires actio…" at bounding box center [651, 359] width 1075 height 650
click at [44, 126] on link "Assessments" at bounding box center [57, 114] width 108 height 26
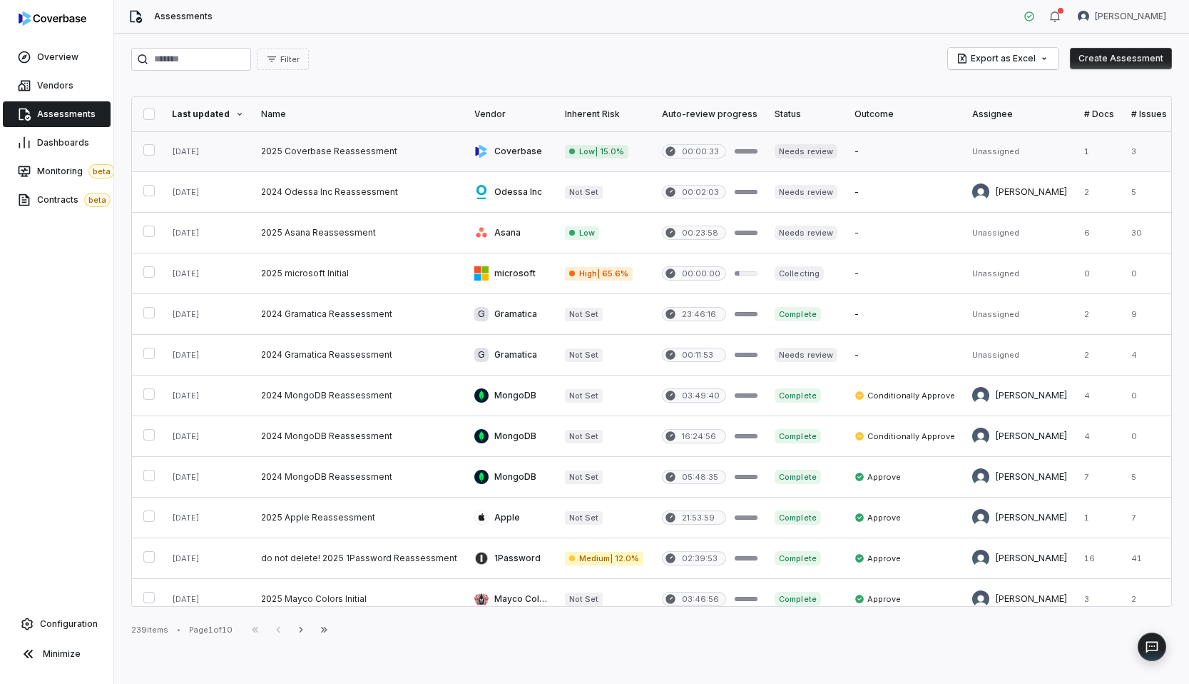
click at [297, 151] on link at bounding box center [359, 151] width 213 height 40
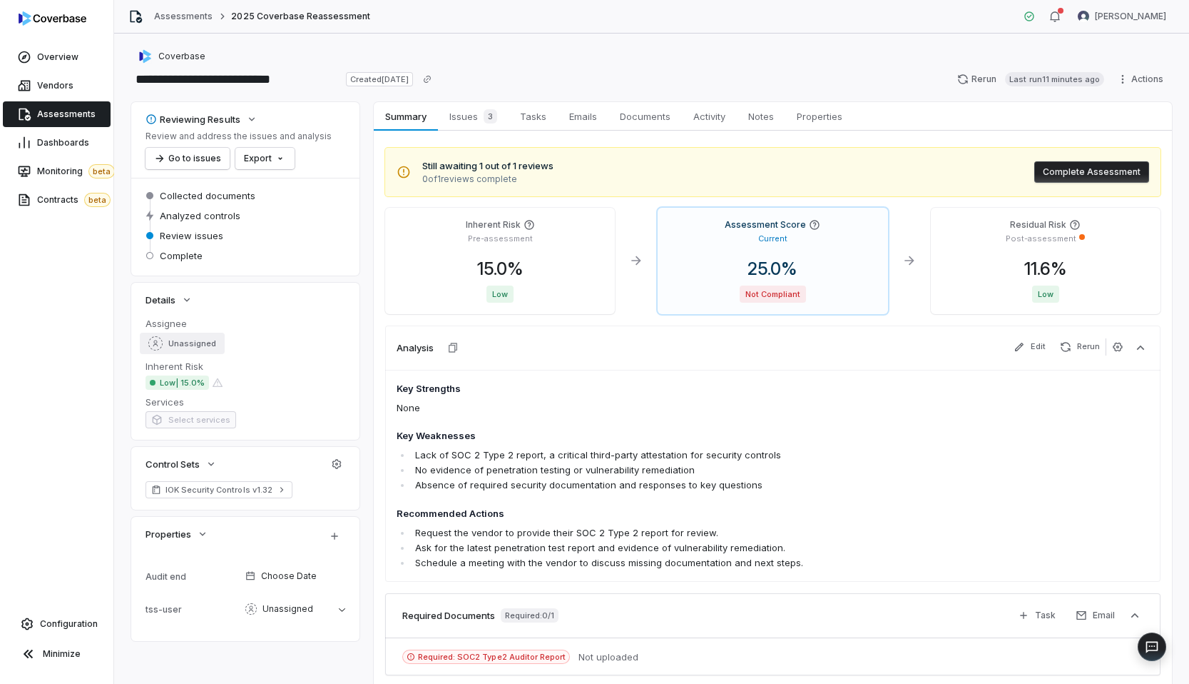
click at [196, 333] on button "Unassigned" at bounding box center [182, 342] width 85 height 21
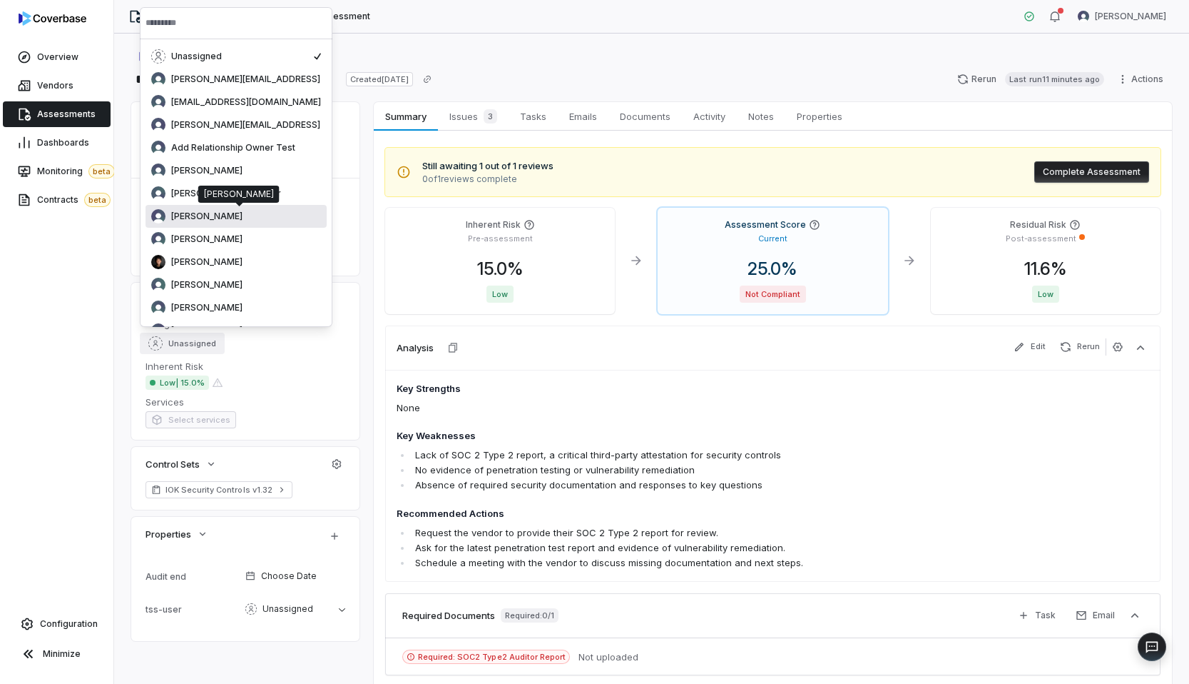
click at [205, 218] on span "[PERSON_NAME]" at bounding box center [206, 215] width 71 height 11
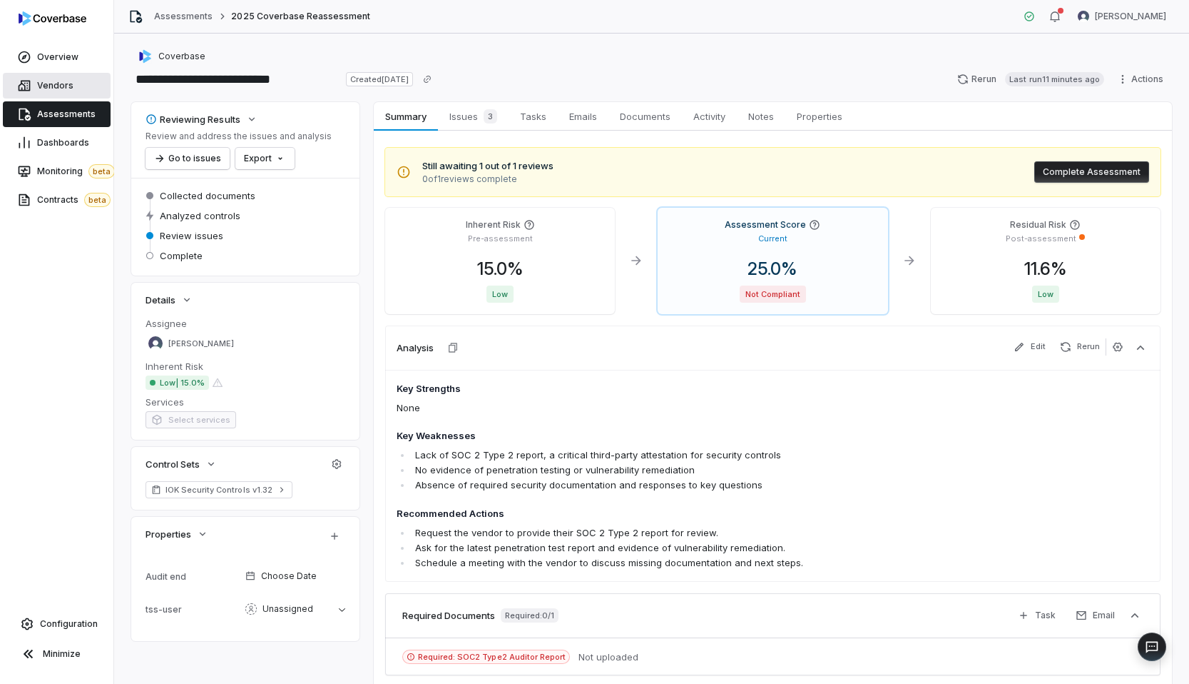
click at [70, 81] on span "Vendors" at bounding box center [55, 85] width 36 height 11
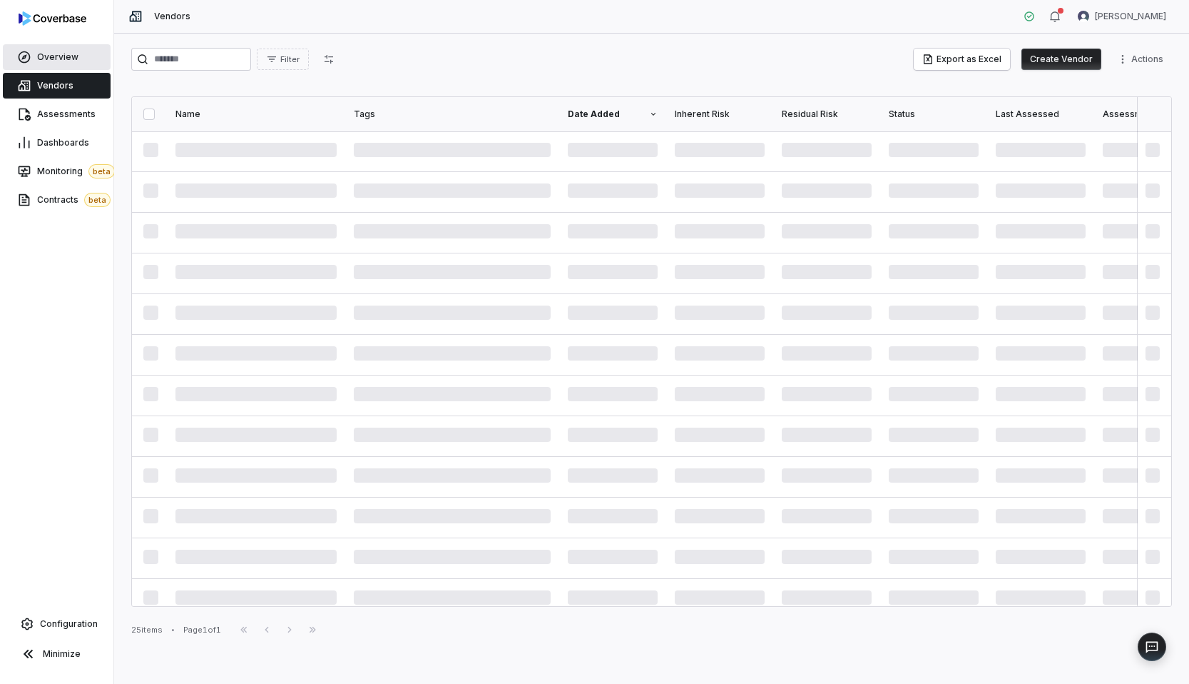
click at [55, 49] on link "Overview" at bounding box center [57, 57] width 108 height 26
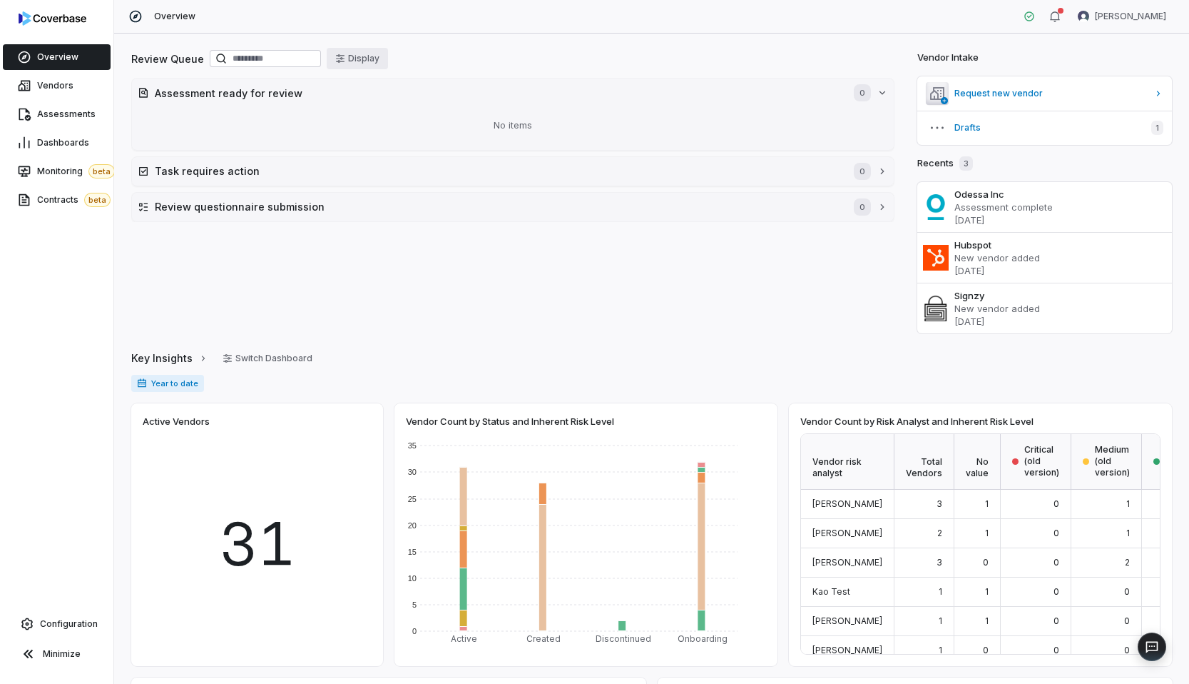
click at [371, 56] on button "Display" at bounding box center [357, 58] width 61 height 21
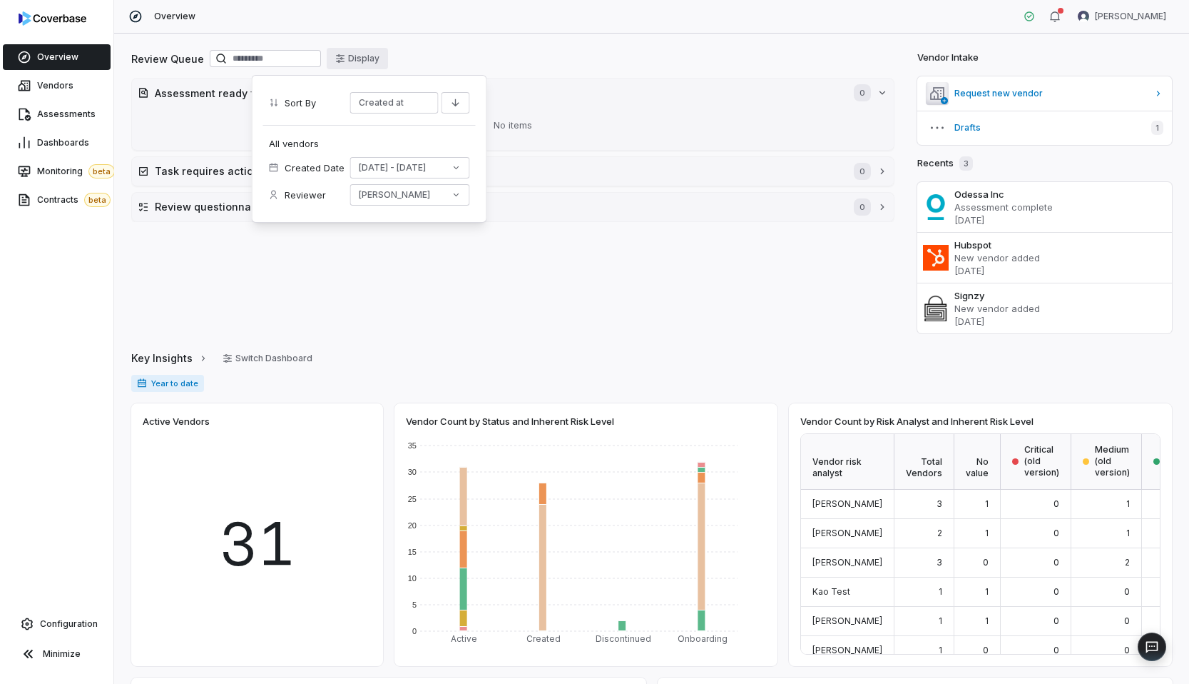
click at [442, 56] on div "Review Queue Display" at bounding box center [512, 60] width 763 height 24
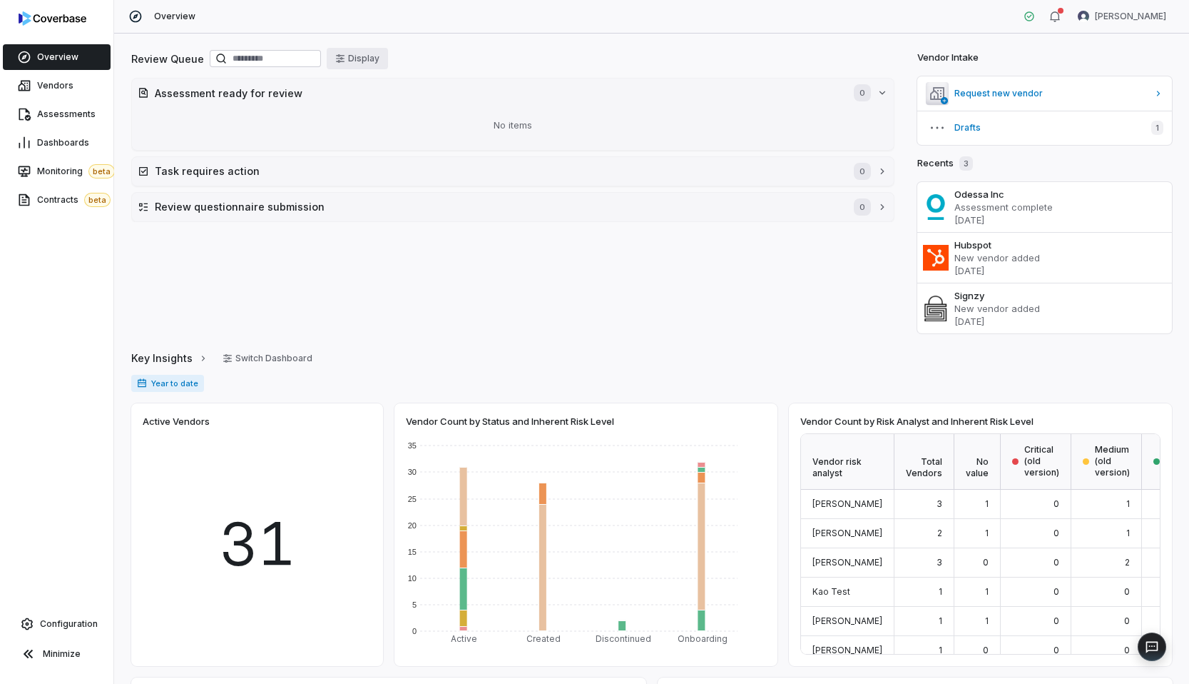
click at [371, 61] on button "Display" at bounding box center [357, 58] width 61 height 21
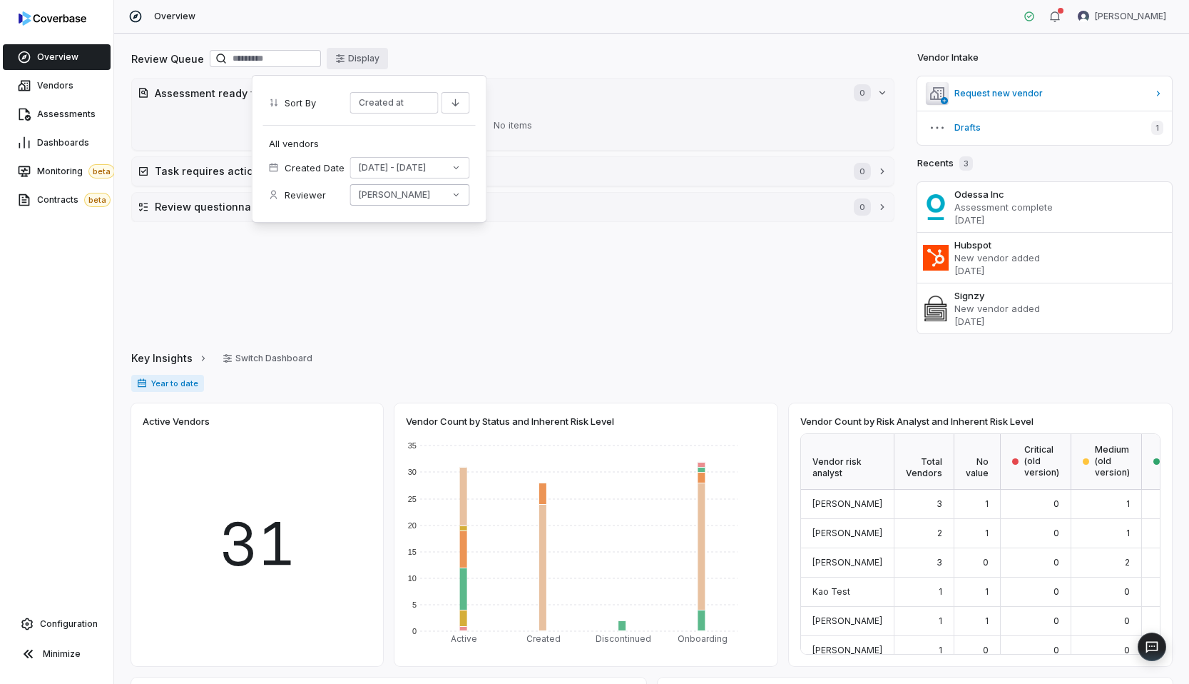
click at [395, 196] on button "[PERSON_NAME]" at bounding box center [410, 194] width 120 height 21
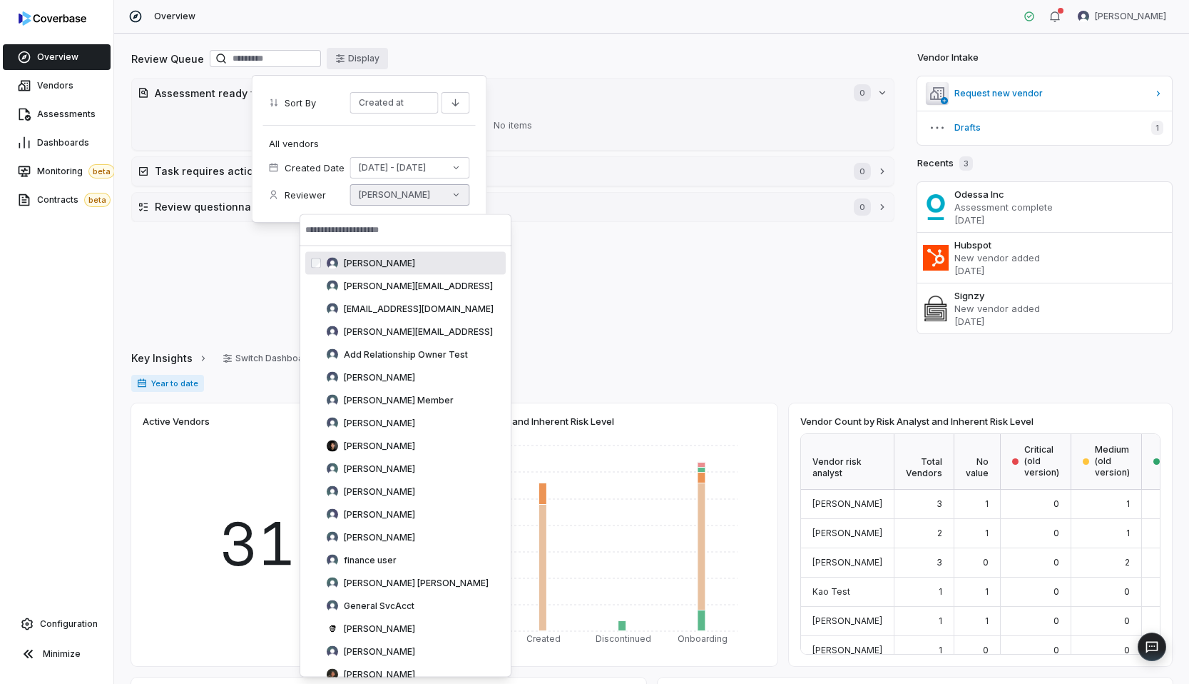
click at [368, 258] on span "[PERSON_NAME]" at bounding box center [379, 263] width 71 height 11
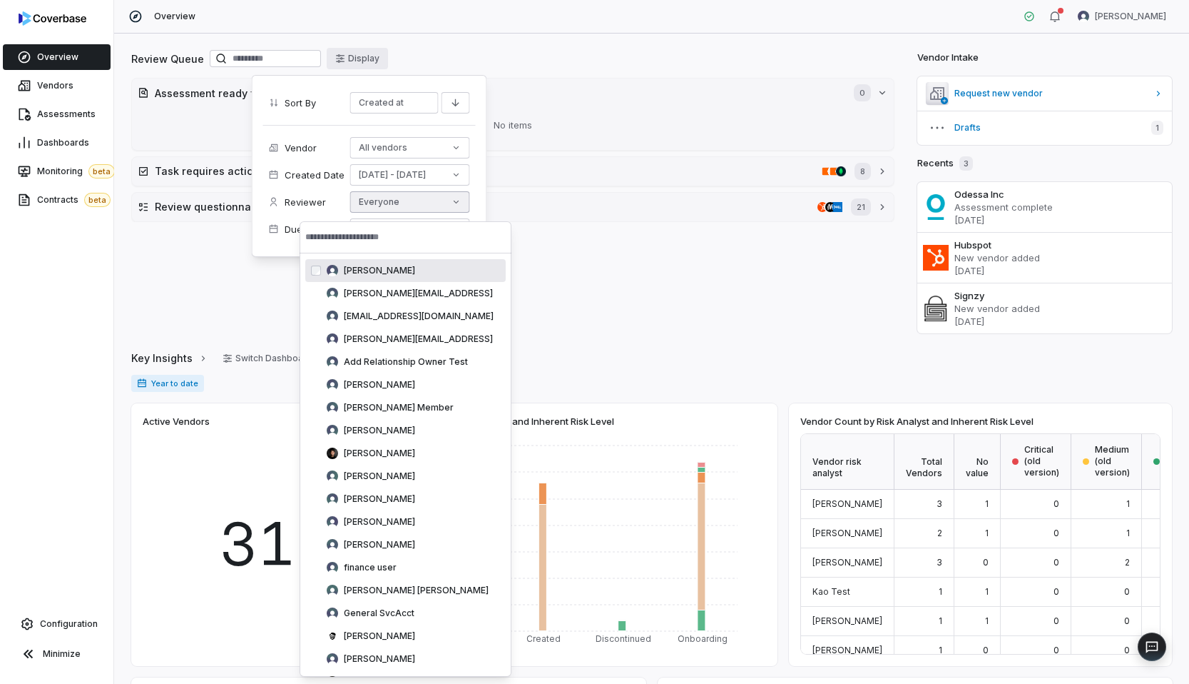
click at [462, 64] on div "Review Queue Display" at bounding box center [512, 60] width 763 height 24
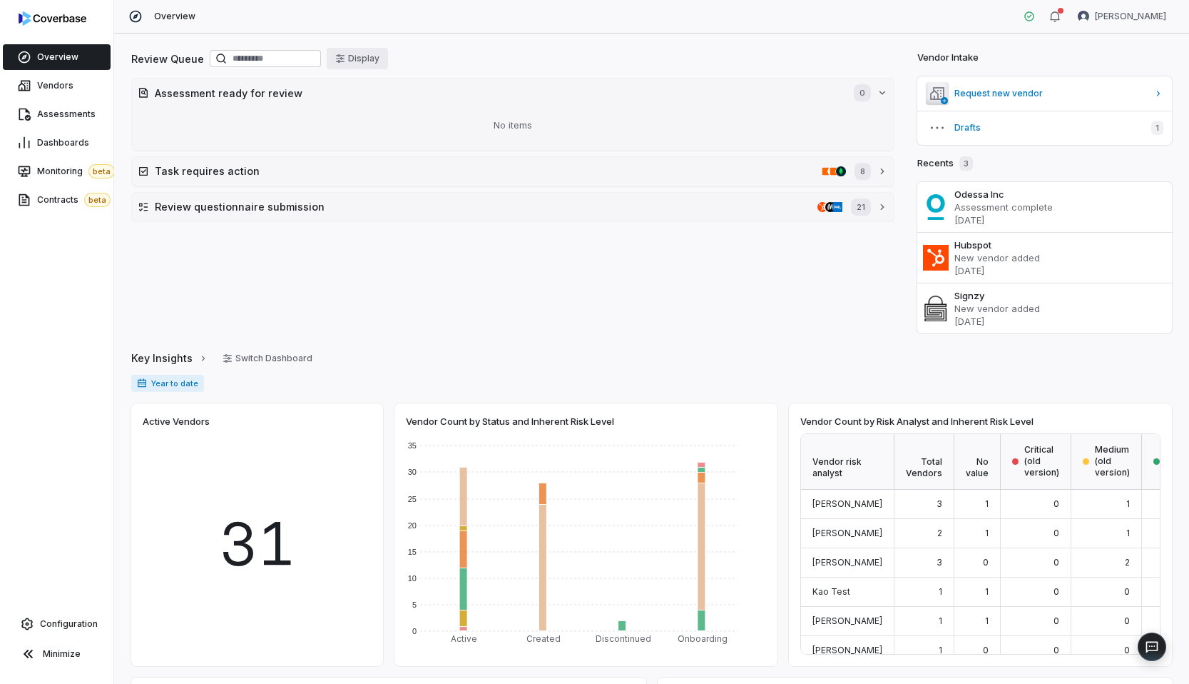
click at [357, 60] on button "Display" at bounding box center [357, 58] width 61 height 21
click at [457, 66] on div "Review Queue Display" at bounding box center [512, 60] width 763 height 24
click at [362, 56] on button "Display" at bounding box center [357, 58] width 61 height 21
click at [435, 54] on div "Review Queue Display" at bounding box center [512, 60] width 763 height 24
click at [502, 64] on div "Review Queue Display" at bounding box center [512, 60] width 763 height 24
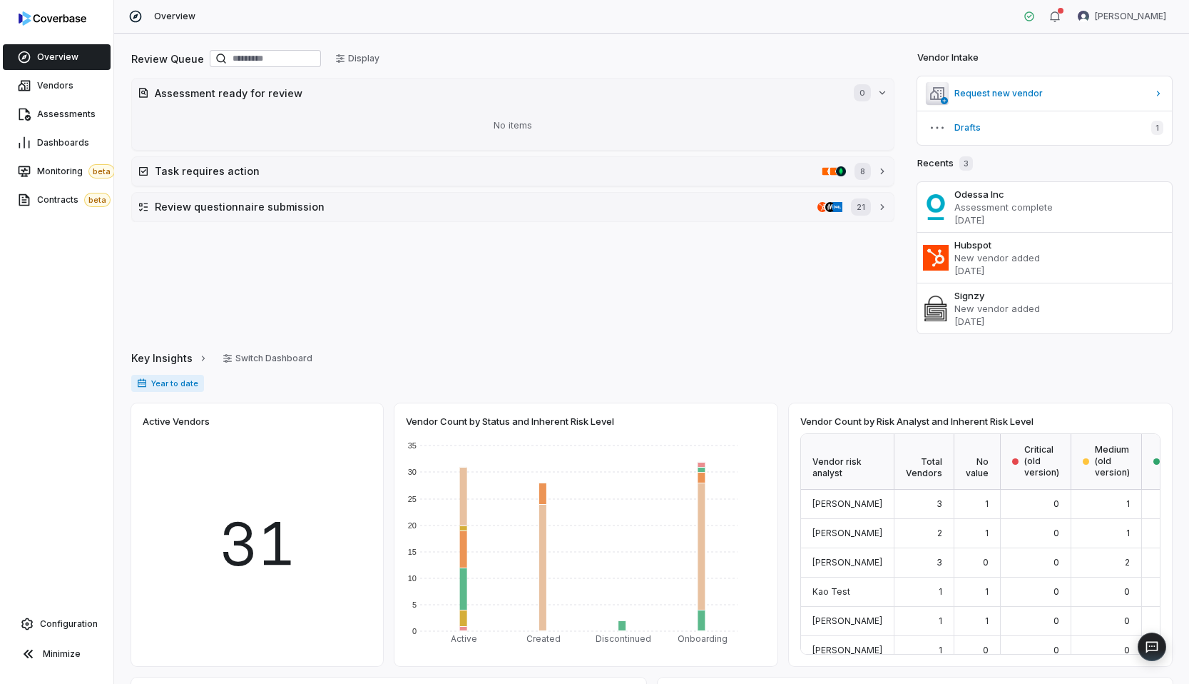
click at [511, 64] on div "Review Queue Display" at bounding box center [512, 60] width 763 height 24
click at [98, 118] on link "Assessments" at bounding box center [57, 114] width 108 height 26
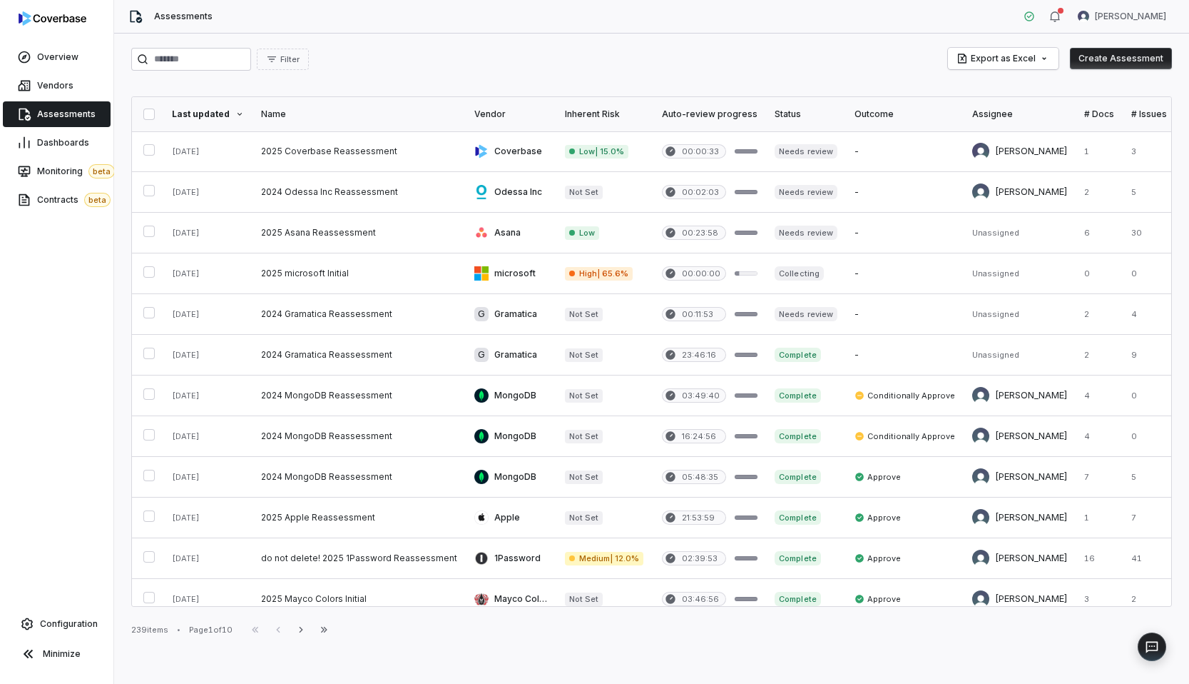
click at [238, 157] on link at bounding box center [207, 151] width 89 height 40
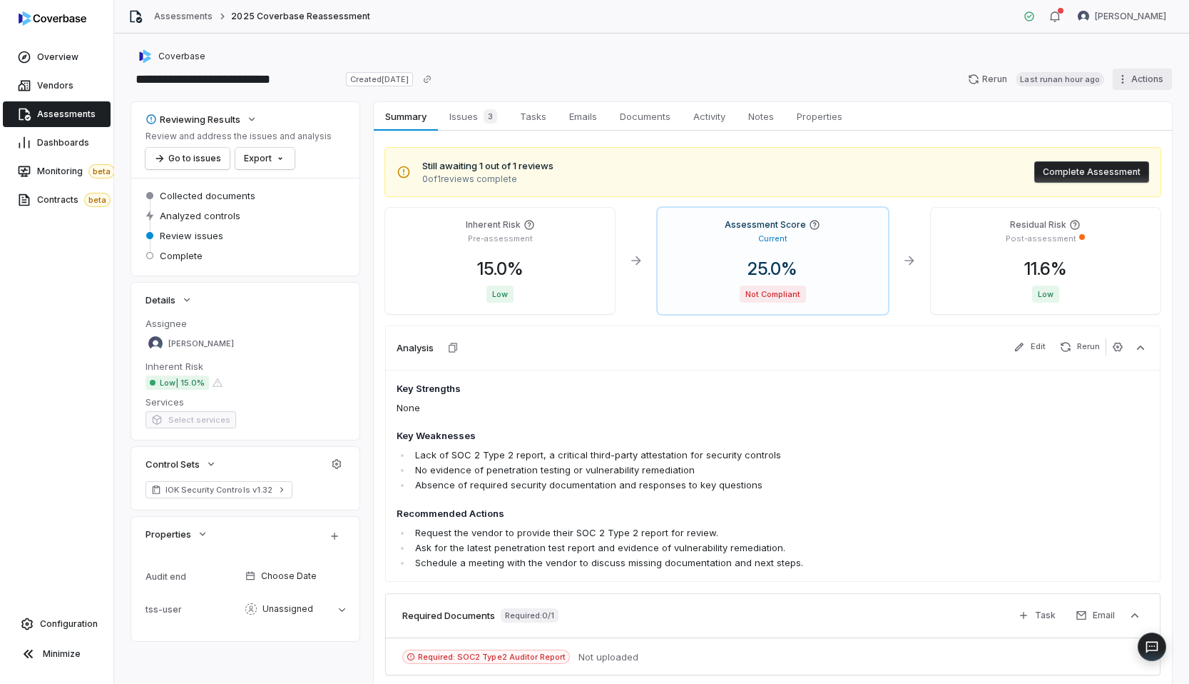
click at [1136, 78] on html "**********" at bounding box center [594, 342] width 1189 height 684
click at [1118, 205] on div "Delete" at bounding box center [1125, 202] width 103 height 23
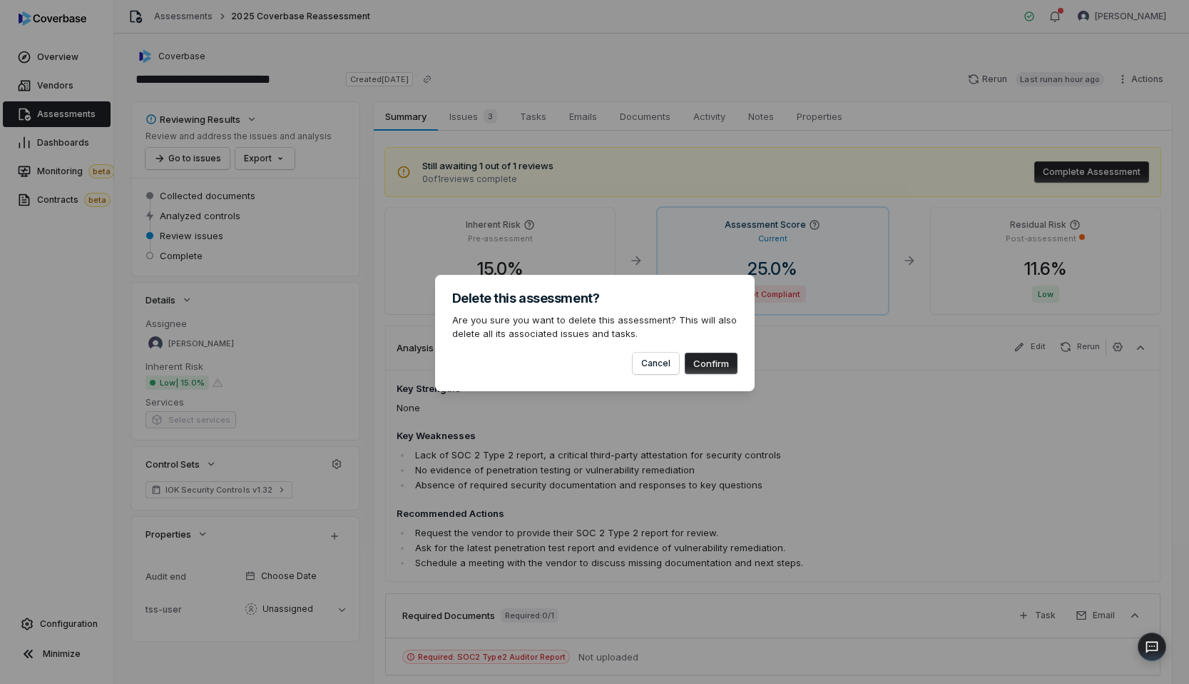
click at [713, 369] on button "Confirm" at bounding box center [711, 362] width 53 height 21
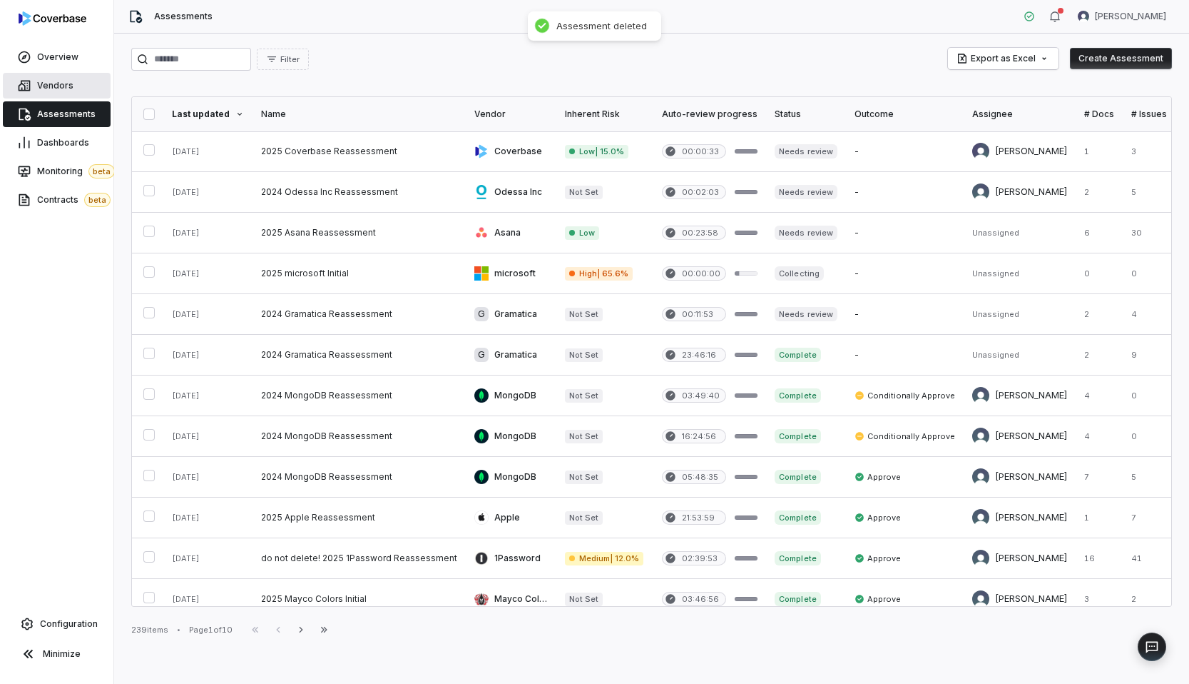
click at [56, 98] on link "Vendors" at bounding box center [57, 86] width 108 height 26
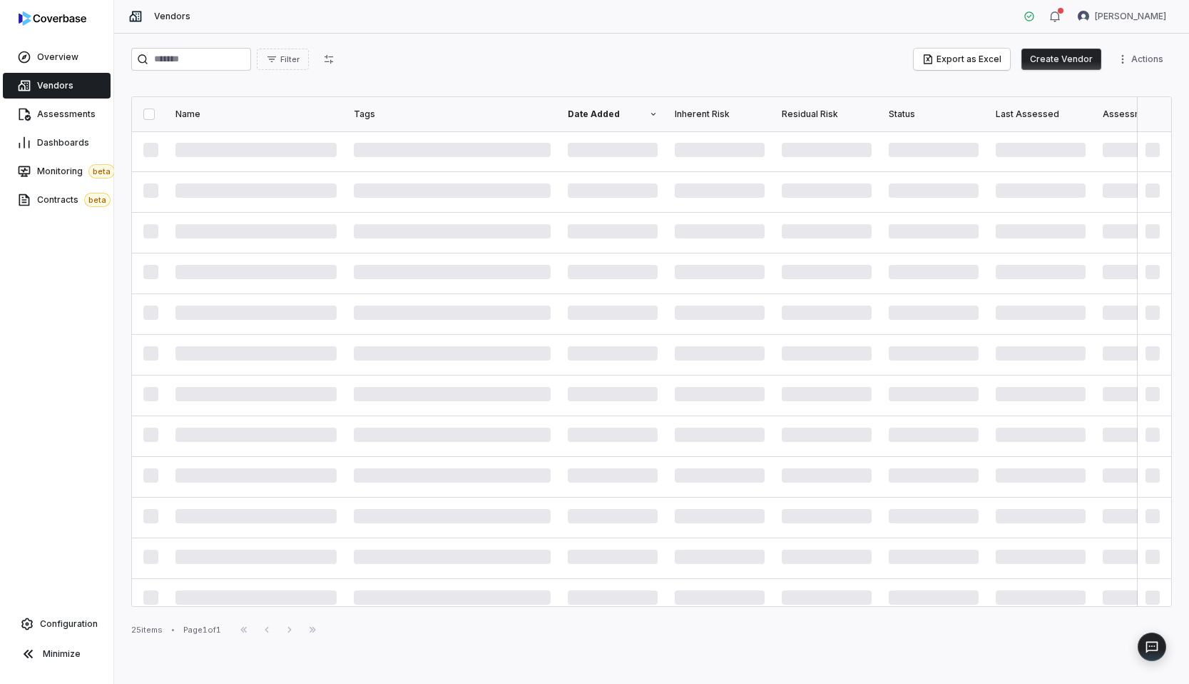
click at [486, 76] on div "Filter Export as Excel Create Vendor Actions" at bounding box center [651, 62] width 1041 height 29
click at [56, 108] on span "Assessments" at bounding box center [66, 113] width 59 height 11
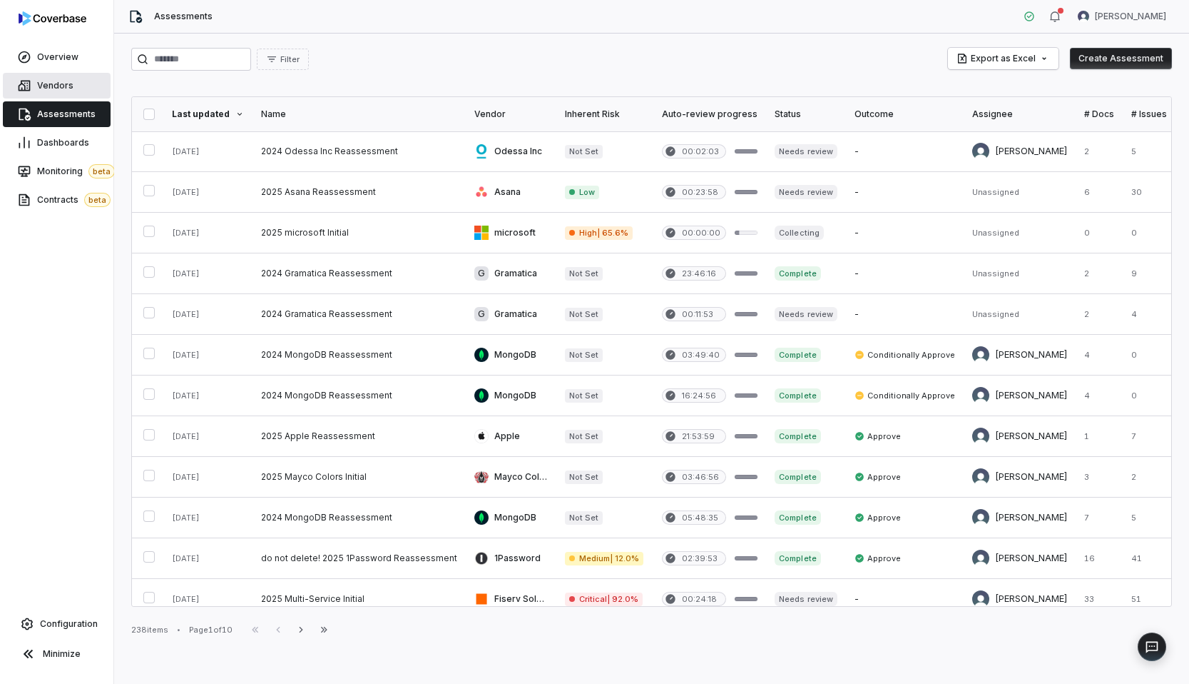
click at [76, 83] on link "Vendors" at bounding box center [57, 86] width 108 height 26
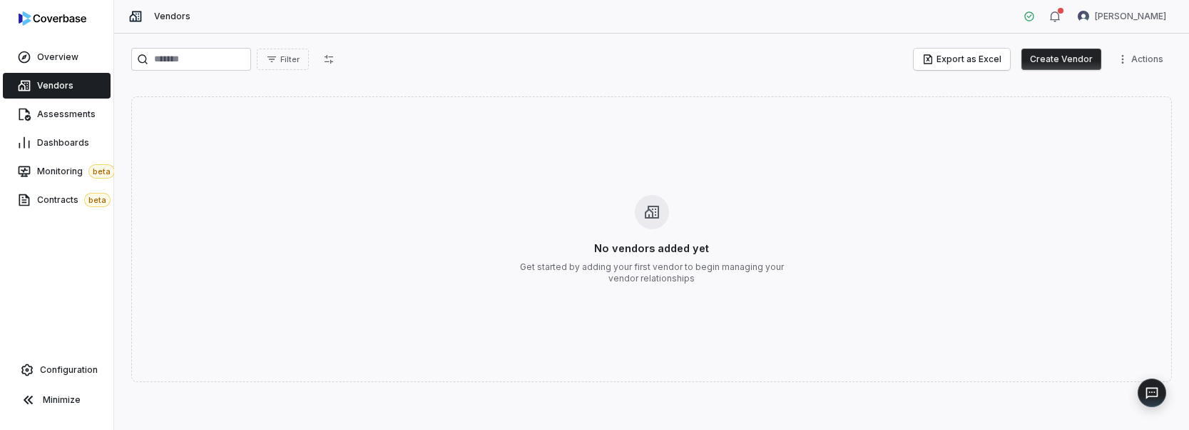
click at [476, 82] on div "Filter Export as Excel Create Vendor Actions No vendors added yet Get started b…" at bounding box center [651, 232] width 1075 height 396
click at [309, 62] on button "Filter" at bounding box center [283, 59] width 52 height 21
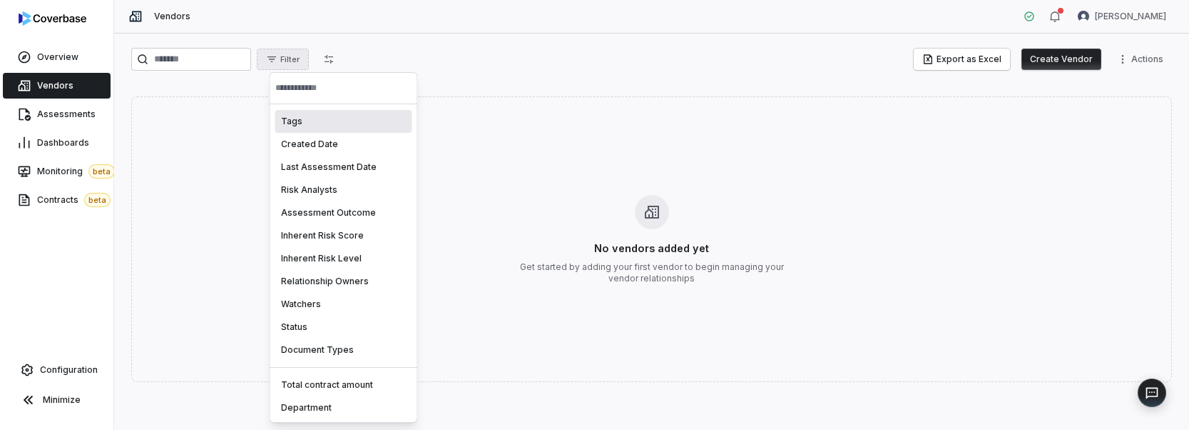
click at [397, 56] on html "Overview Vendors Assessments Dashboards Monitoring beta Contracts beta Configur…" at bounding box center [594, 215] width 1189 height 430
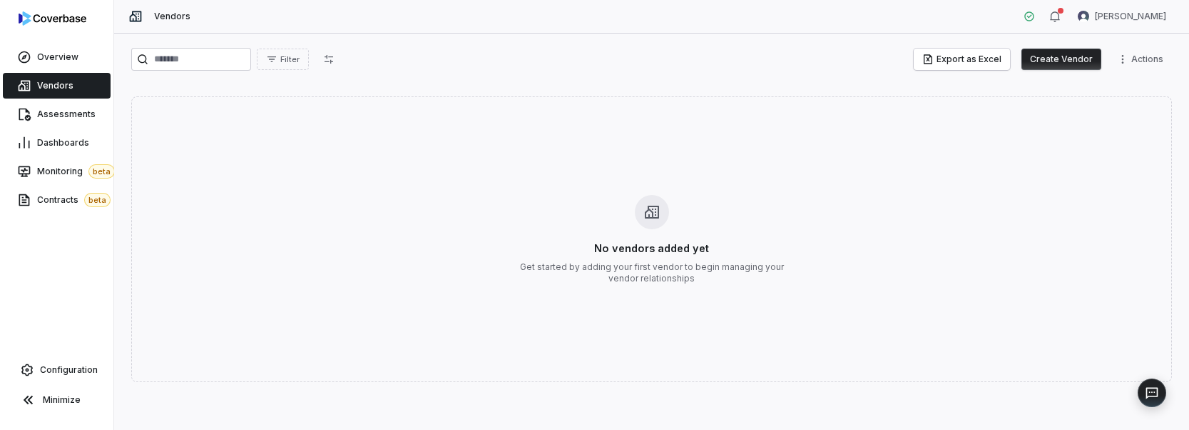
click at [529, 76] on div "Filter Export as Excel Create Vendor Actions" at bounding box center [651, 62] width 1041 height 29
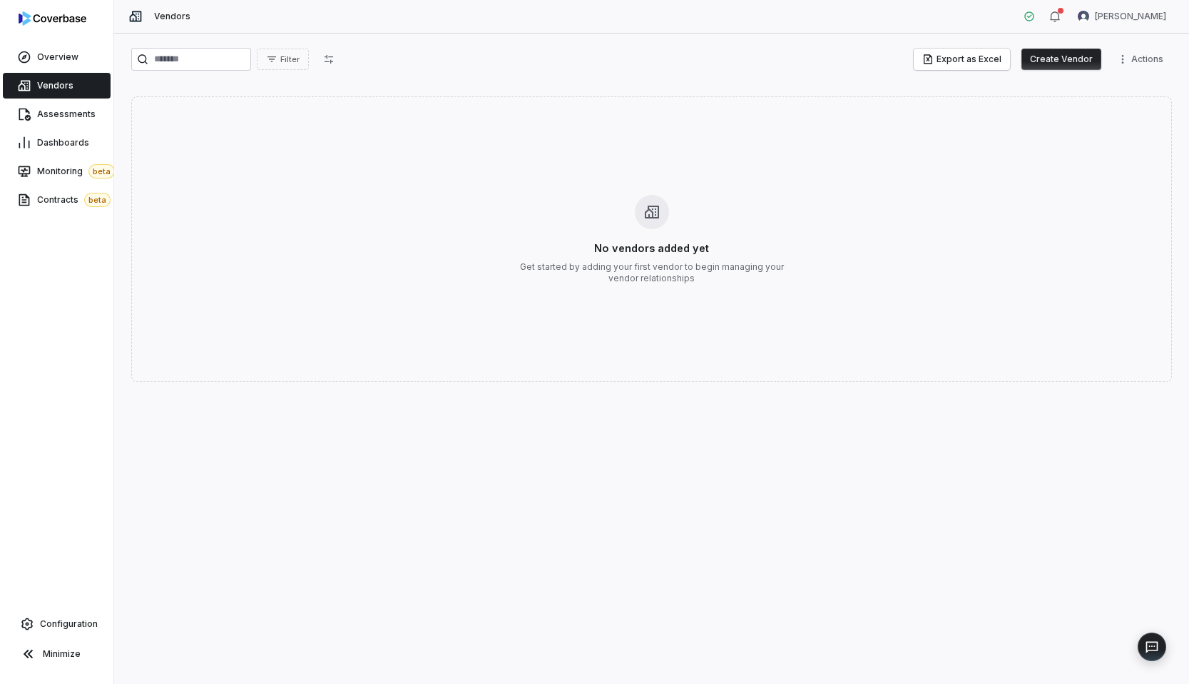
click at [524, 73] on div "Filter Export as Excel Create Vendor Actions" at bounding box center [651, 62] width 1041 height 29
click at [430, 83] on div "Filter Export as Excel Create Vendor Actions No vendors added yet Get started b…" at bounding box center [651, 359] width 1075 height 650
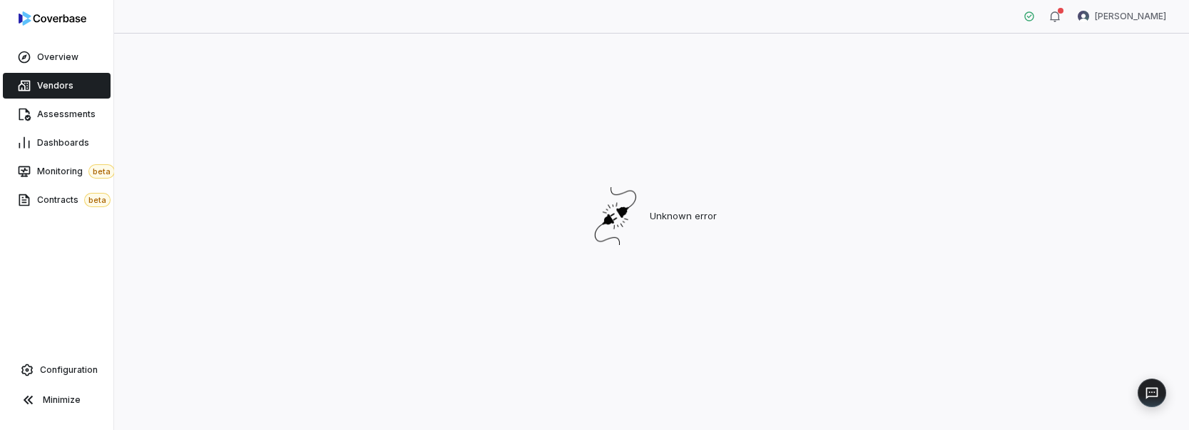
click at [397, 263] on div "Unknown error" at bounding box center [651, 216] width 1041 height 336
click at [477, 108] on div "Unknown error" at bounding box center [651, 216] width 1041 height 336
click at [98, 117] on link "Assessments" at bounding box center [57, 114] width 108 height 26
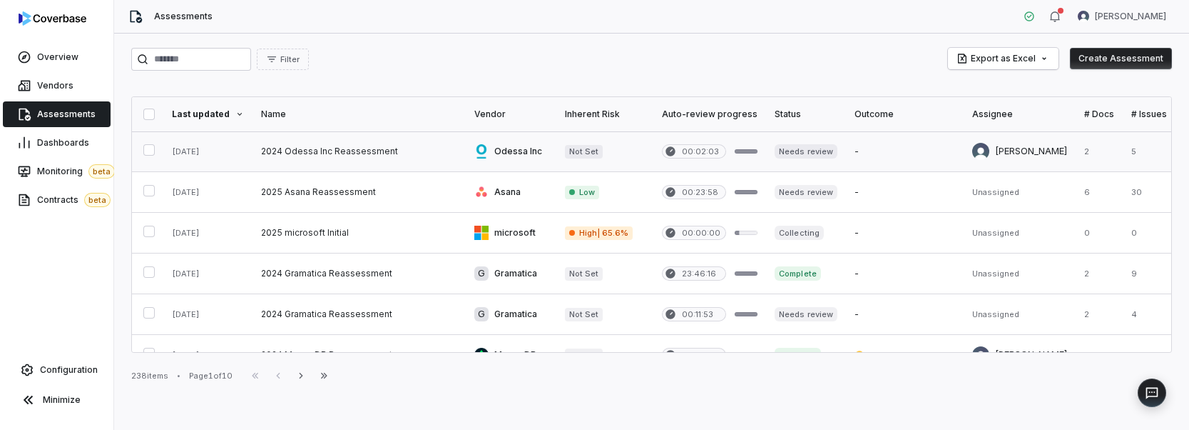
click at [396, 161] on link at bounding box center [359, 151] width 213 height 40
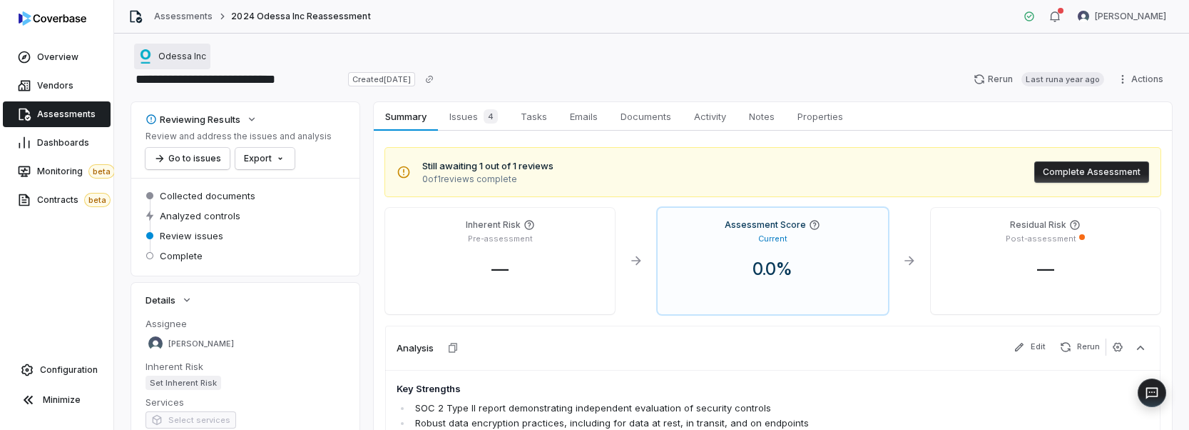
click at [159, 51] on span "Odessa Inc" at bounding box center [182, 56] width 48 height 11
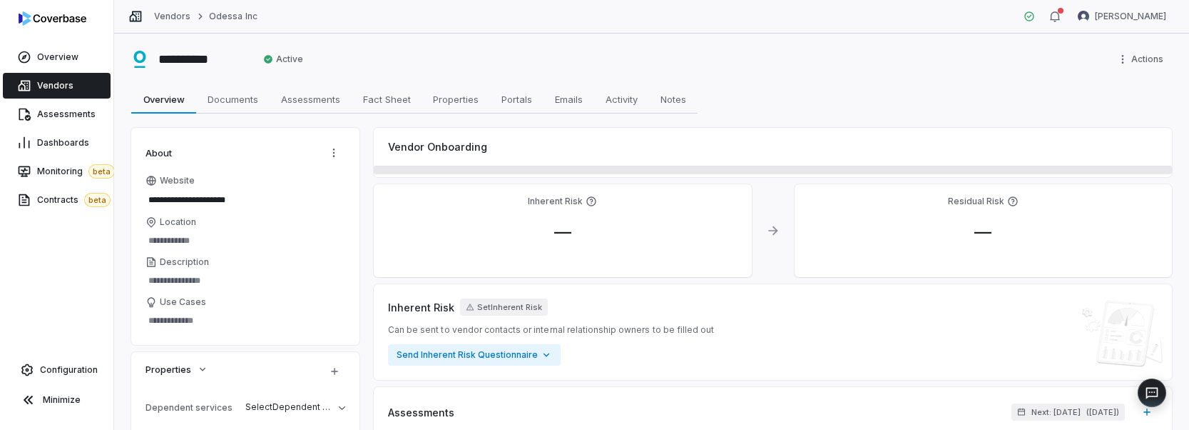
click at [49, 85] on span "Vendors" at bounding box center [55, 85] width 36 height 11
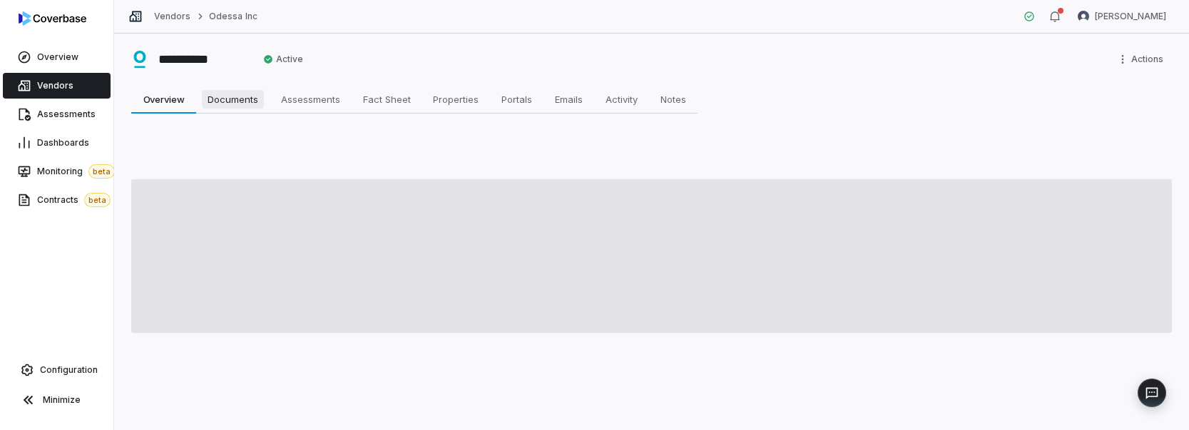
click at [209, 95] on span "Documents" at bounding box center [233, 99] width 62 height 19
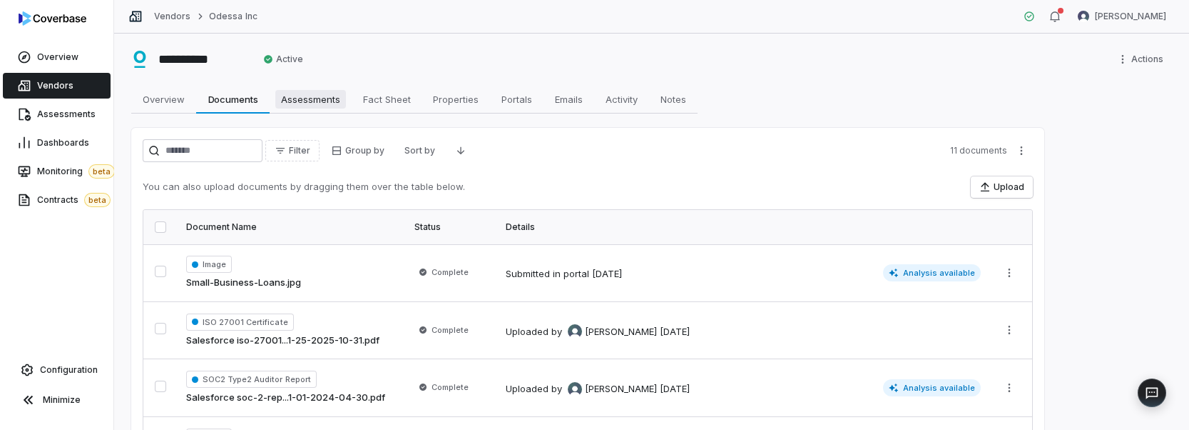
click at [315, 86] on link "Assessments Assessments" at bounding box center [311, 99] width 82 height 29
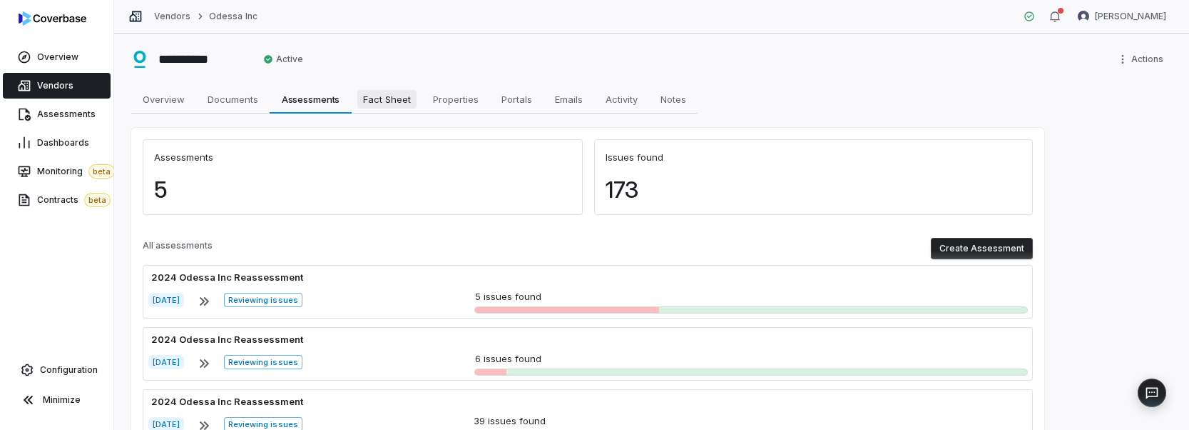
click at [400, 95] on span "Fact Sheet" at bounding box center [386, 99] width 59 height 19
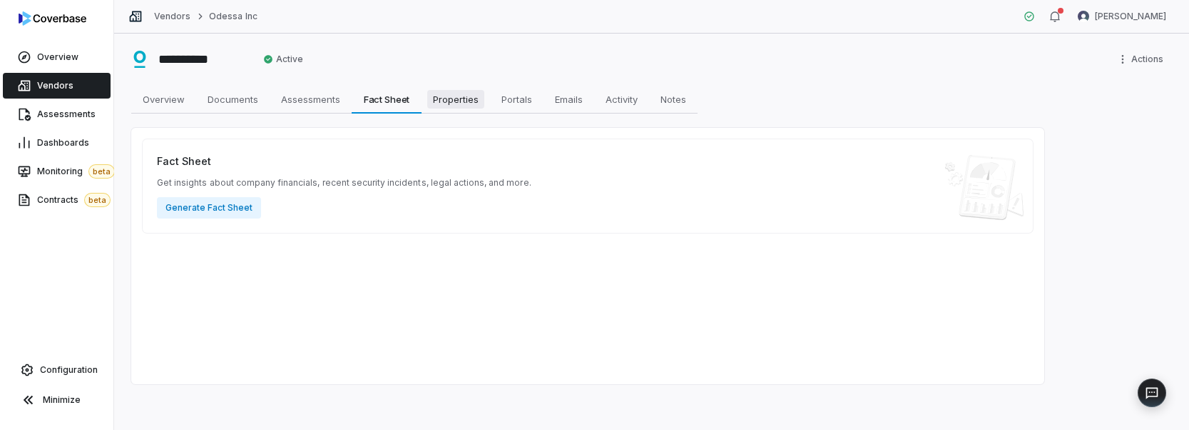
click at [458, 93] on span "Properties" at bounding box center [455, 99] width 57 height 19
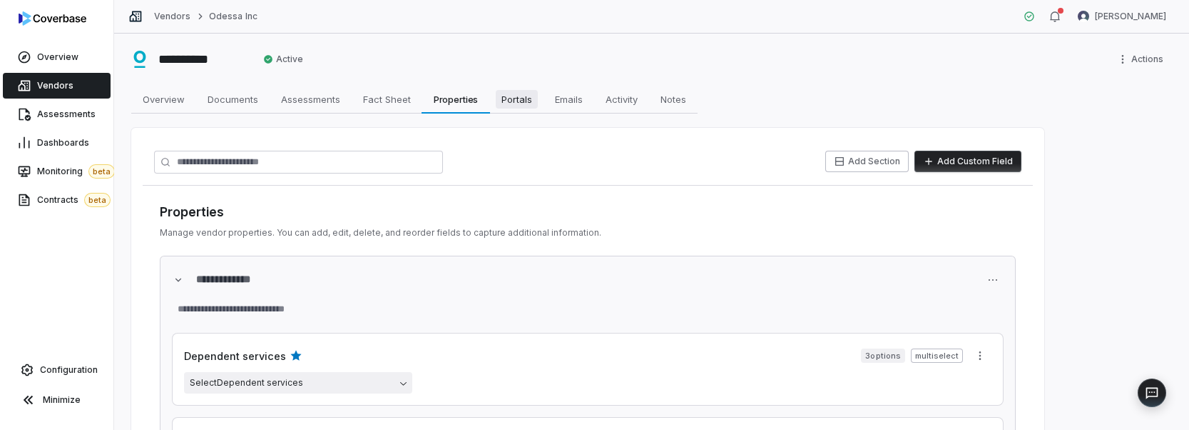
click at [517, 91] on span "Portals" at bounding box center [517, 99] width 42 height 19
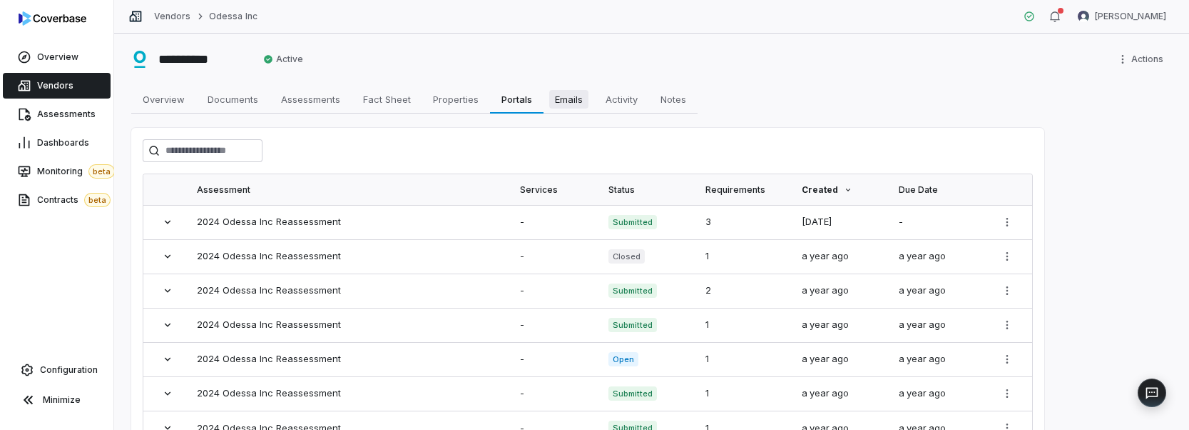
click at [586, 91] on span "Emails" at bounding box center [568, 99] width 39 height 19
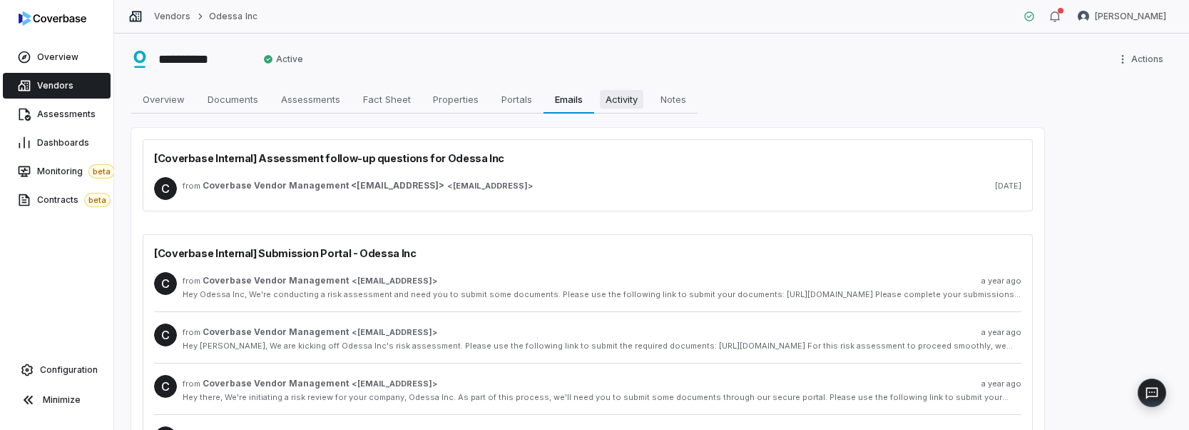
click at [606, 91] on span "Activity" at bounding box center [622, 99] width 44 height 19
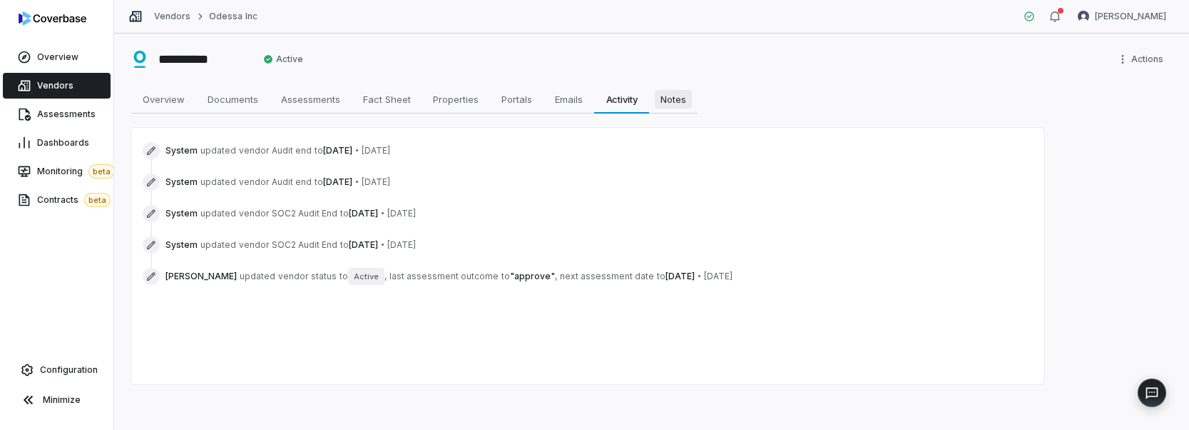
click at [674, 92] on span "Notes" at bounding box center [673, 99] width 37 height 19
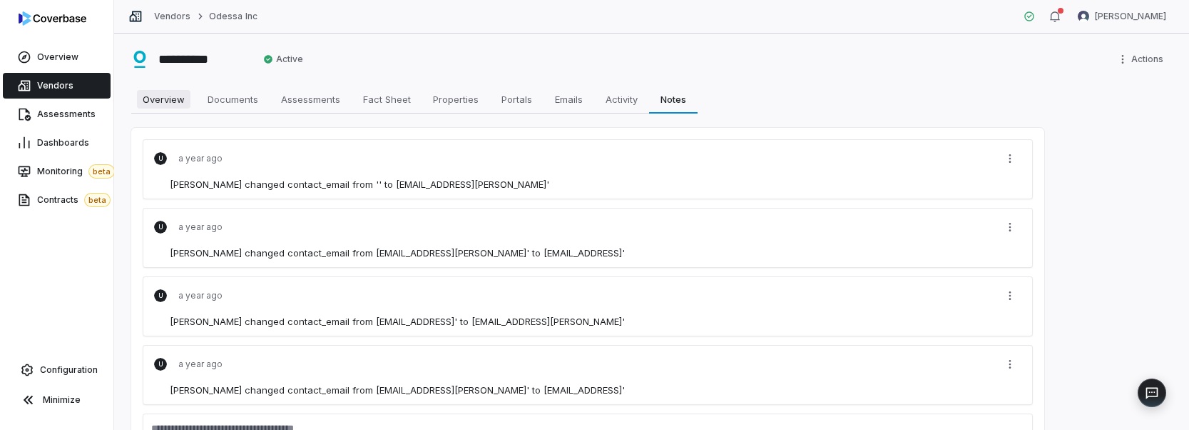
click at [146, 97] on span "Overview" at bounding box center [164, 99] width 54 height 19
type textarea "*"
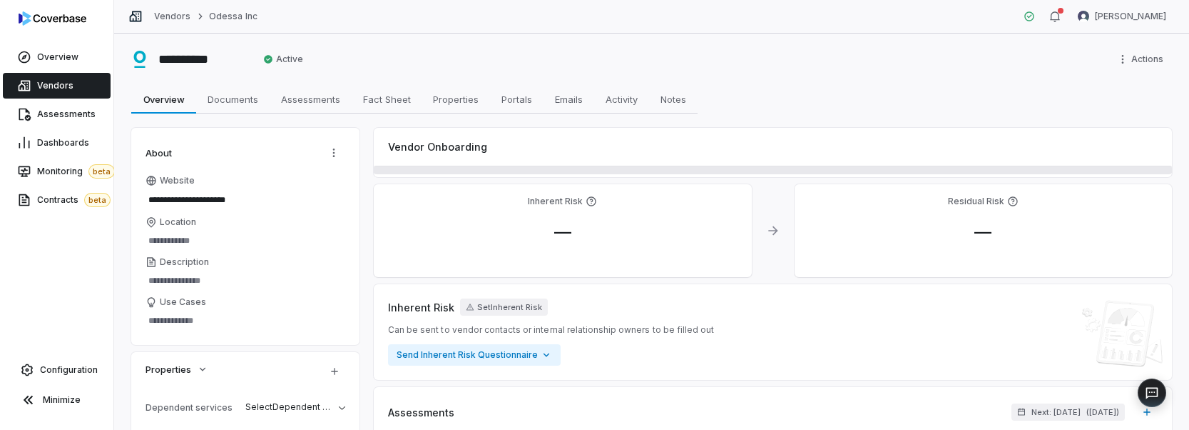
click at [409, 50] on div "**********" at bounding box center [651, 59] width 1041 height 23
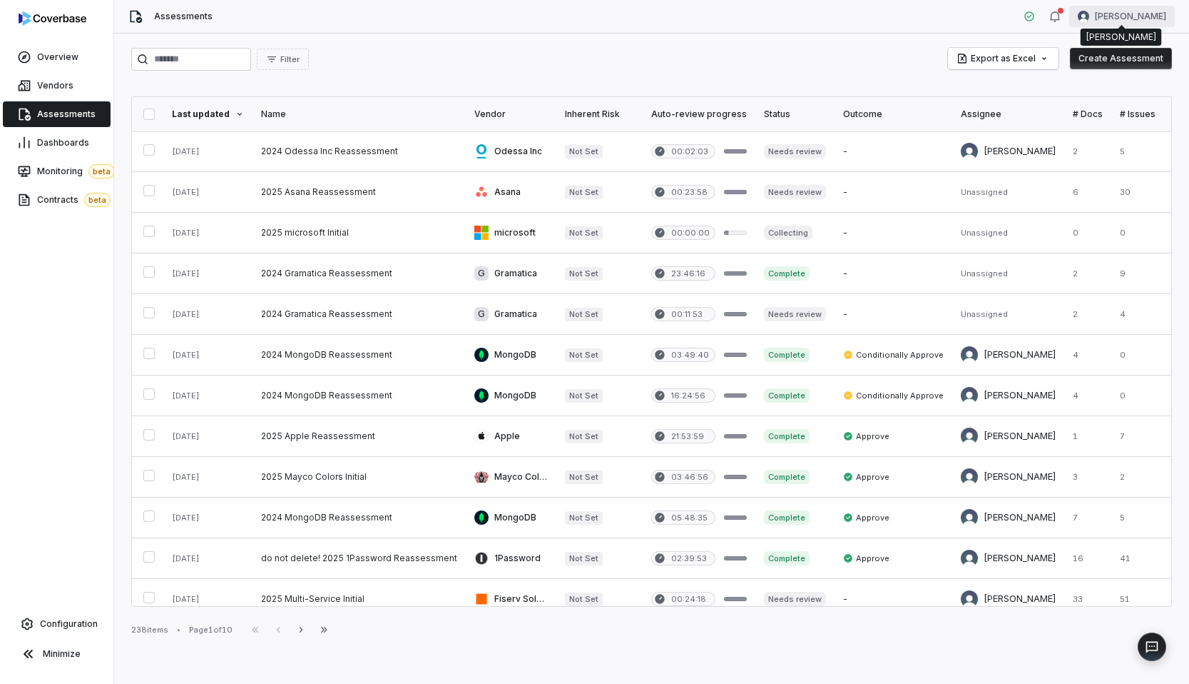
click at [1127, 20] on html "Overview Vendors Assessments Dashboards Monitoring beta Contracts beta Configur…" at bounding box center [594, 342] width 1189 height 684
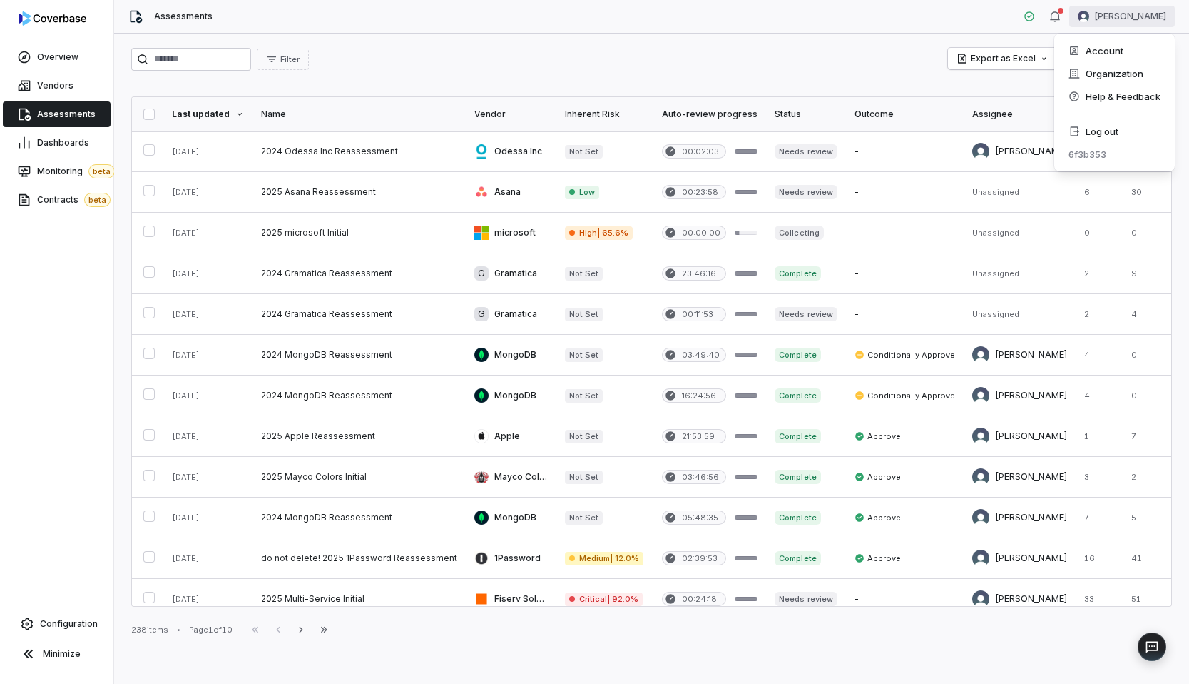
click at [753, 59] on html "Overview Vendors Assessments Dashboards Monitoring beta Contracts beta Configur…" at bounding box center [594, 342] width 1189 height 684
click at [904, 46] on html "Overview Vendors Assessments Dashboards Monitoring beta Contracts beta Configur…" at bounding box center [594, 342] width 1189 height 684
click at [854, 51] on div "Filter Export as Excel Create Assessment" at bounding box center [651, 59] width 1041 height 23
click at [1095, 20] on html "Overview Vendors Assessments Dashboards Monitoring beta Contracts beta Configur…" at bounding box center [594, 342] width 1189 height 684
click at [762, 46] on html "Overview Vendors Assessments Dashboards Monitoring beta Contracts beta Configur…" at bounding box center [594, 342] width 1189 height 684
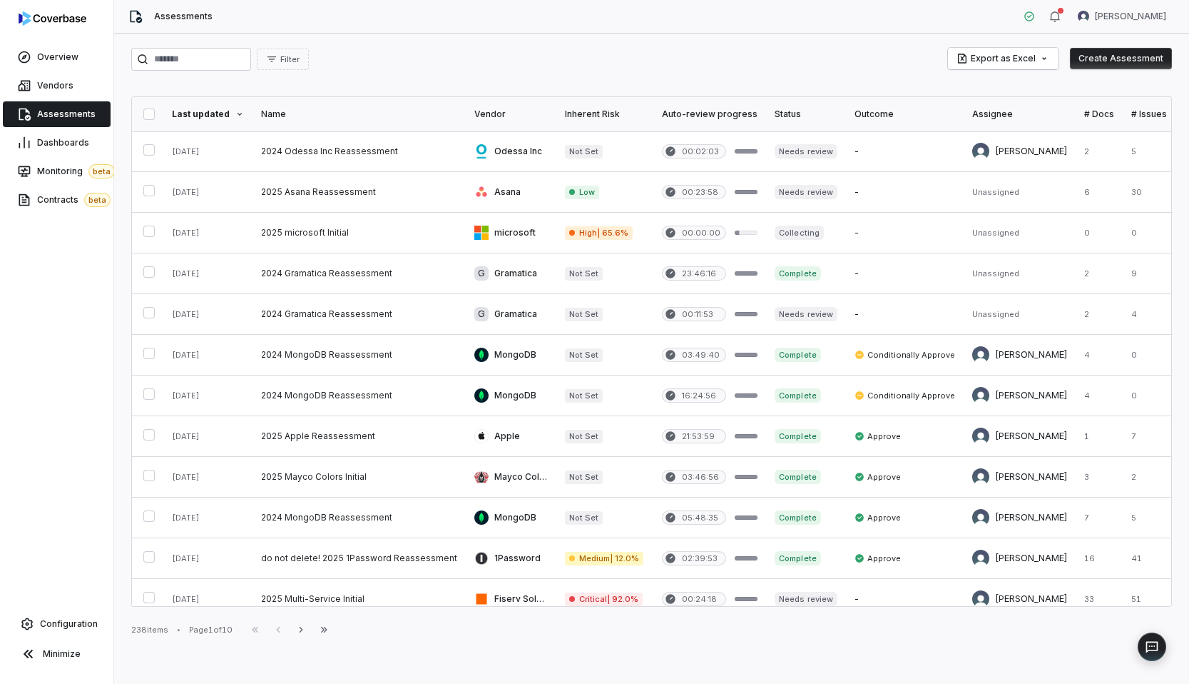
click at [853, 75] on div "Filter Export as Excel Create Assessment Last updated Name Vendor Inherent Risk…" at bounding box center [651, 359] width 1075 height 650
click at [417, 56] on div "Filter Export as Excel Create Assessment" at bounding box center [651, 59] width 1041 height 23
